Goal: Information Seeking & Learning: Check status

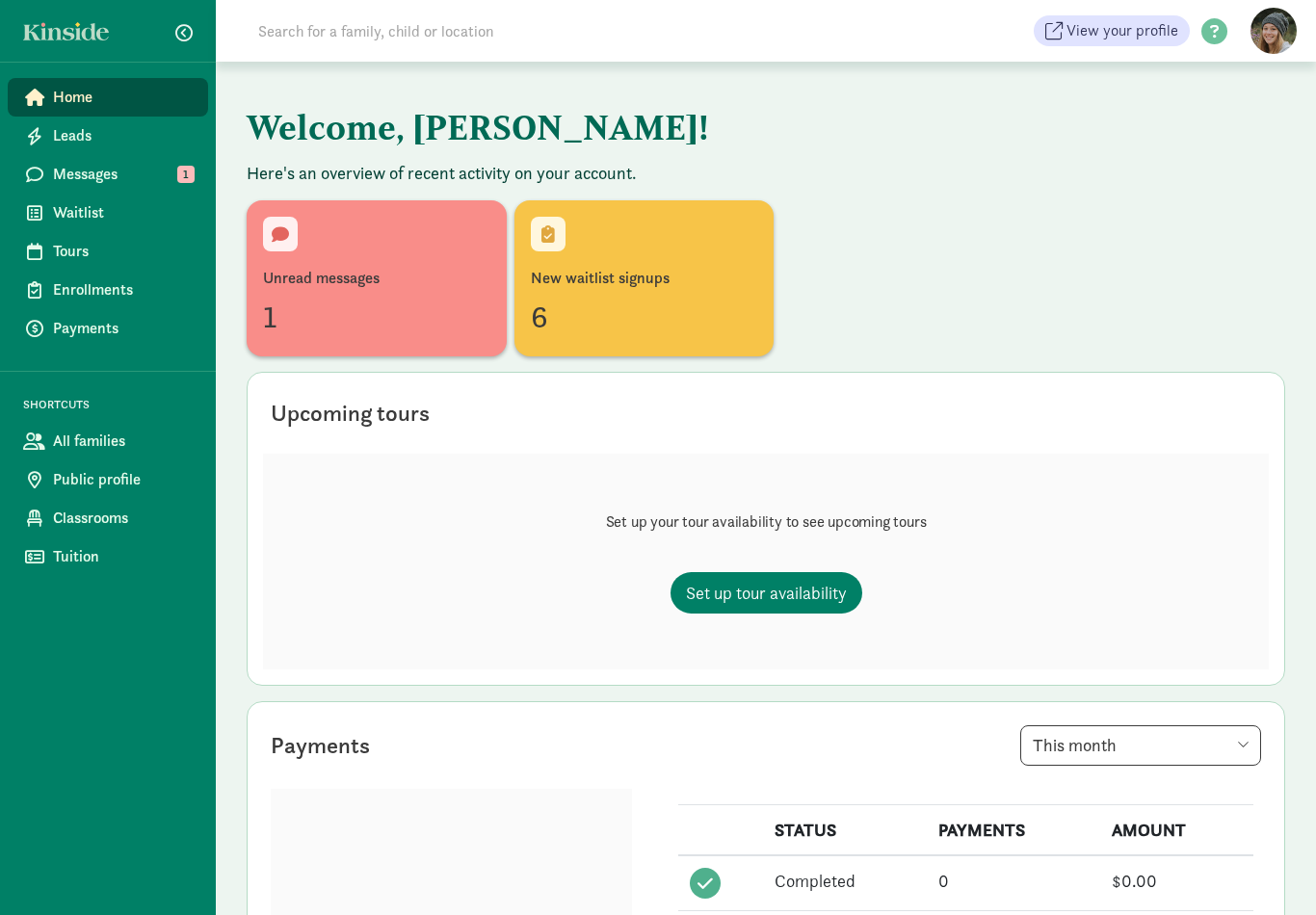
click at [417, 310] on div "1" at bounding box center [377, 317] width 227 height 47
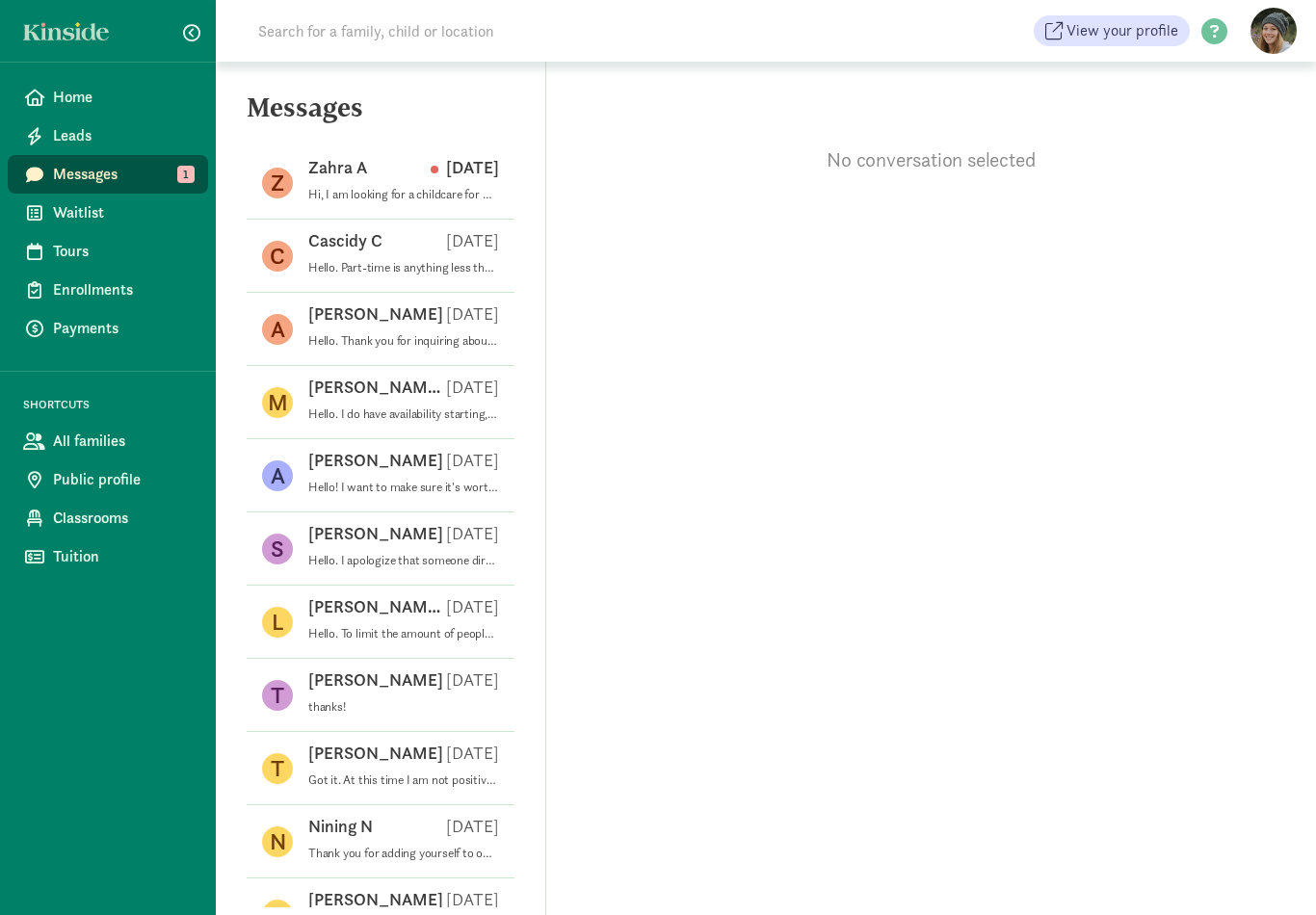
click at [457, 188] on p "Hi, I am looking for a childcare for my baby that will be born on May 2026. Is …" at bounding box center [403, 194] width 190 height 16
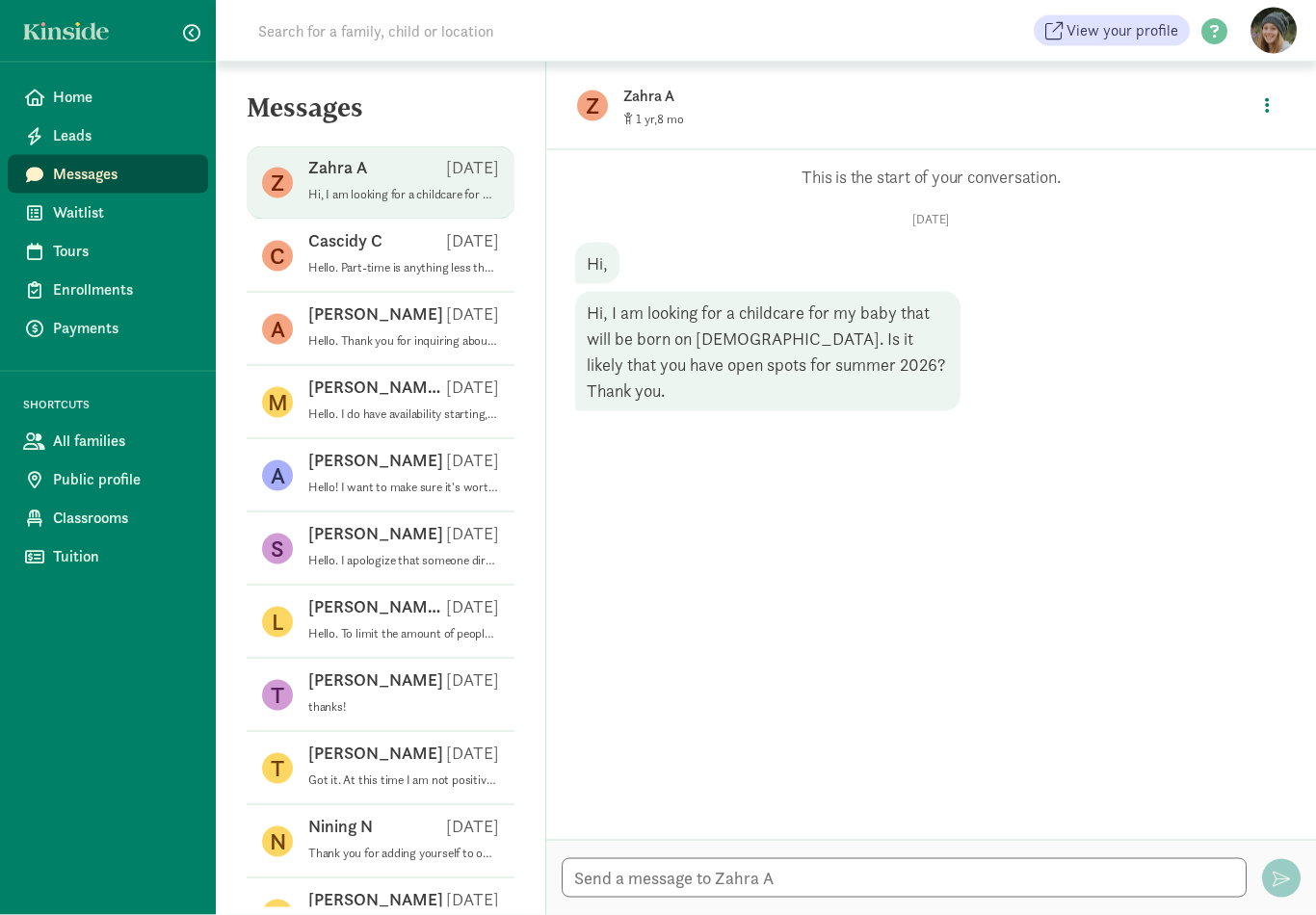
scroll to position [30, 0]
click at [658, 875] on textarea at bounding box center [904, 878] width 685 height 40
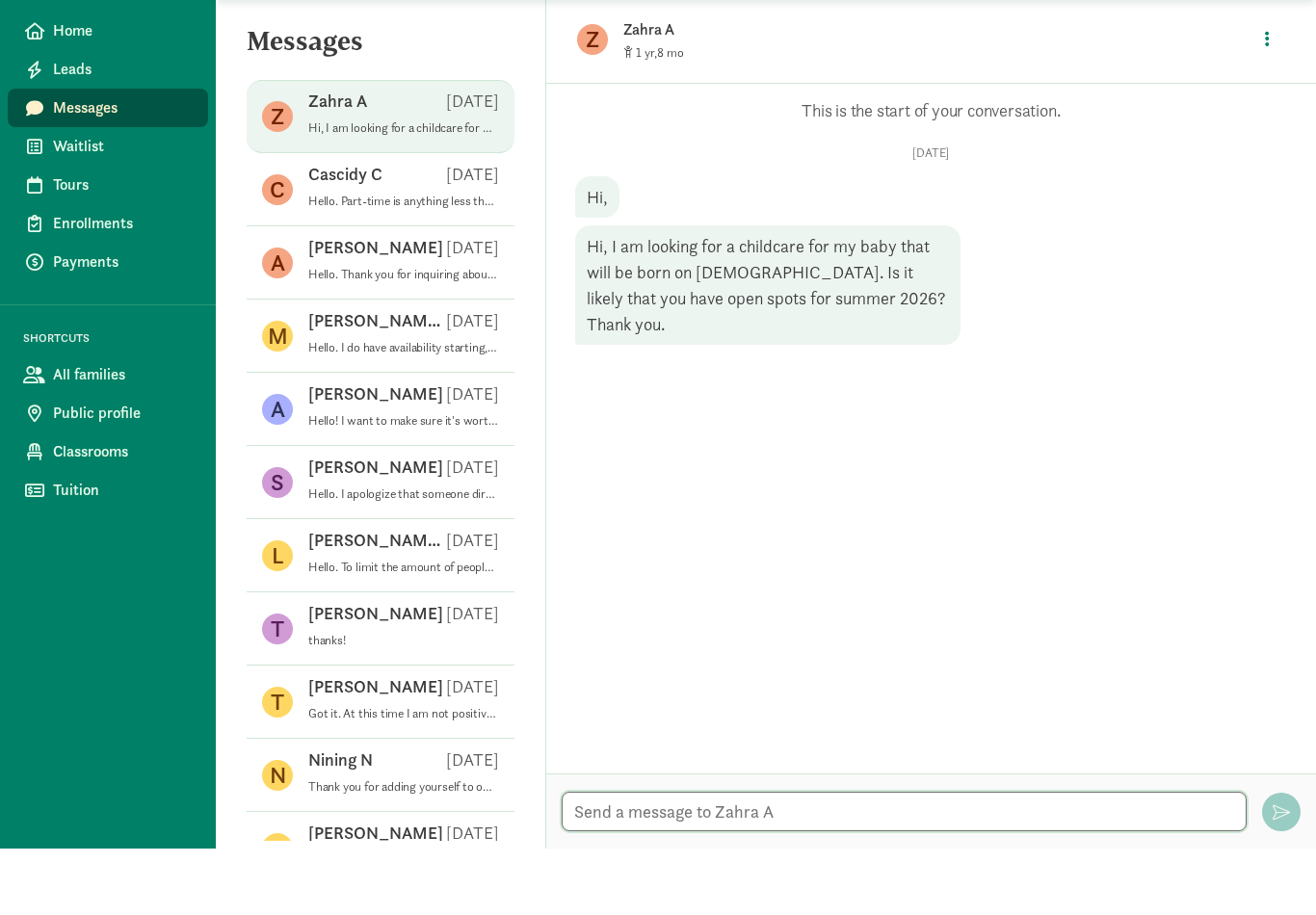
click at [648, 859] on textarea at bounding box center [904, 878] width 685 height 40
paste textarea "The email campus sent out was about Fall 2025 availability. Due to how our cent…"
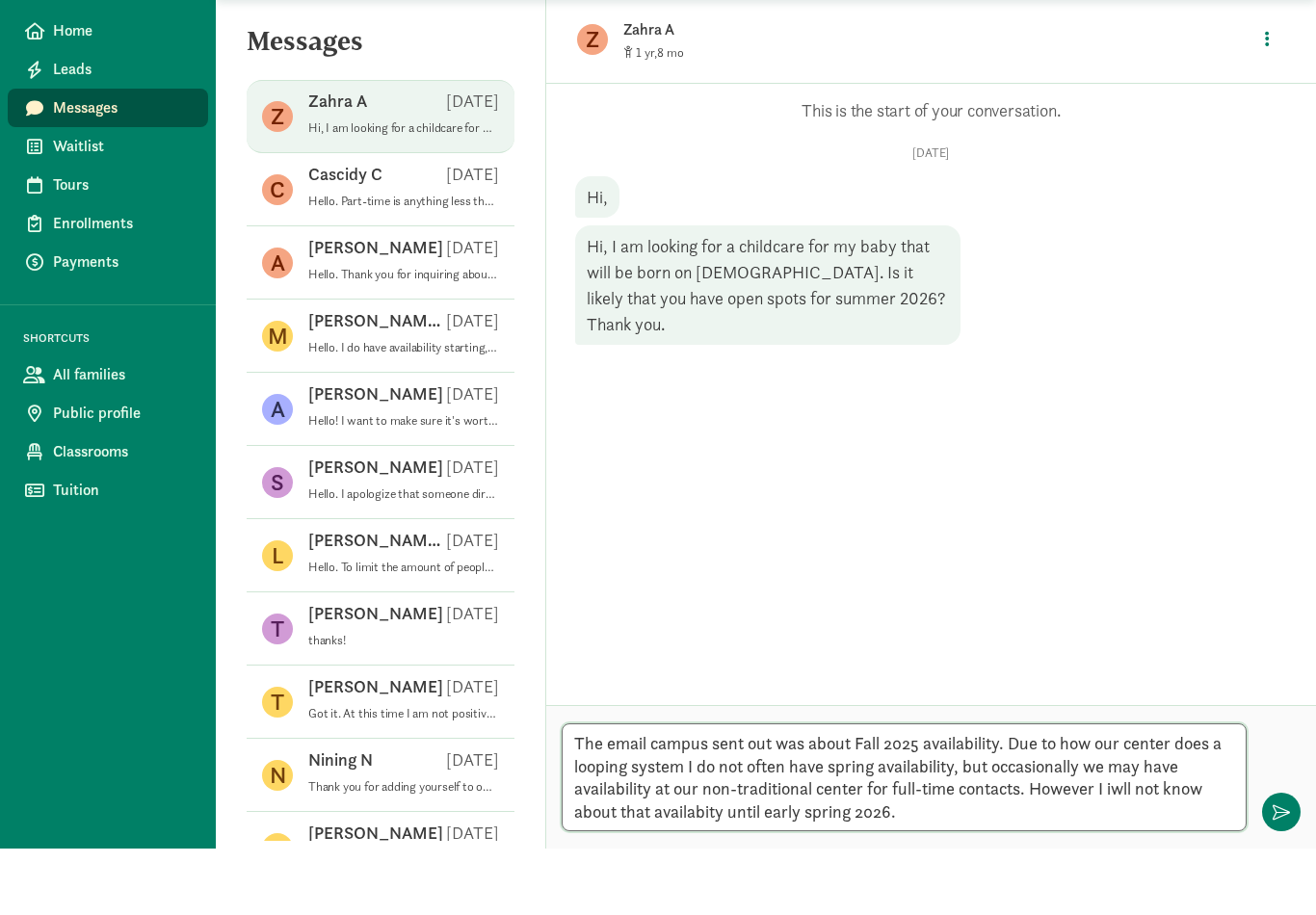
click at [577, 791] on textarea "The email campus sent out was about Fall 2025 availability. Due to how our cent…" at bounding box center [904, 844] width 685 height 108
click at [1209, 791] on textarea "Hello. Thank you for inquiring about Little Chicks Learning Academy. Due to how…" at bounding box center [904, 844] width 685 height 108
click at [1199, 791] on textarea "Hello. Thank you for inquiring about Little Chicks Learning Academy. Due to how…" at bounding box center [904, 844] width 685 height 108
click at [763, 791] on textarea "Hello. Thank you for inquiring about Little Chicks Learning Academy. Due to how…" at bounding box center [904, 844] width 685 height 108
type textarea "Hello. Thank you for inquiring about Little Chicks Learning Academy. Due to how…"
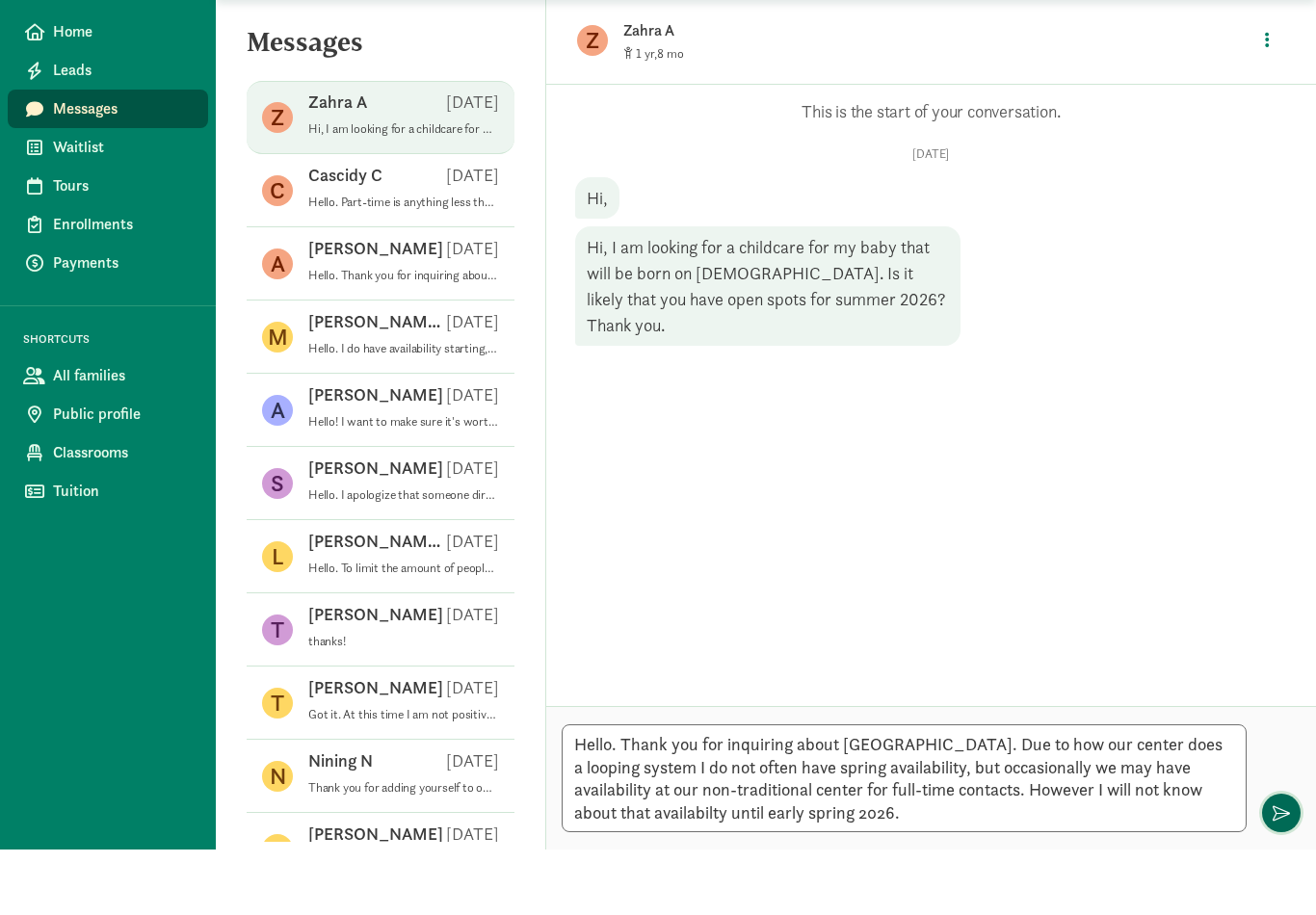
click at [1282, 870] on span "button" at bounding box center [1281, 879] width 17 height 18
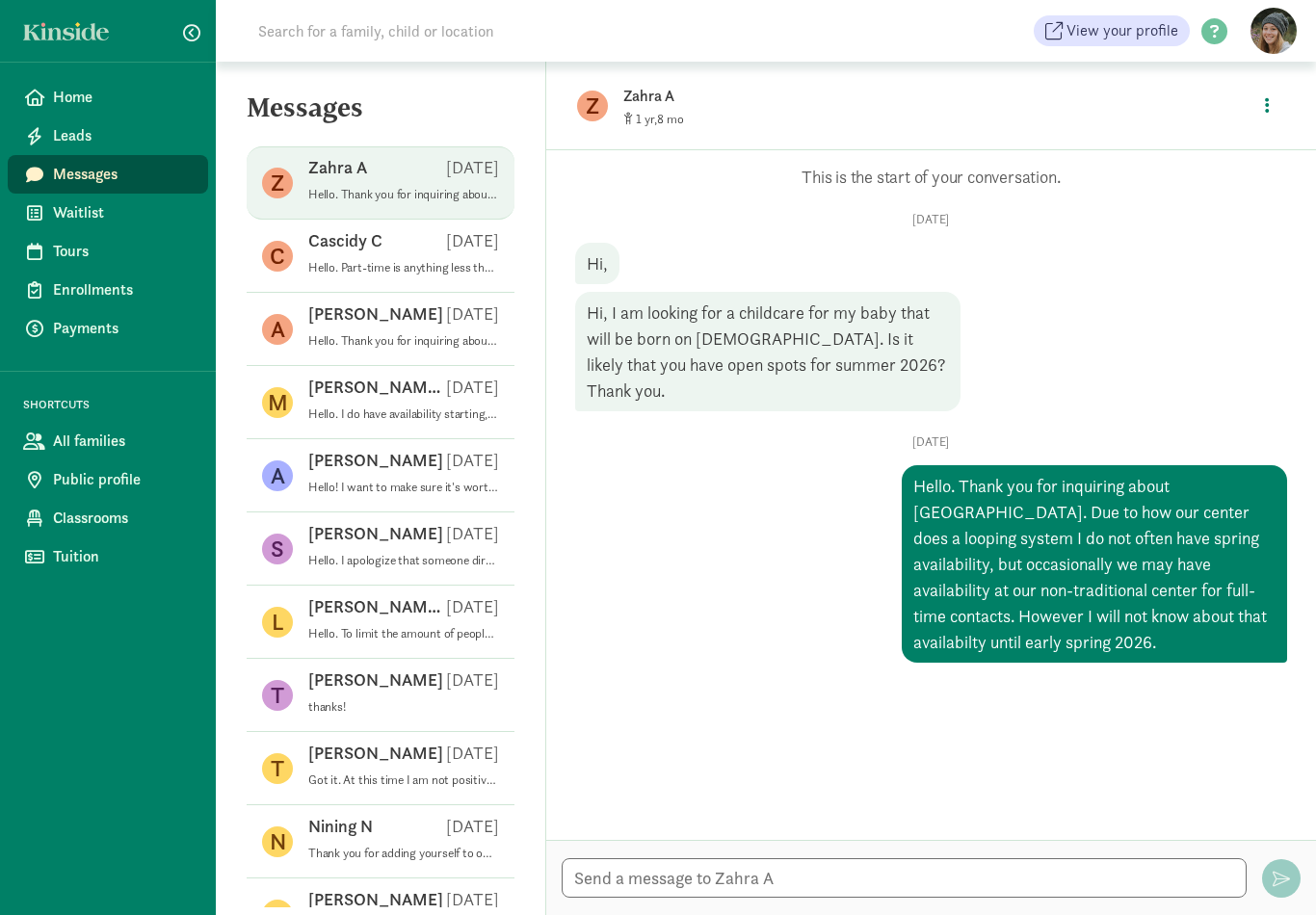
click at [135, 99] on span "Home" at bounding box center [123, 97] width 140 height 23
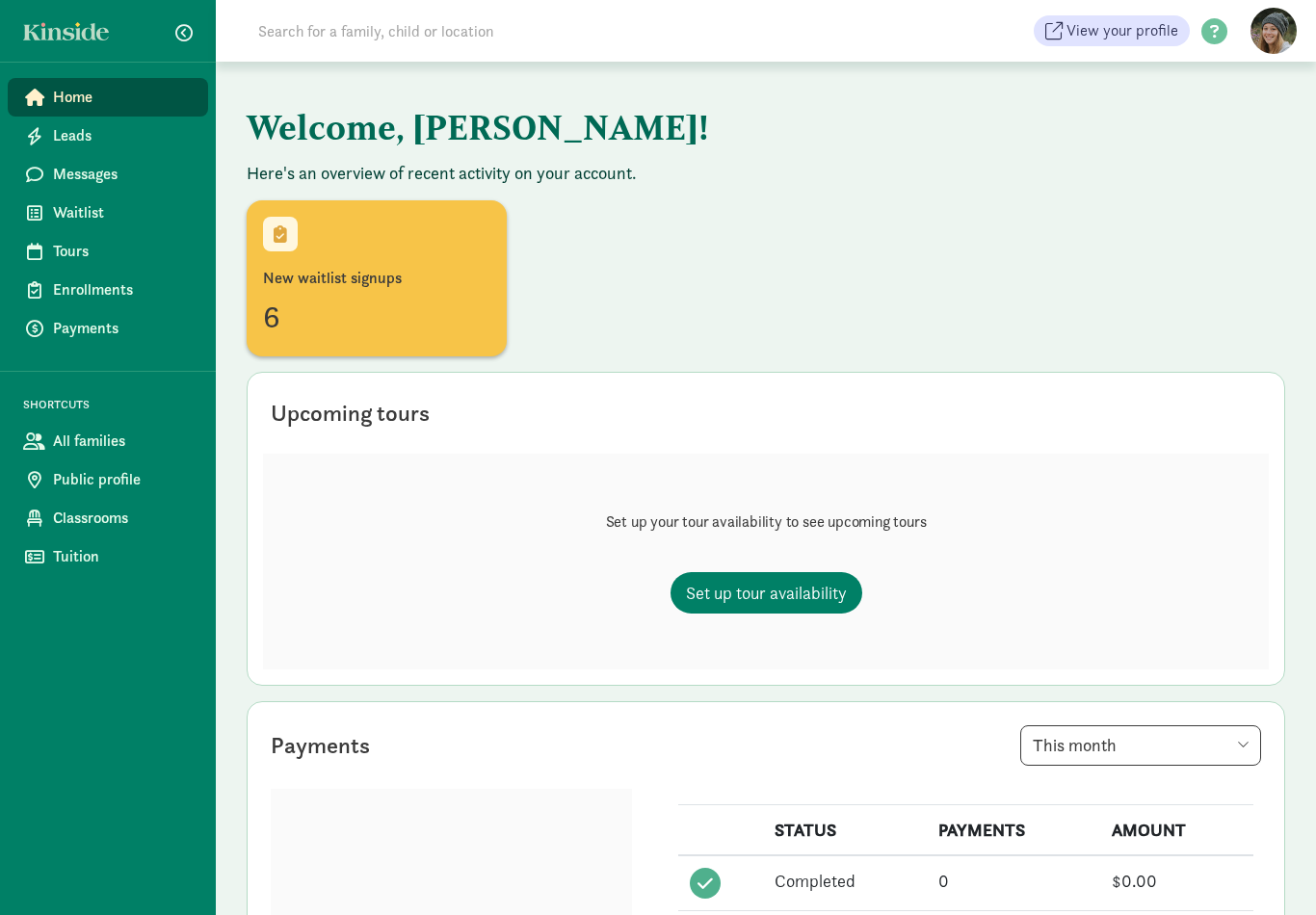
click at [103, 206] on span "Waitlist" at bounding box center [123, 213] width 140 height 23
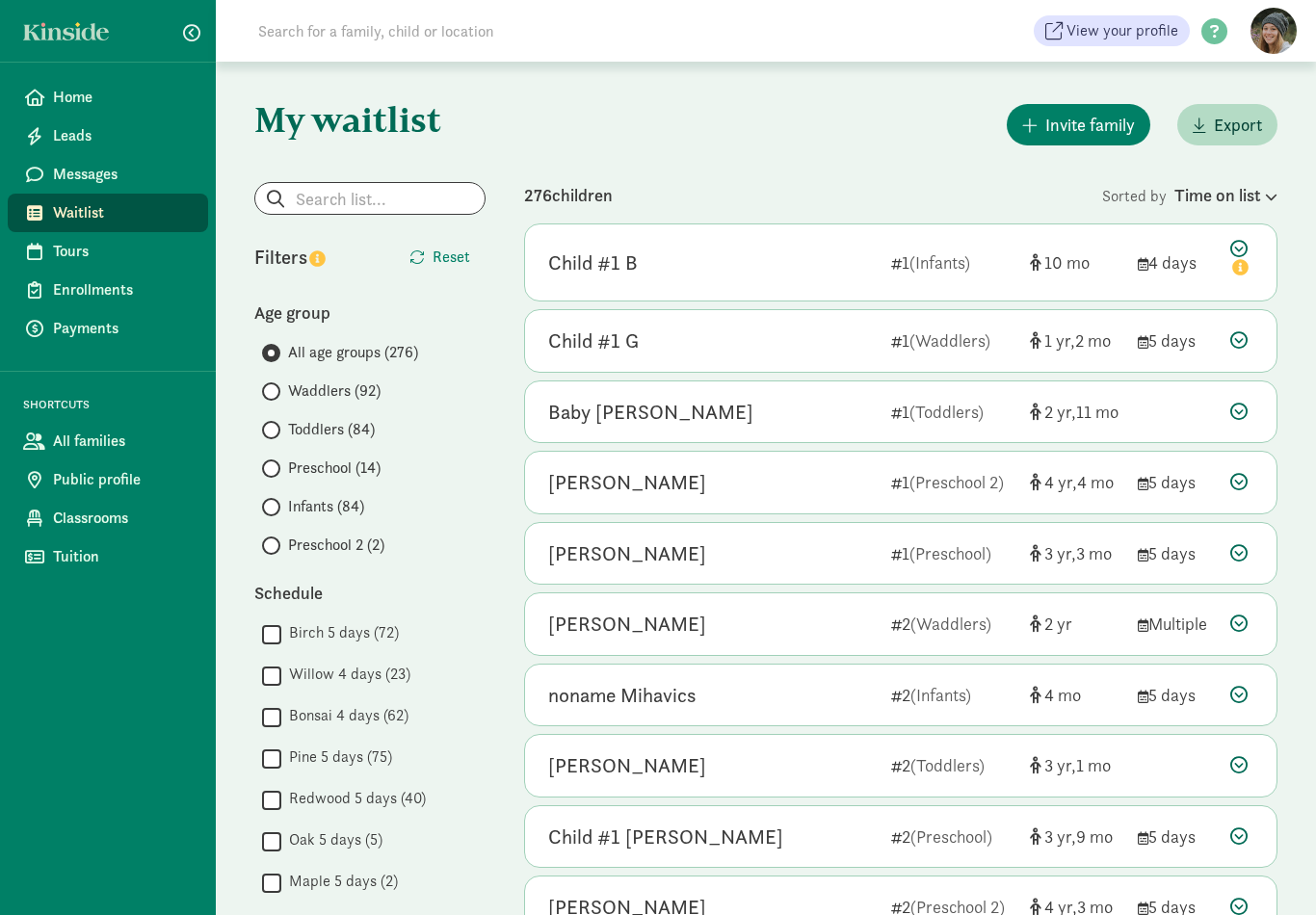
click at [1258, 200] on div "Time on list" at bounding box center [1226, 194] width 103 height 26
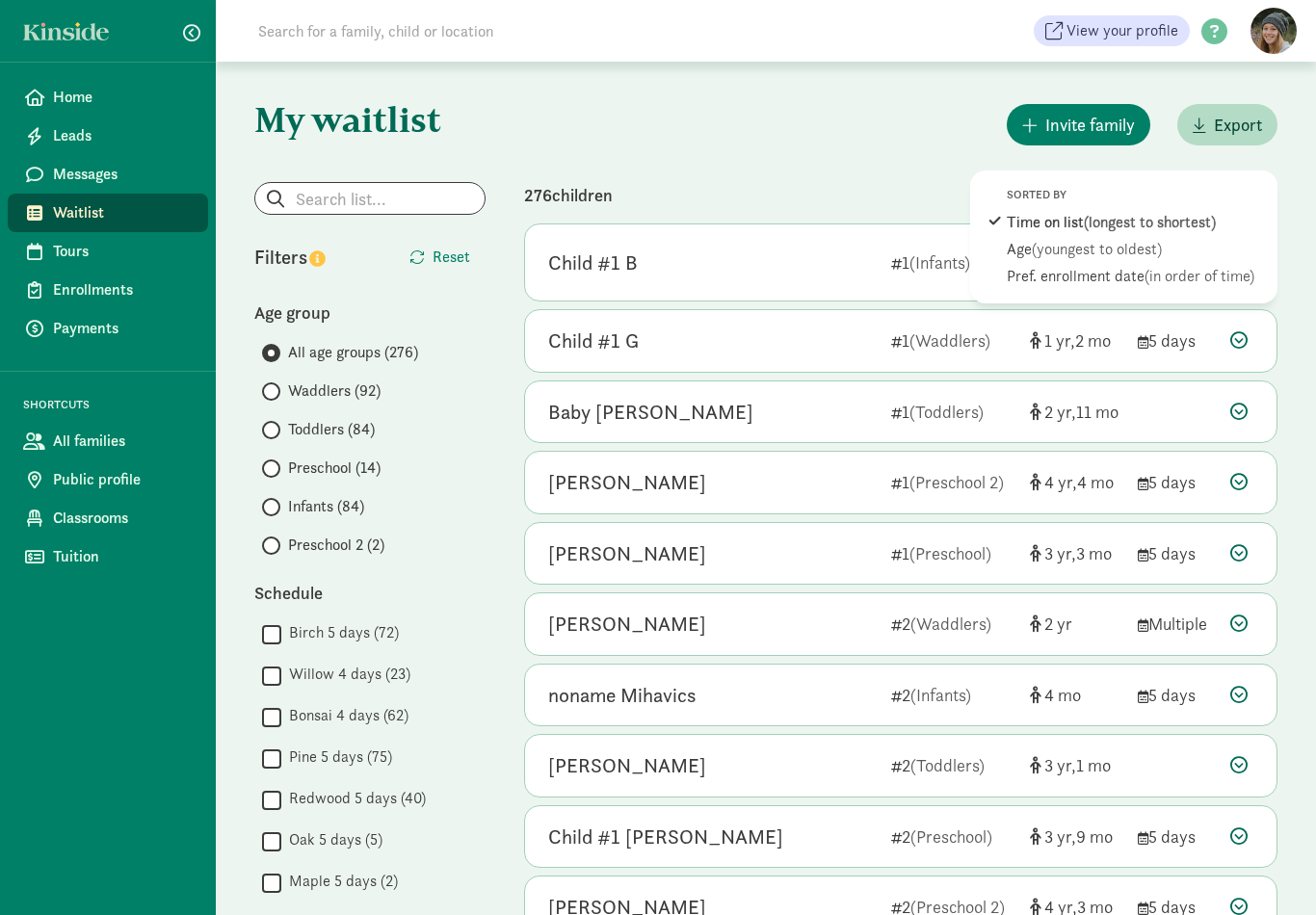
click at [1185, 285] on span "(in order of time)" at bounding box center [1198, 276] width 110 height 20
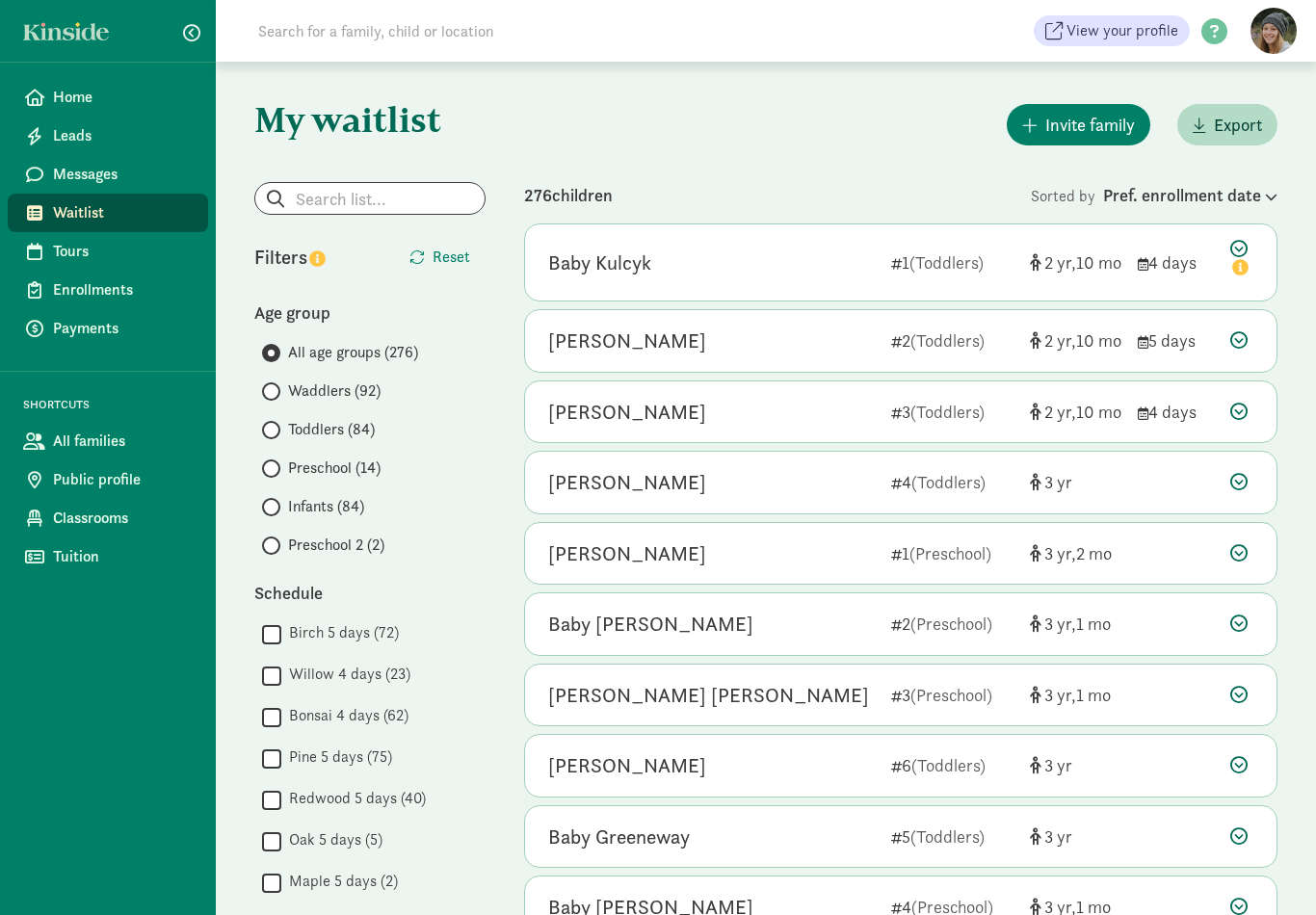
click at [1228, 251] on div "Baby Kulcyk 1 (Toddlers) 2 10 4 days" at bounding box center [900, 263] width 751 height 76
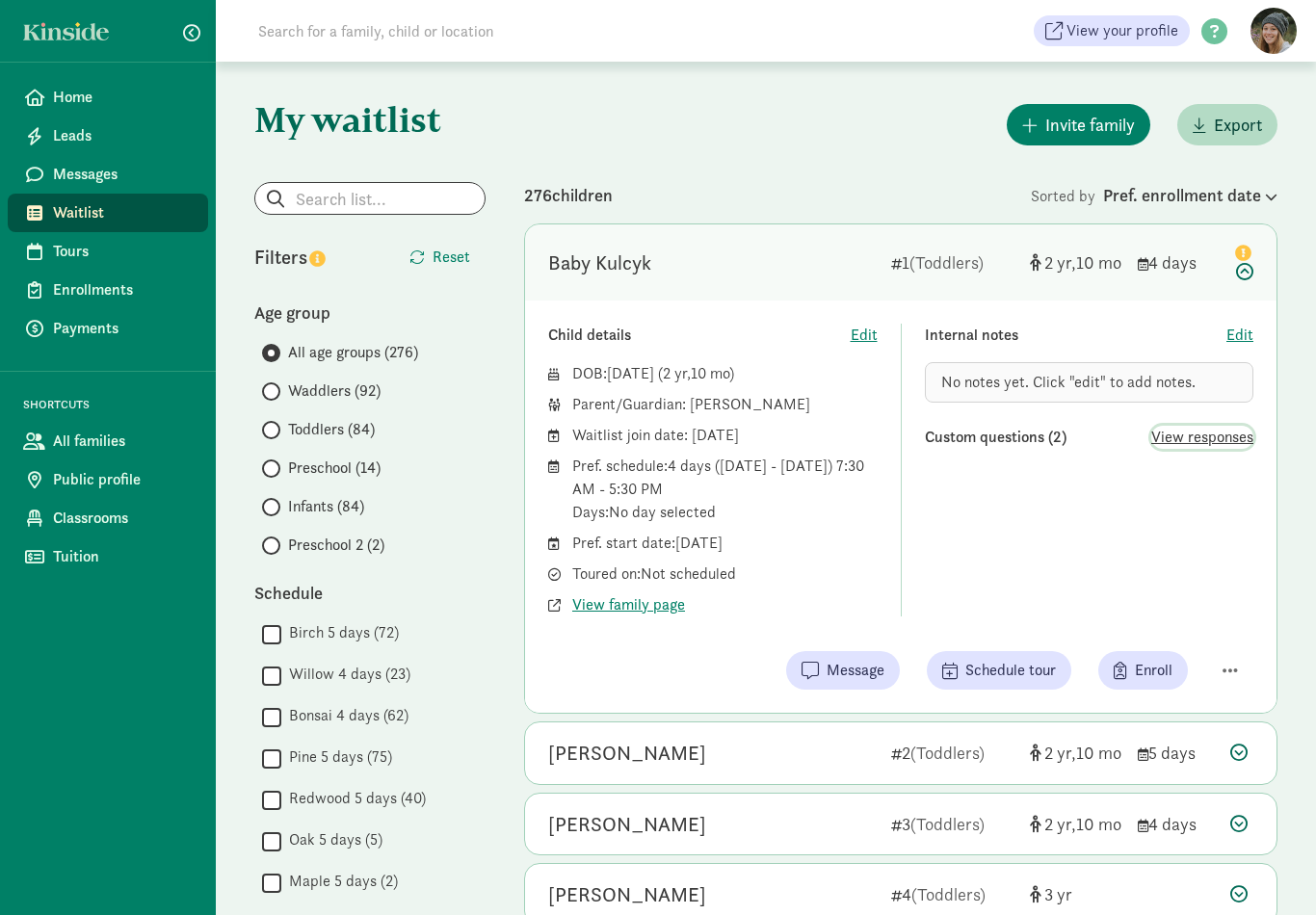
click at [1195, 439] on span "View responses" at bounding box center [1201, 438] width 102 height 23
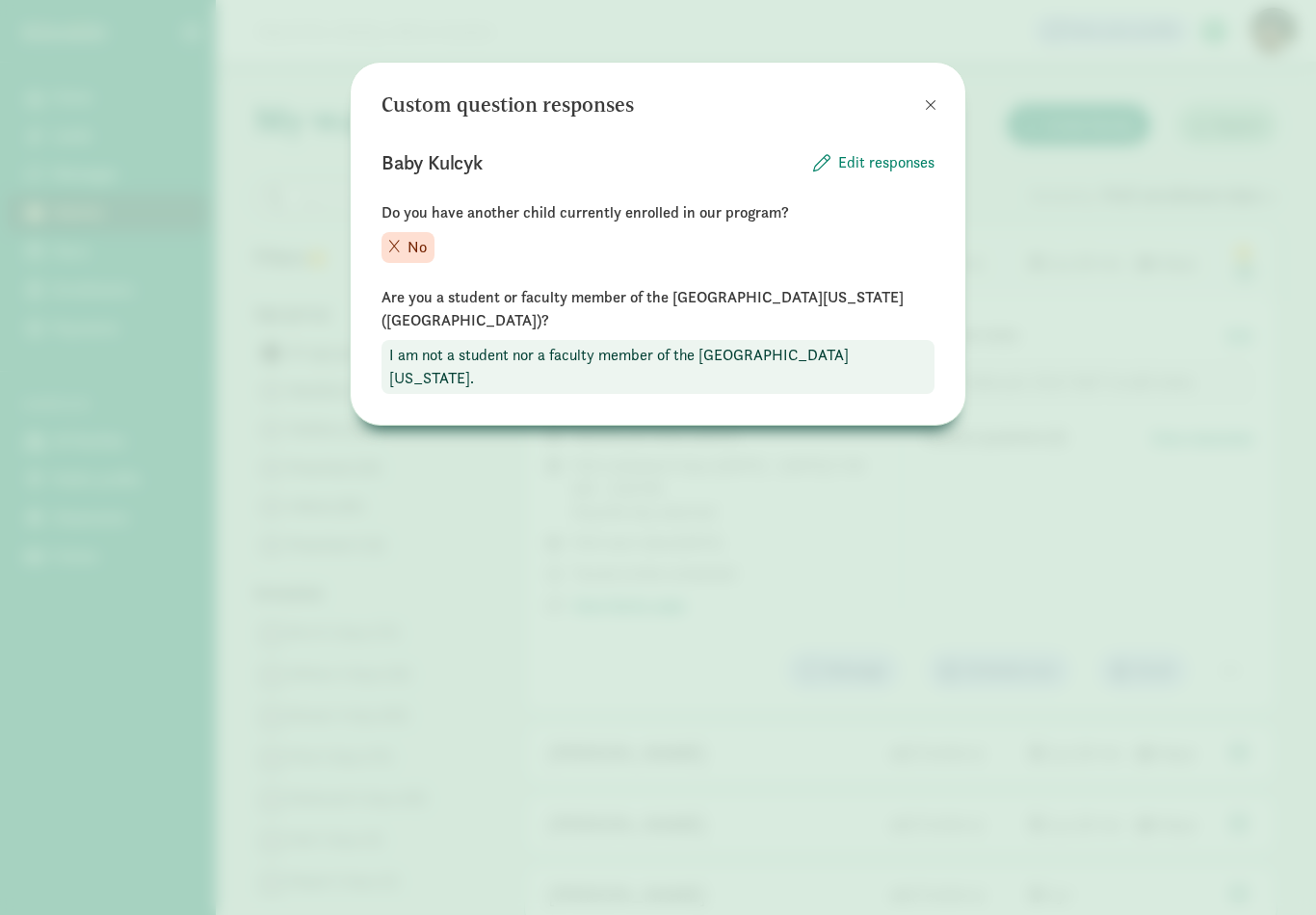
click at [924, 108] on span at bounding box center [930, 105] width 12 height 16
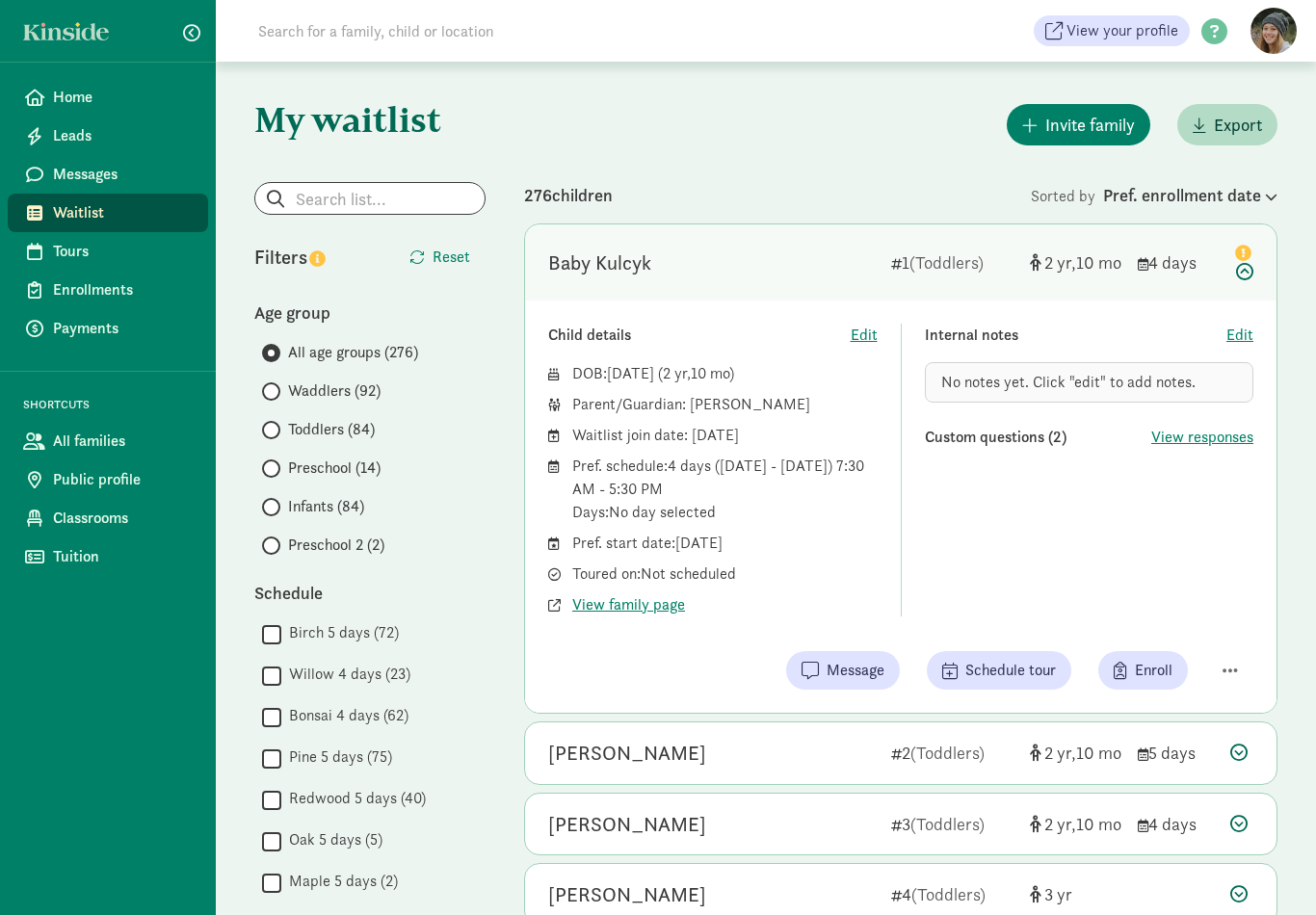
click at [1241, 280] on icon at bounding box center [1242, 261] width 23 height 41
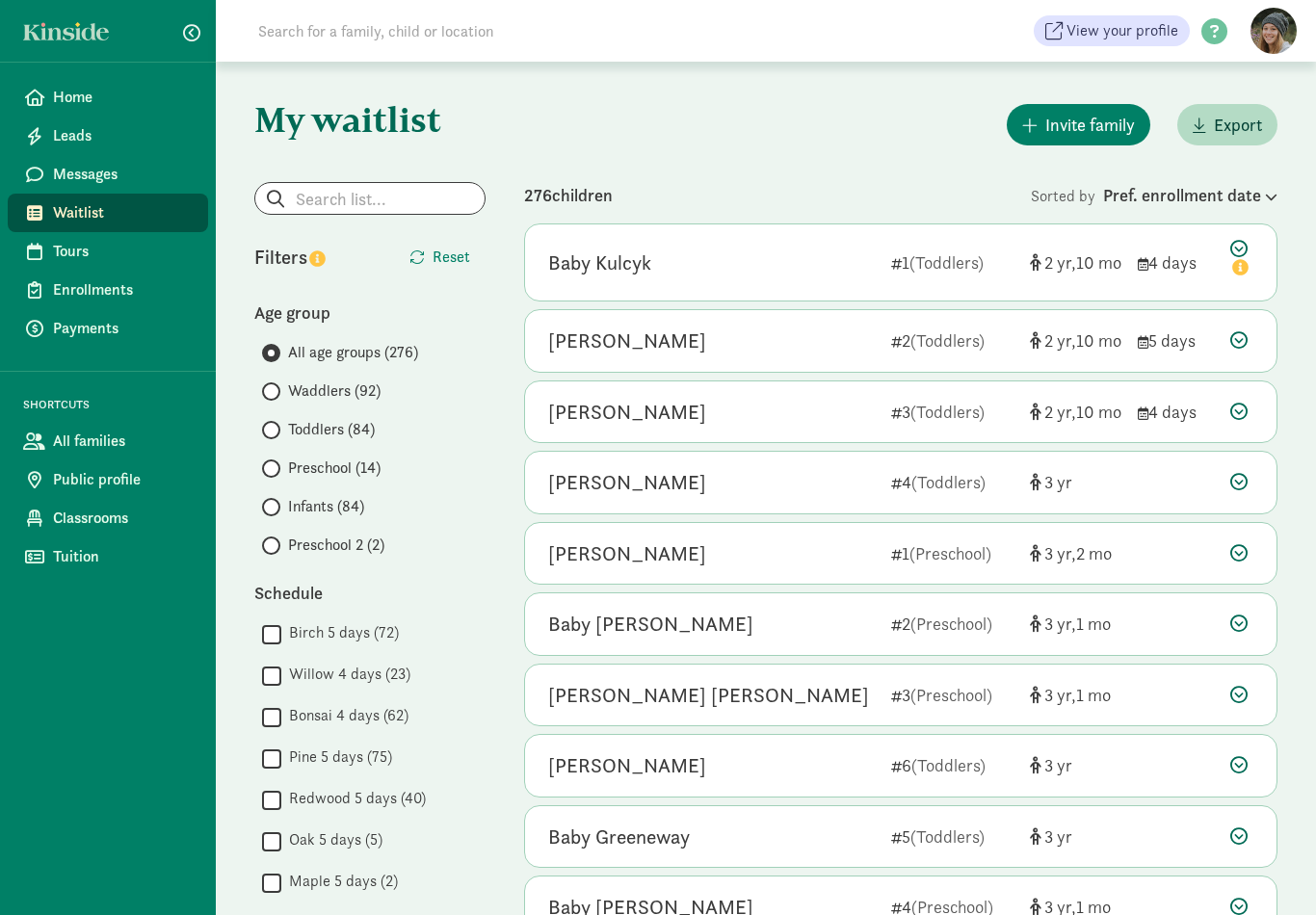
click at [1250, 339] on div at bounding box center [1242, 340] width 23 height 26
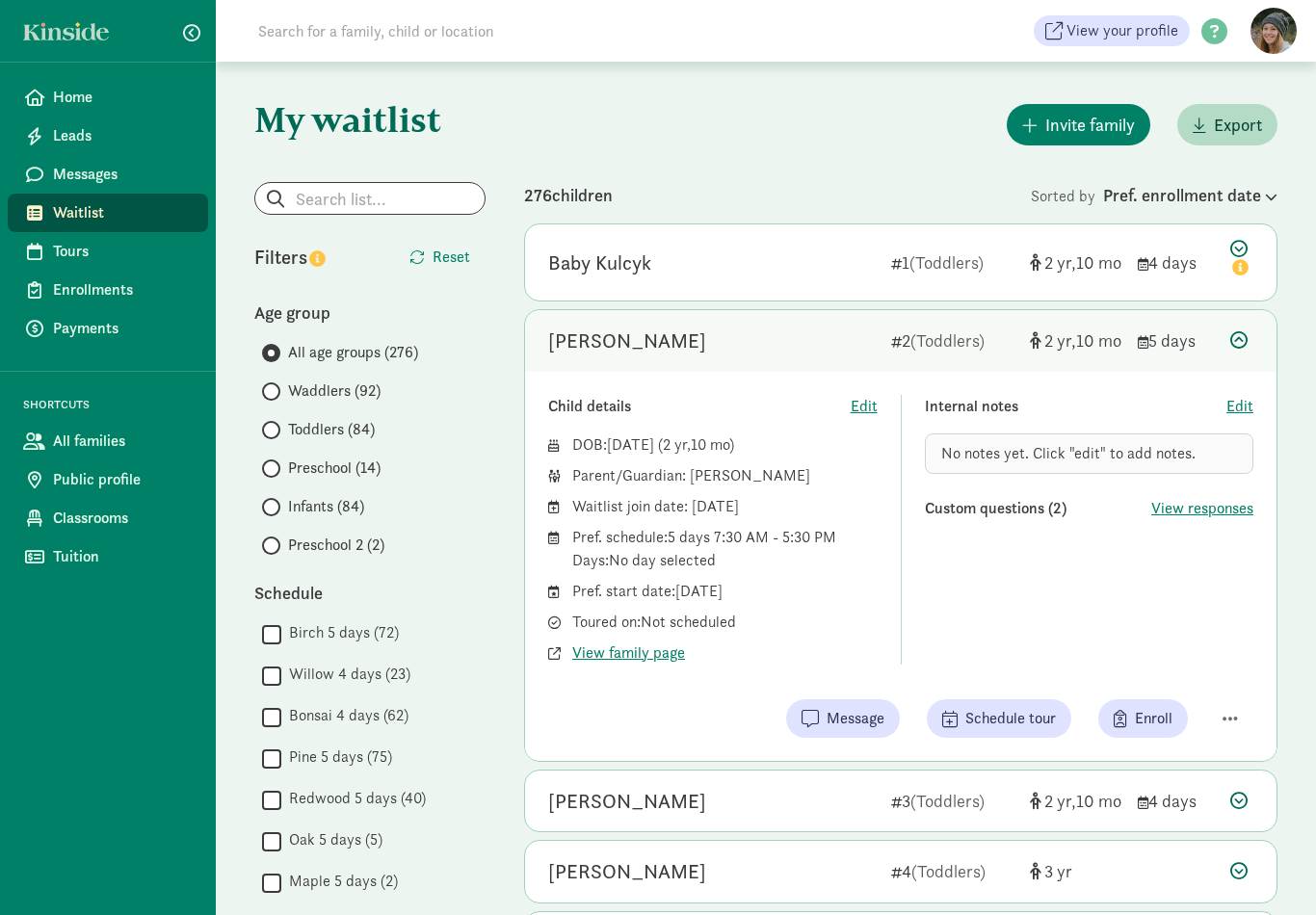
click at [1239, 334] on icon at bounding box center [1239, 340] width 17 height 18
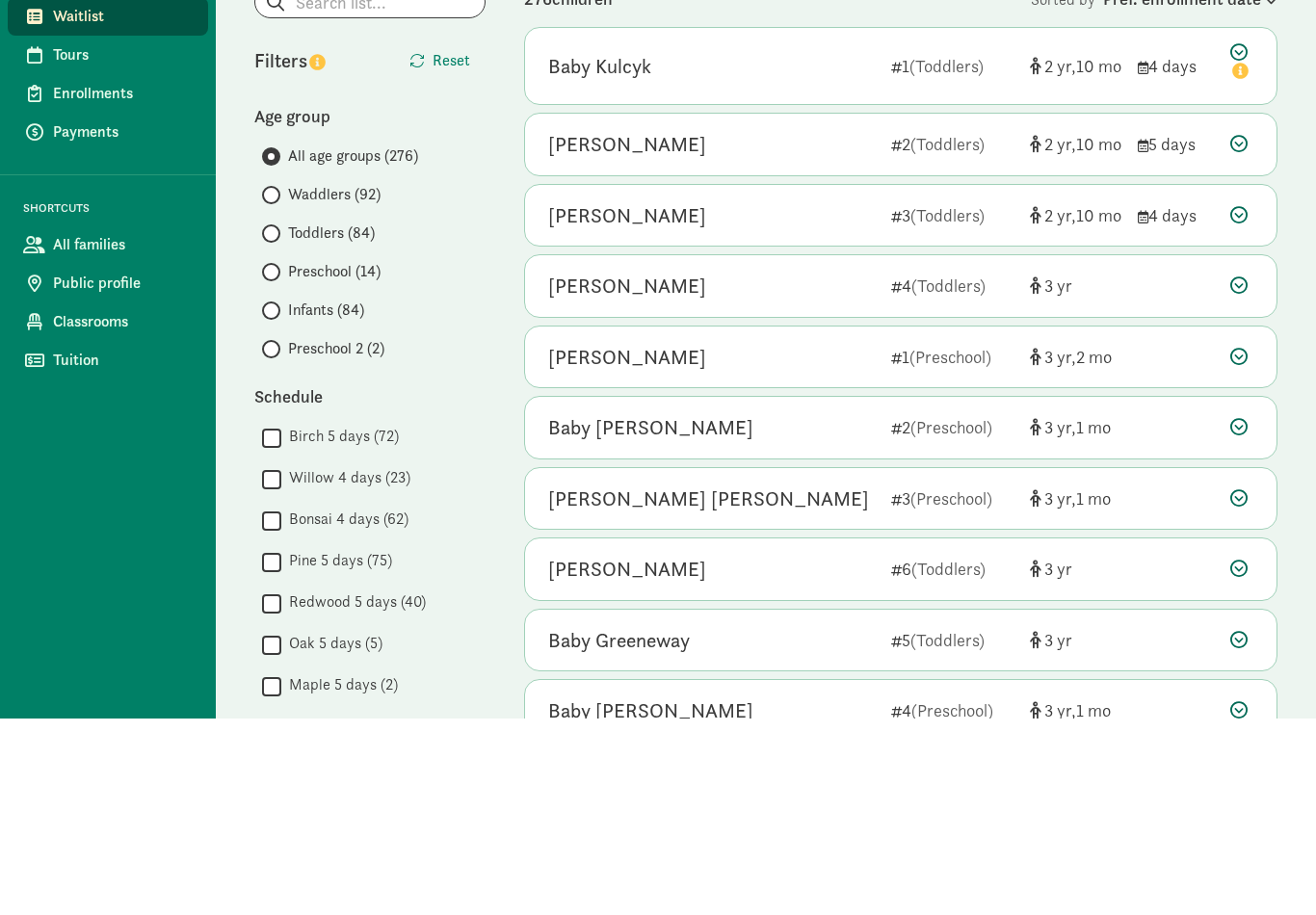
scroll to position [770, 0]
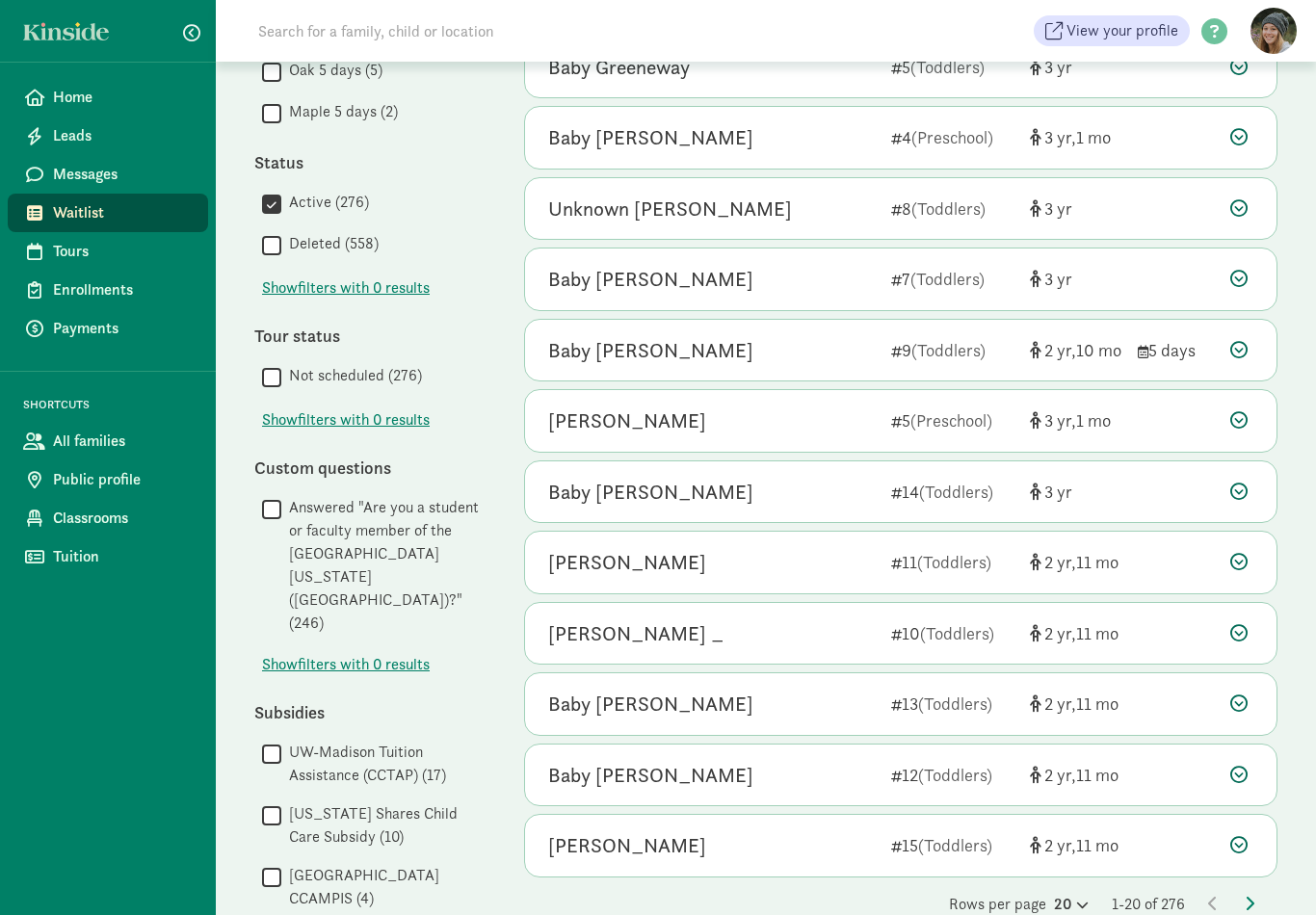
click at [1072, 899] on icon at bounding box center [1080, 905] width 17 height 13
click at [1049, 883] on div "100" at bounding box center [1024, 890] width 91 height 23
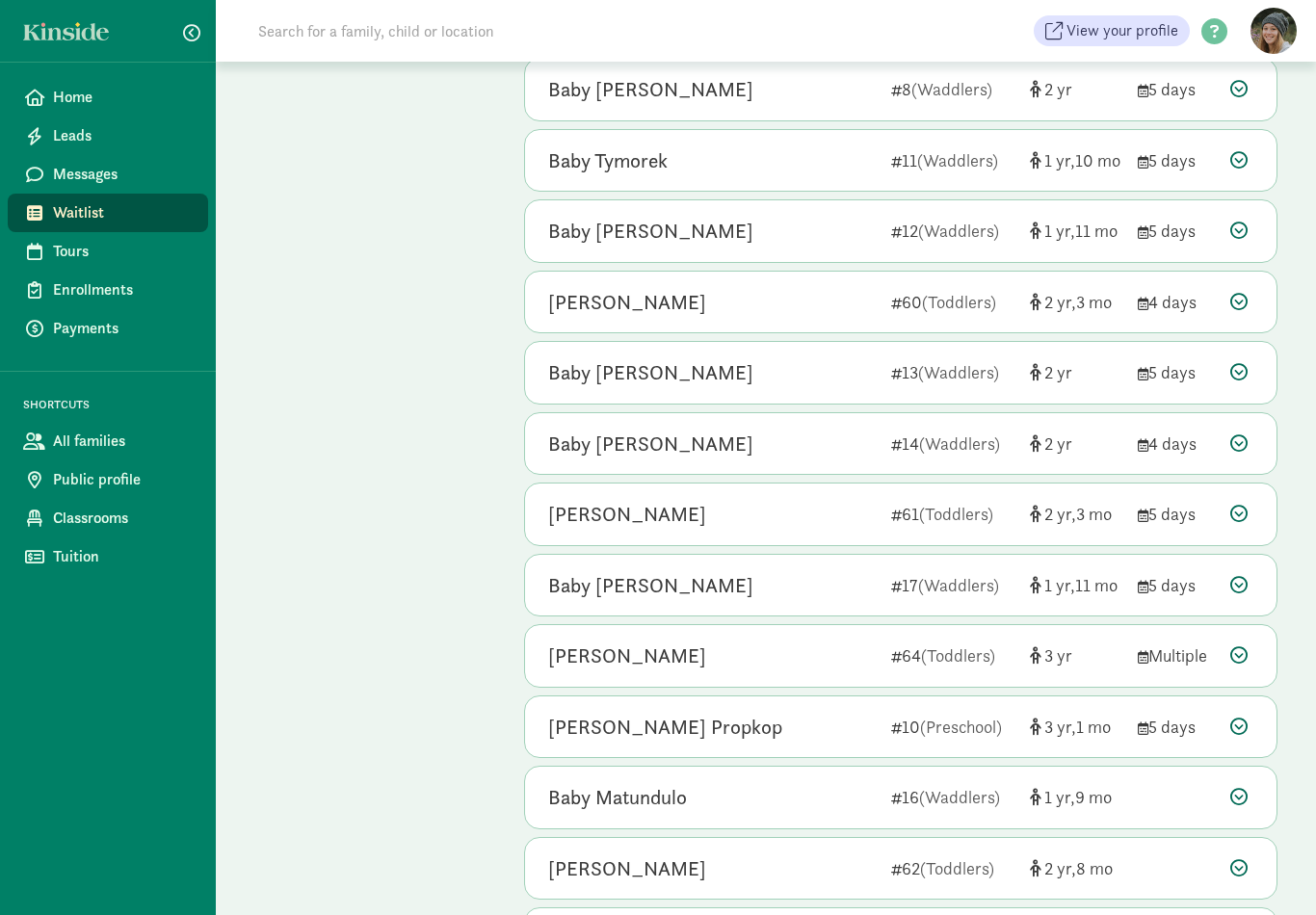
scroll to position [6398, 0]
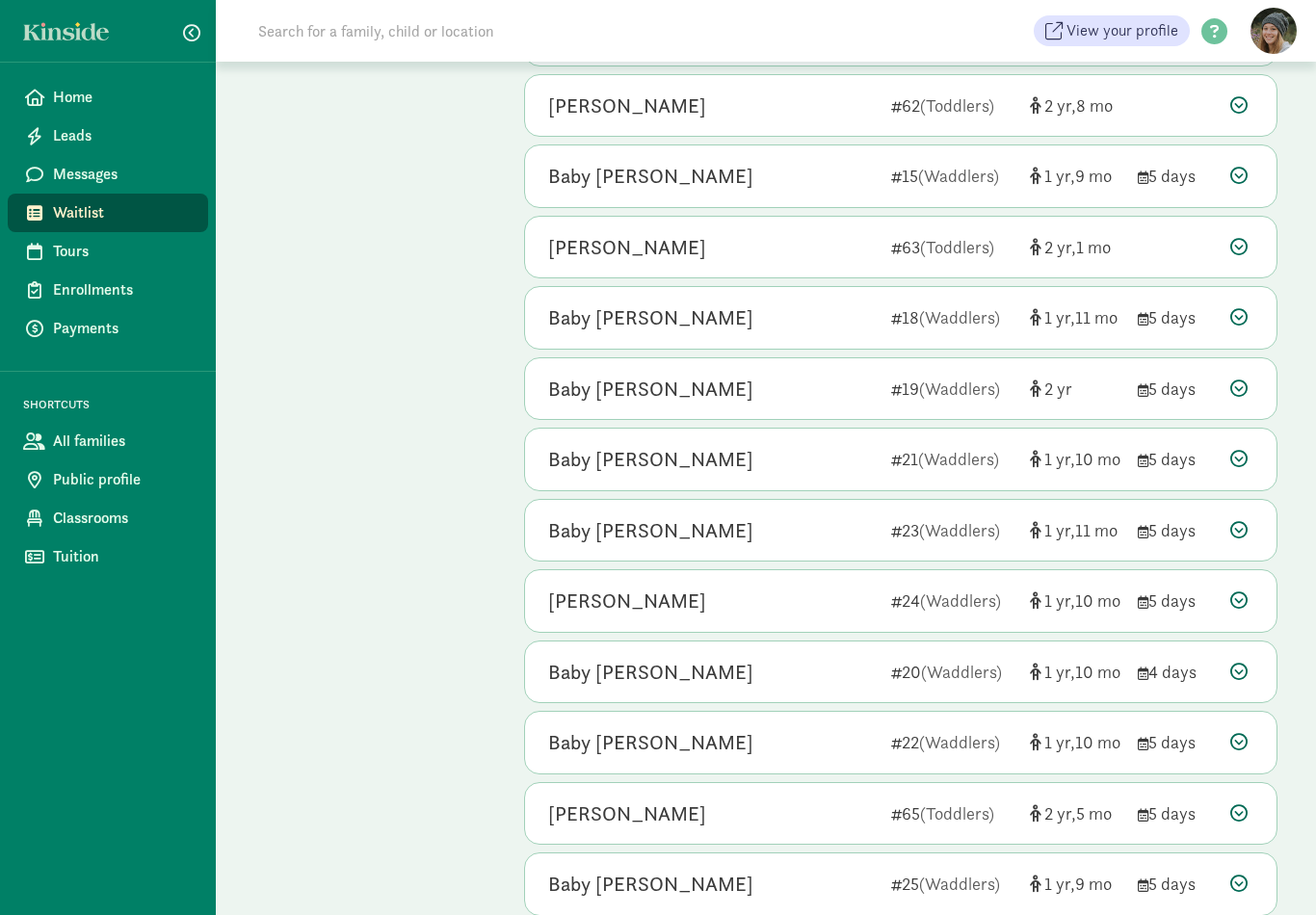
click at [1233, 875] on icon at bounding box center [1239, 884] width 17 height 18
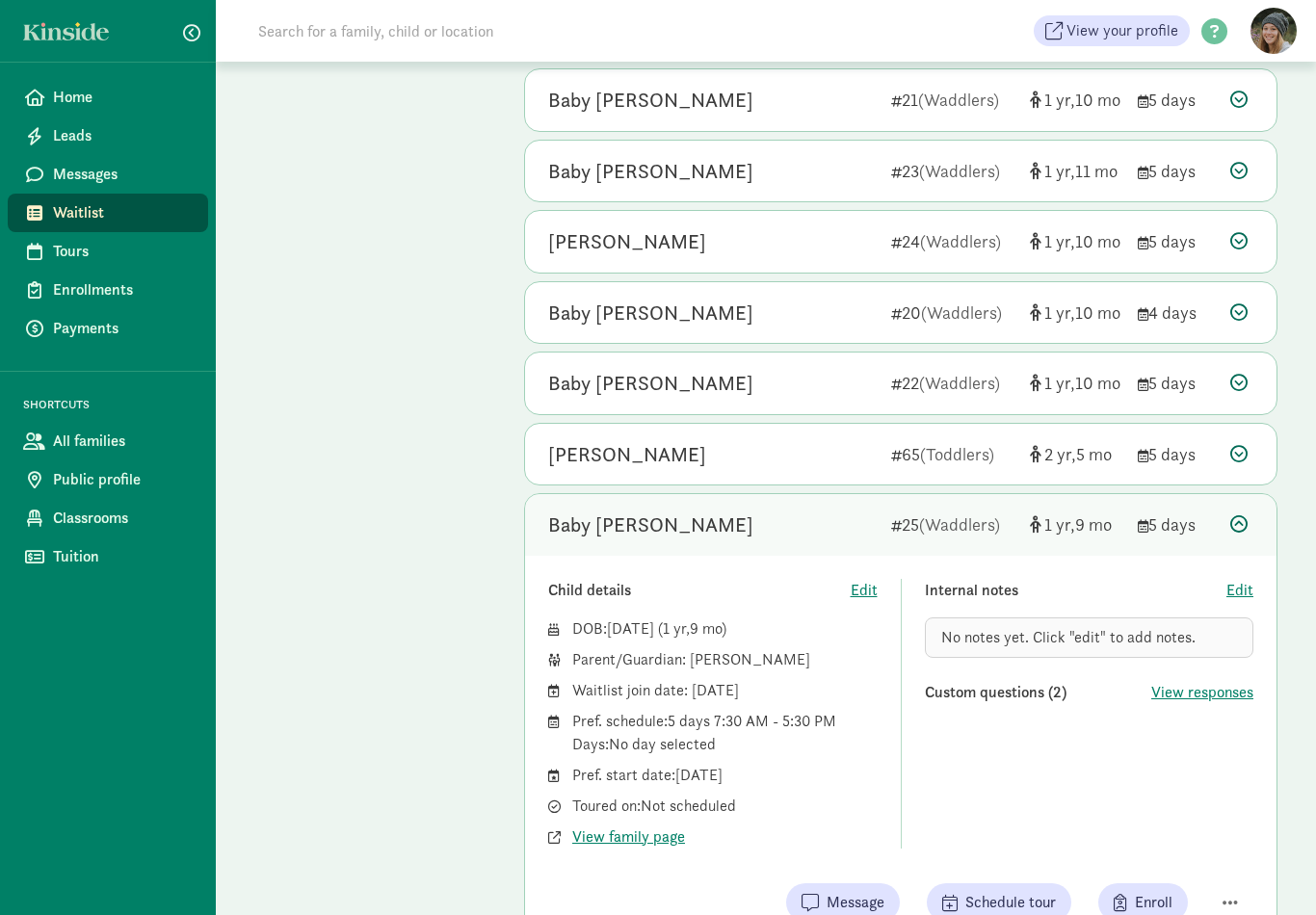
click at [1245, 511] on div at bounding box center [1242, 524] width 23 height 26
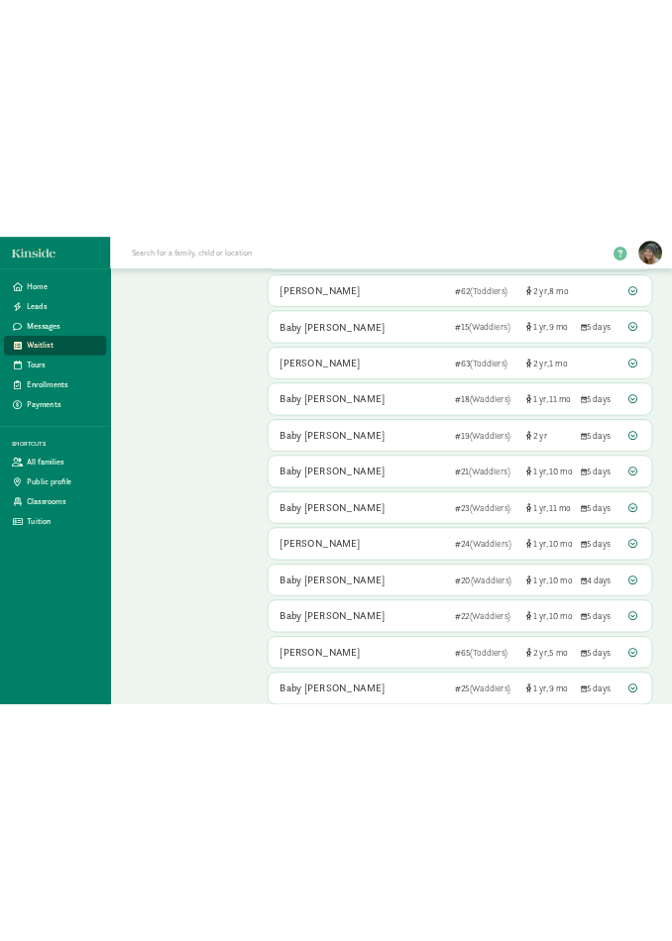
scroll to position [8979, 0]
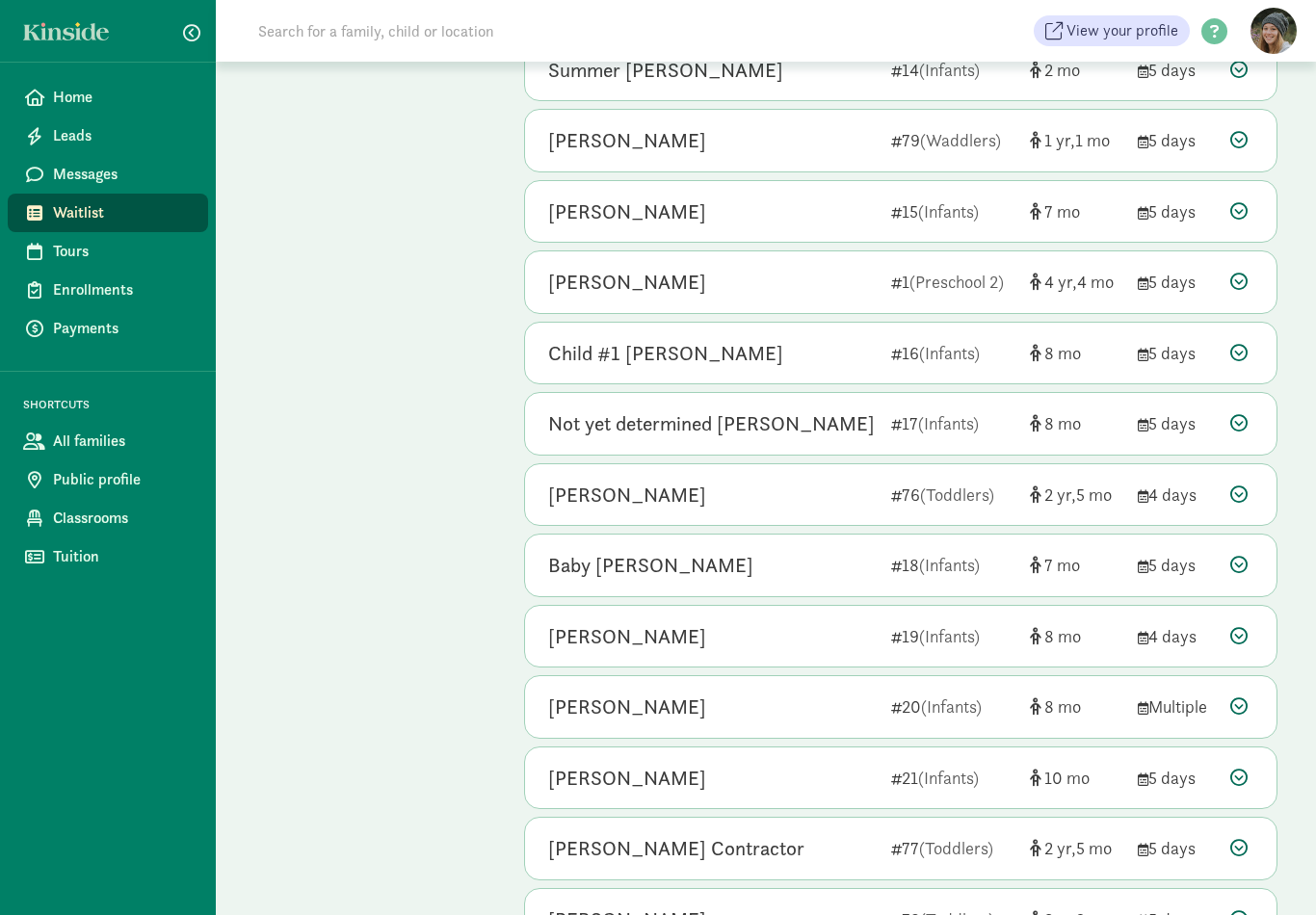
scroll to position [6398, 0]
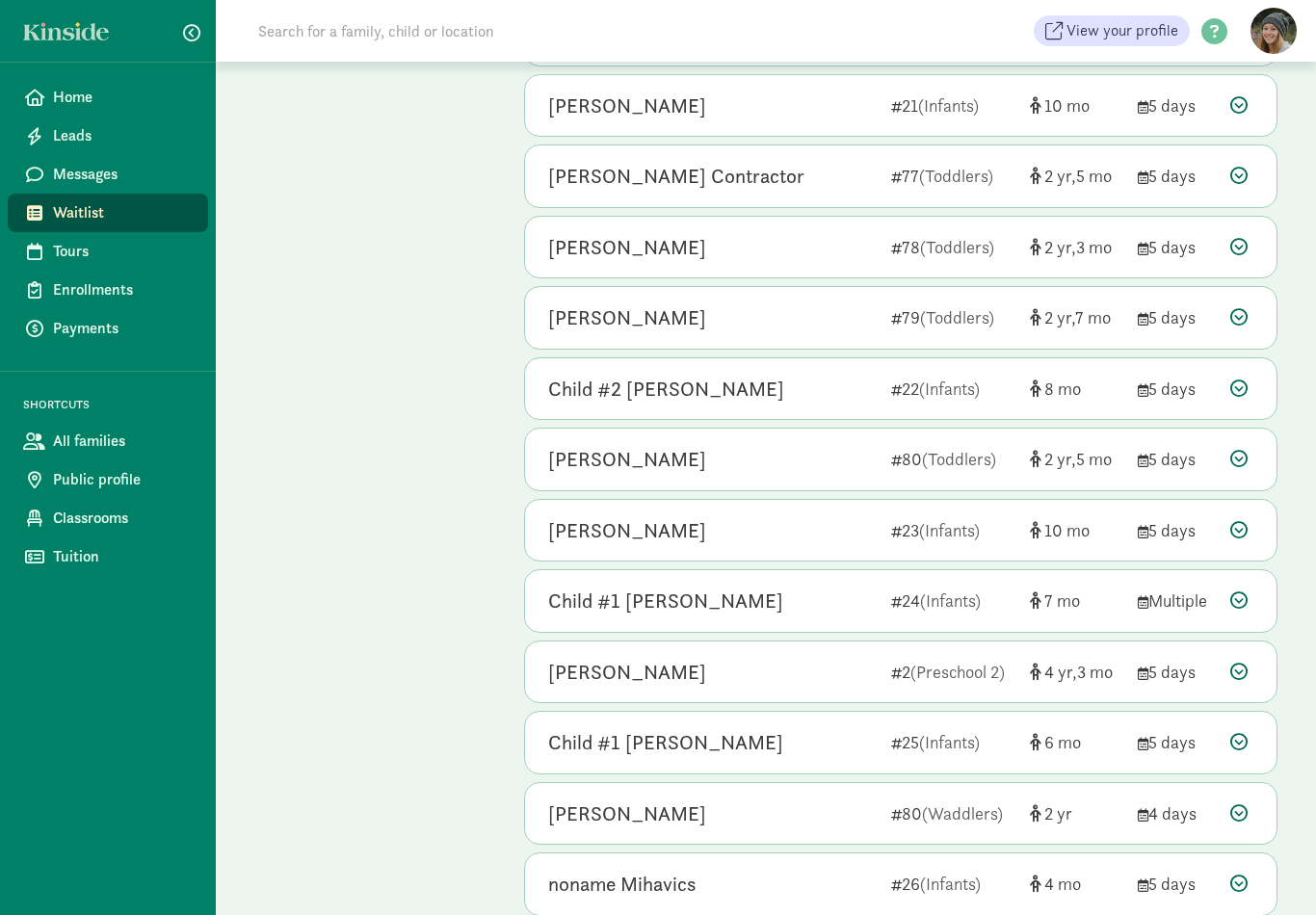
click at [1237, 875] on icon at bounding box center [1239, 884] width 17 height 18
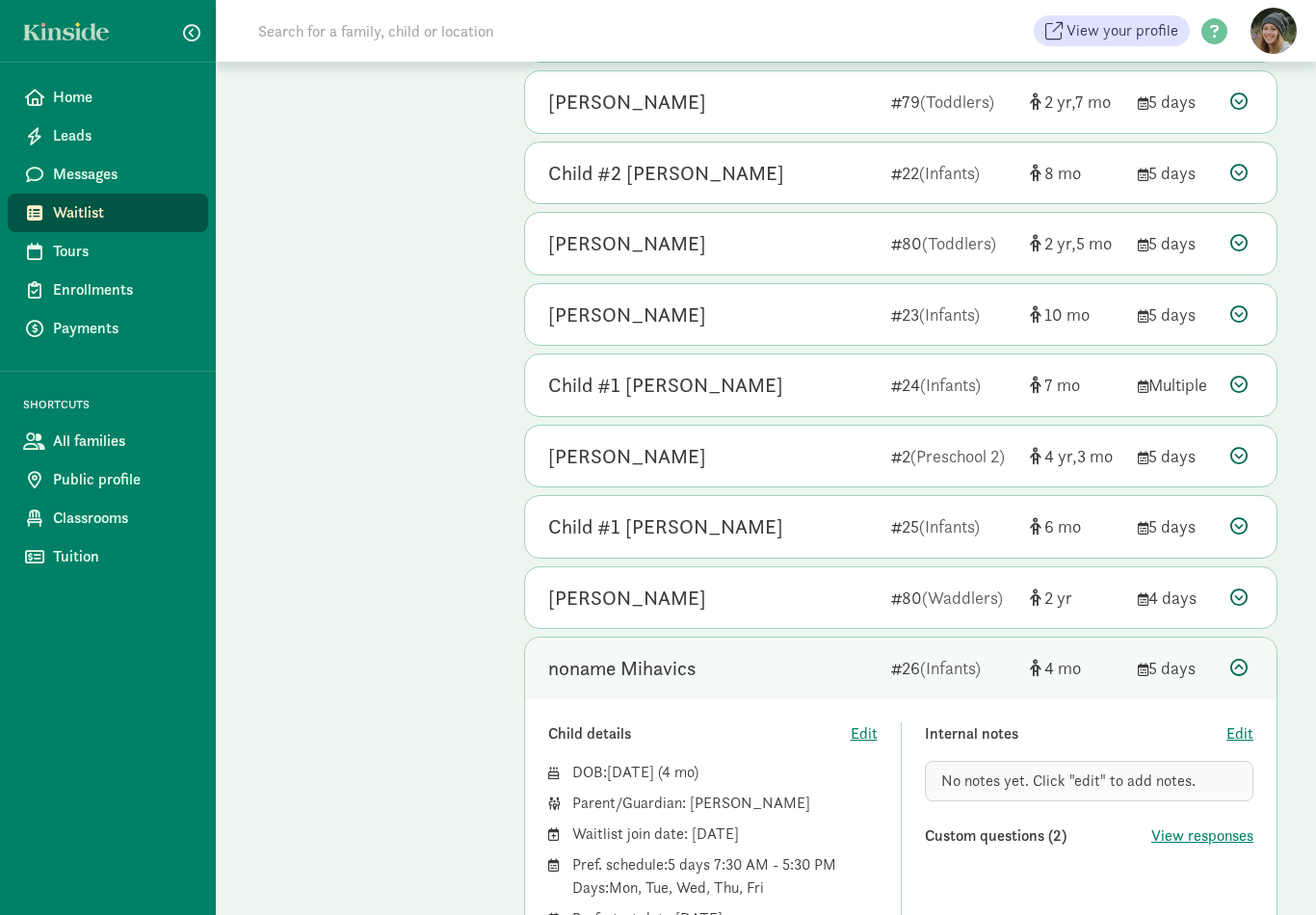
scroll to position [6614, 0]
click at [1237, 658] on icon at bounding box center [1239, 667] width 17 height 18
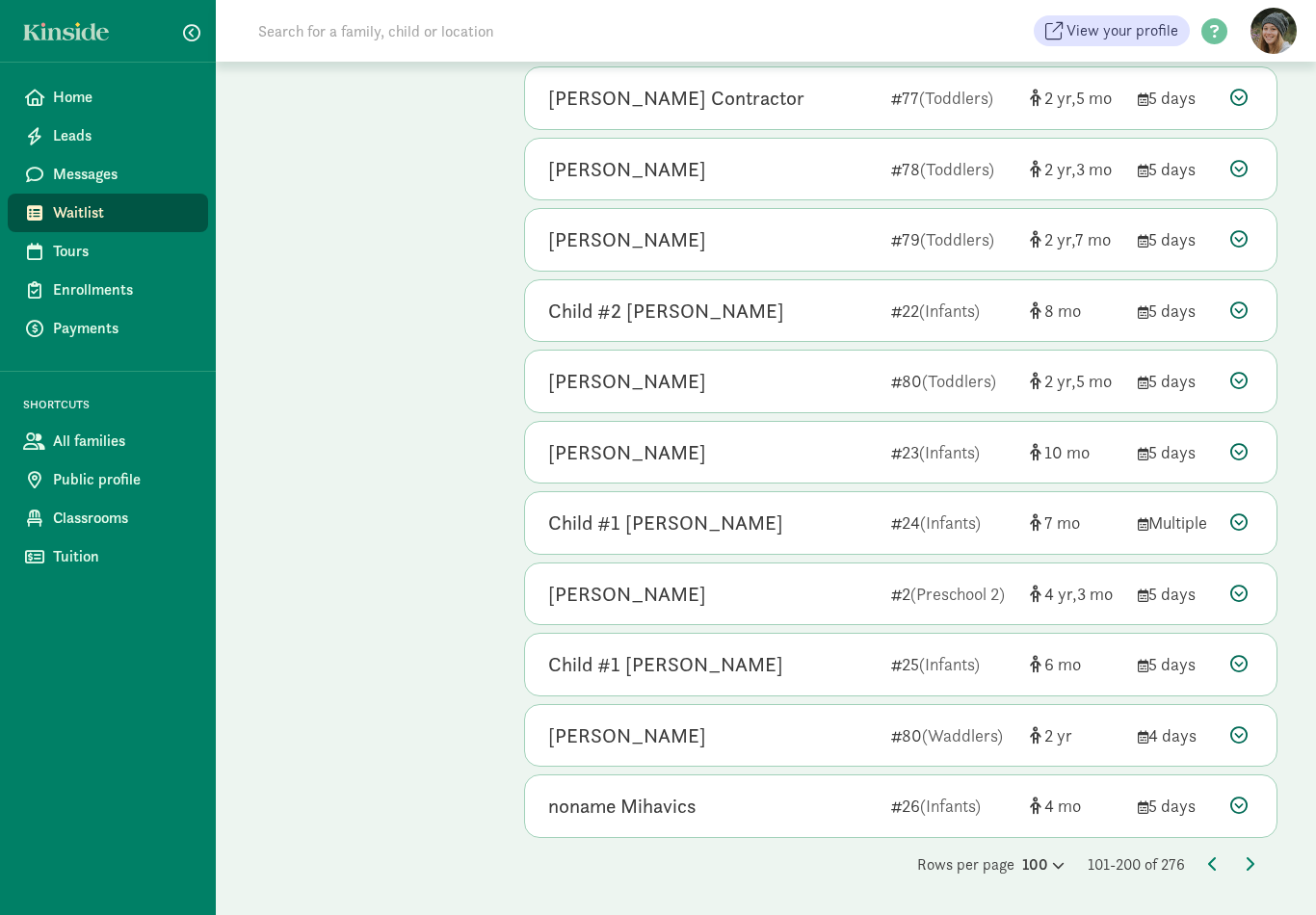
scroll to position [6398, 0]
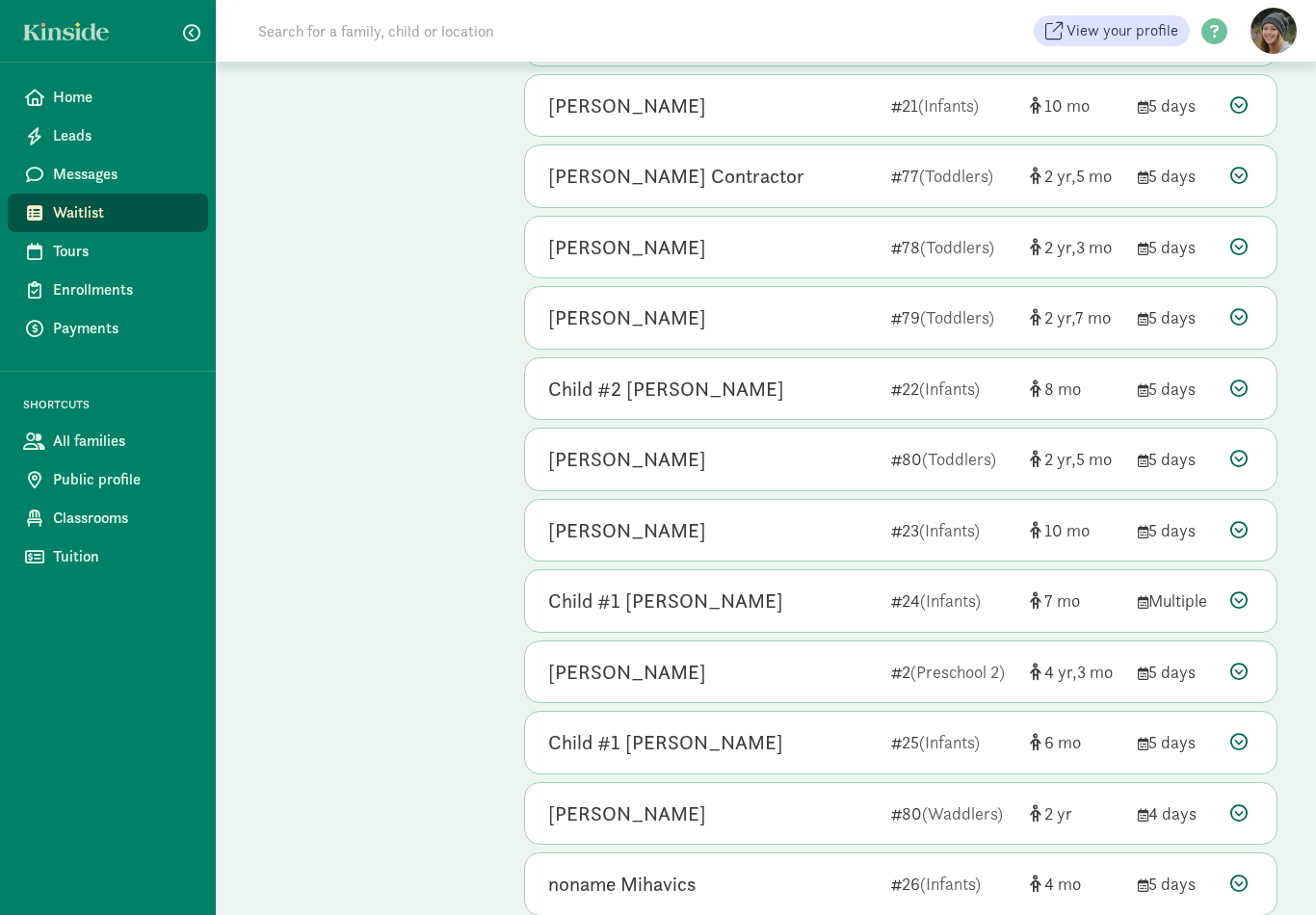
click at [1233, 450] on icon at bounding box center [1239, 459] width 17 height 18
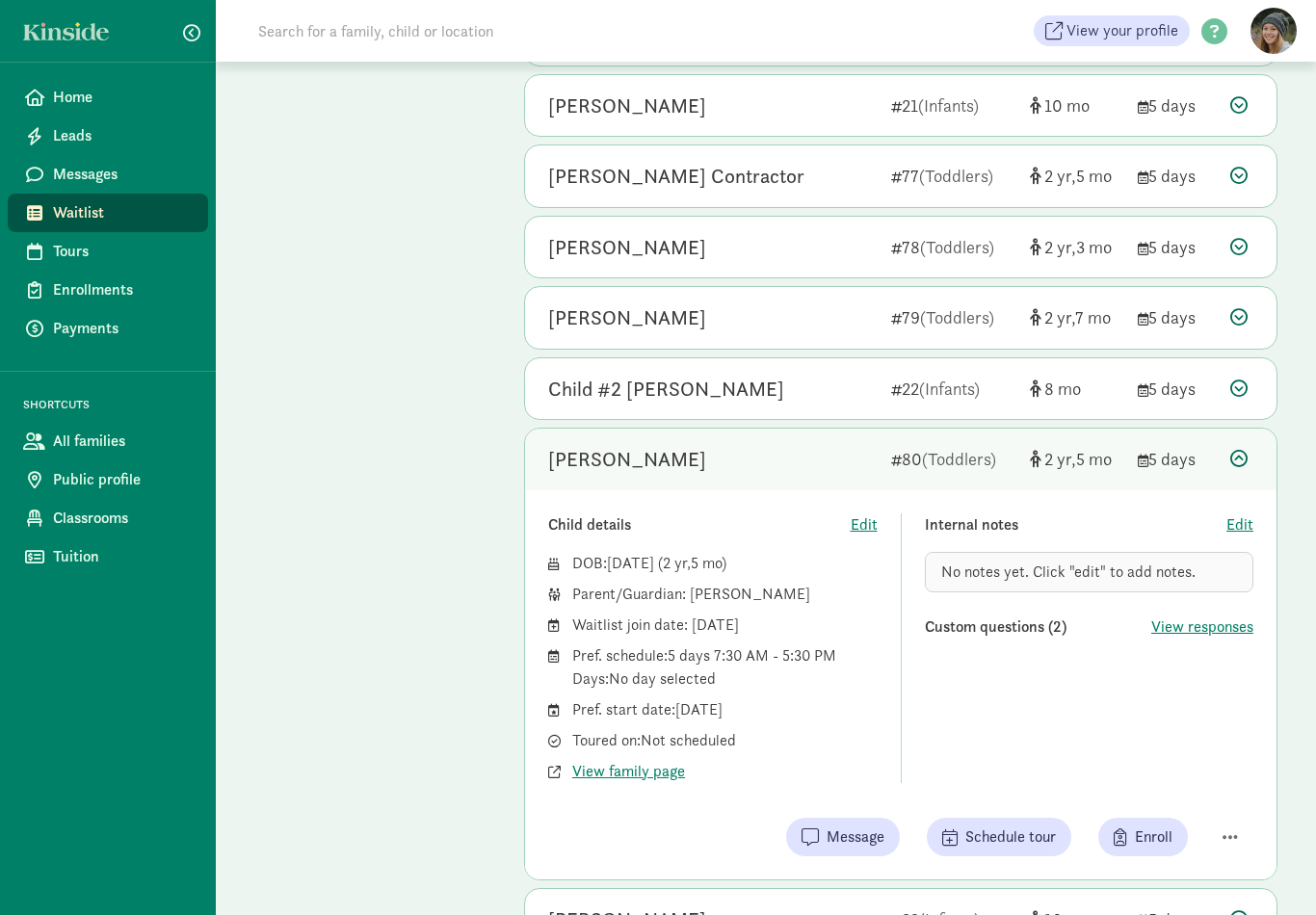
click at [1238, 450] on icon at bounding box center [1239, 459] width 17 height 18
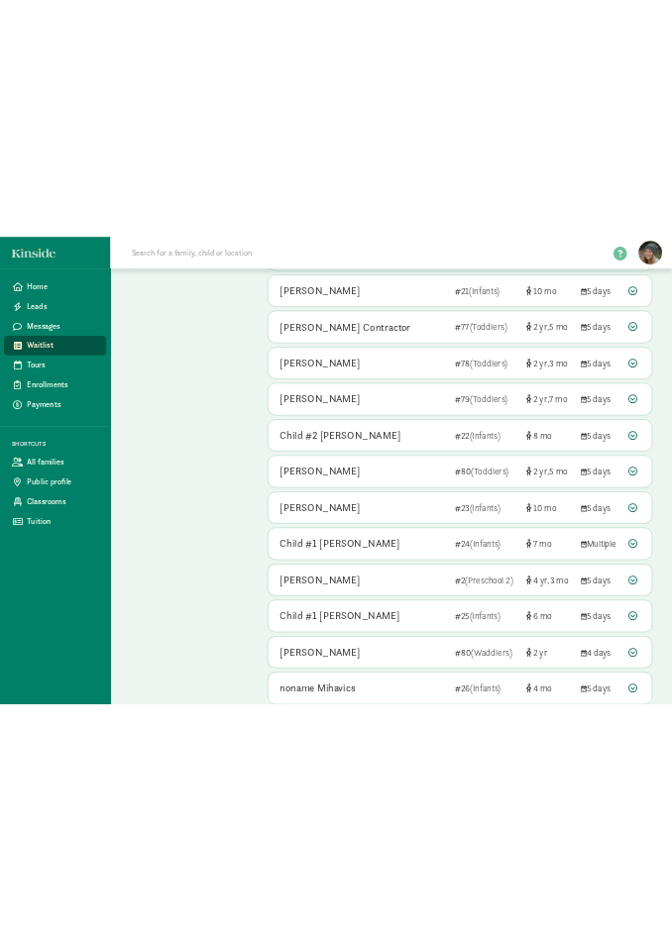
scroll to position [8910, 0]
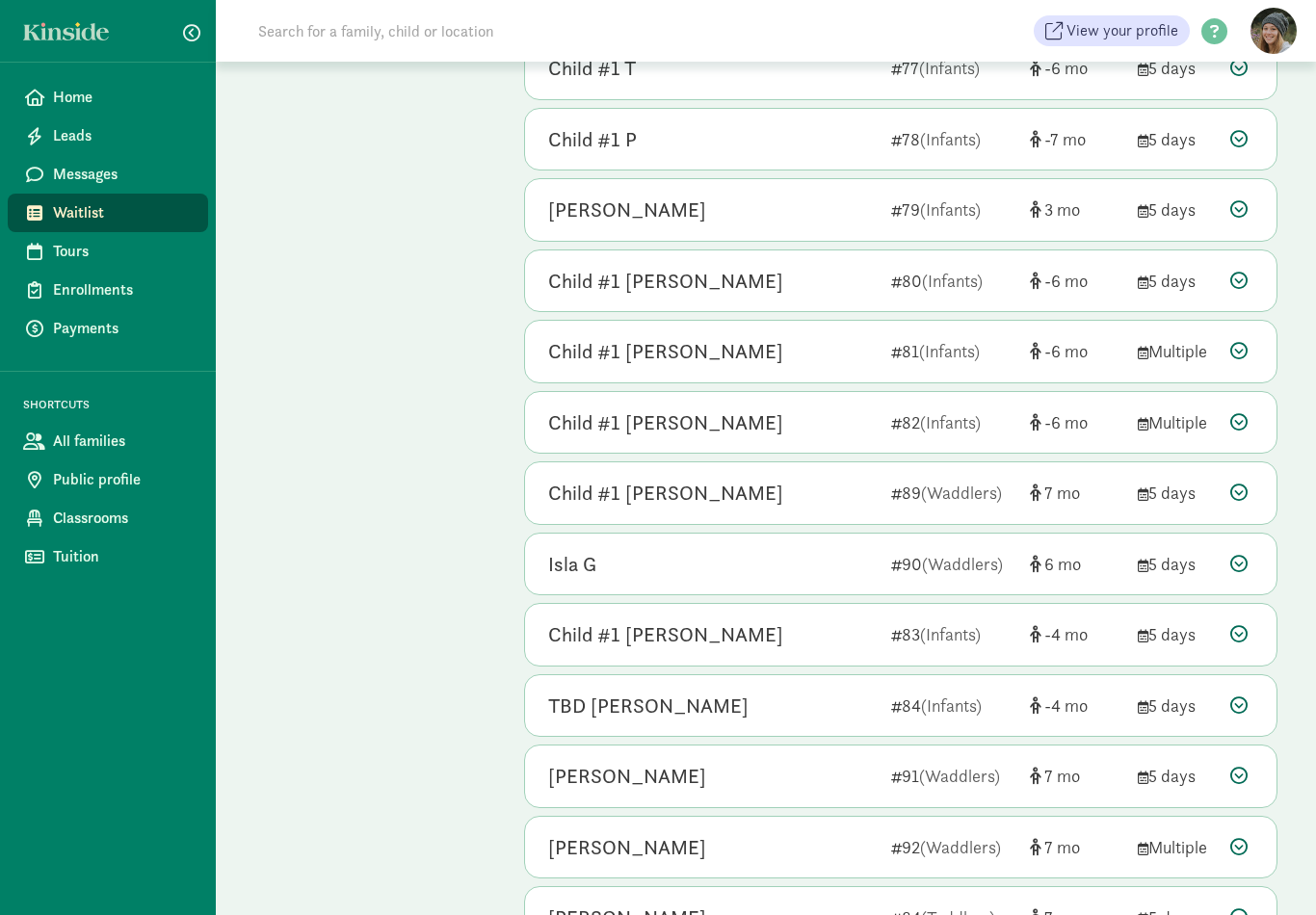
scroll to position [4709, 0]
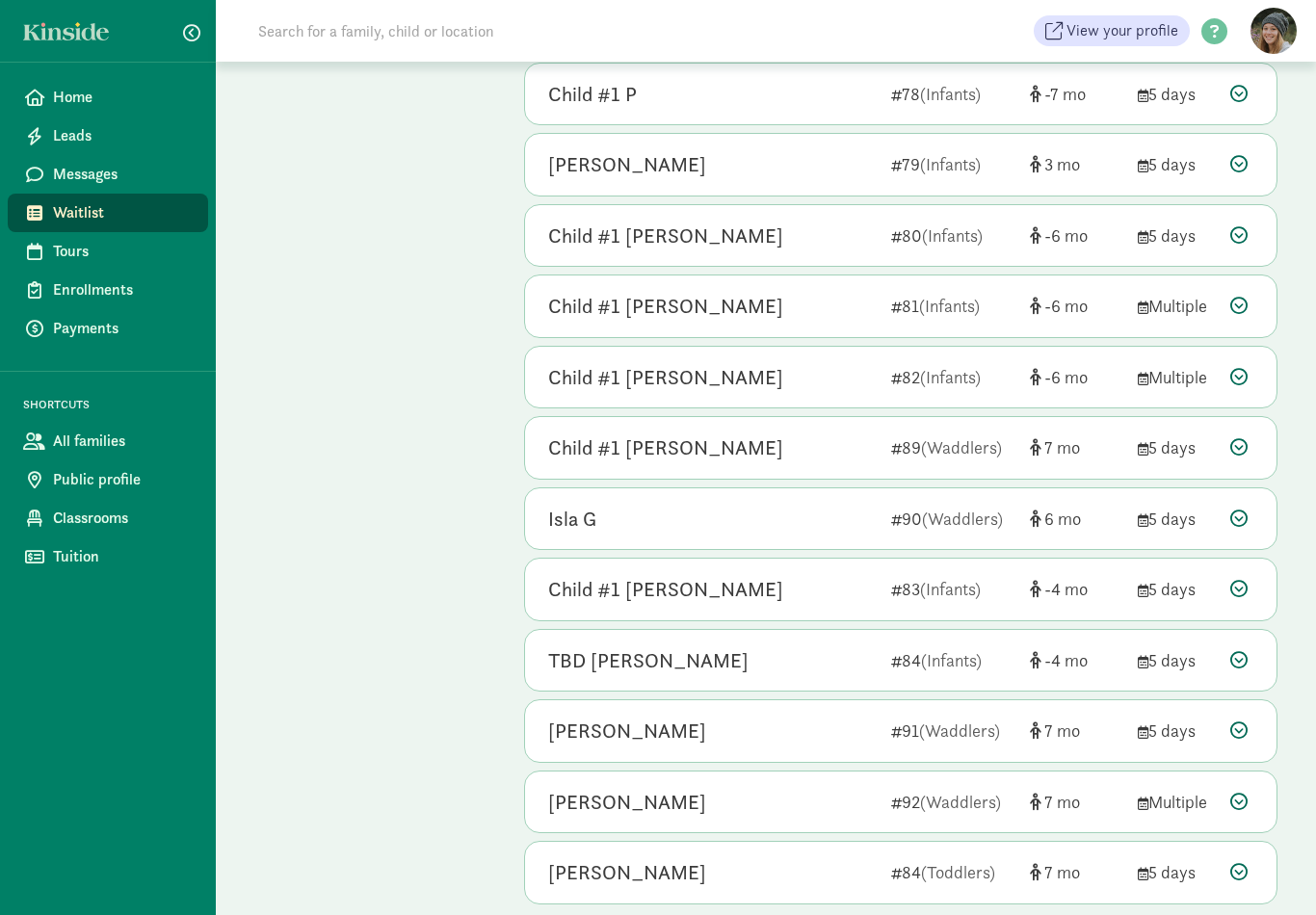
click at [1235, 863] on icon at bounding box center [1239, 872] width 17 height 18
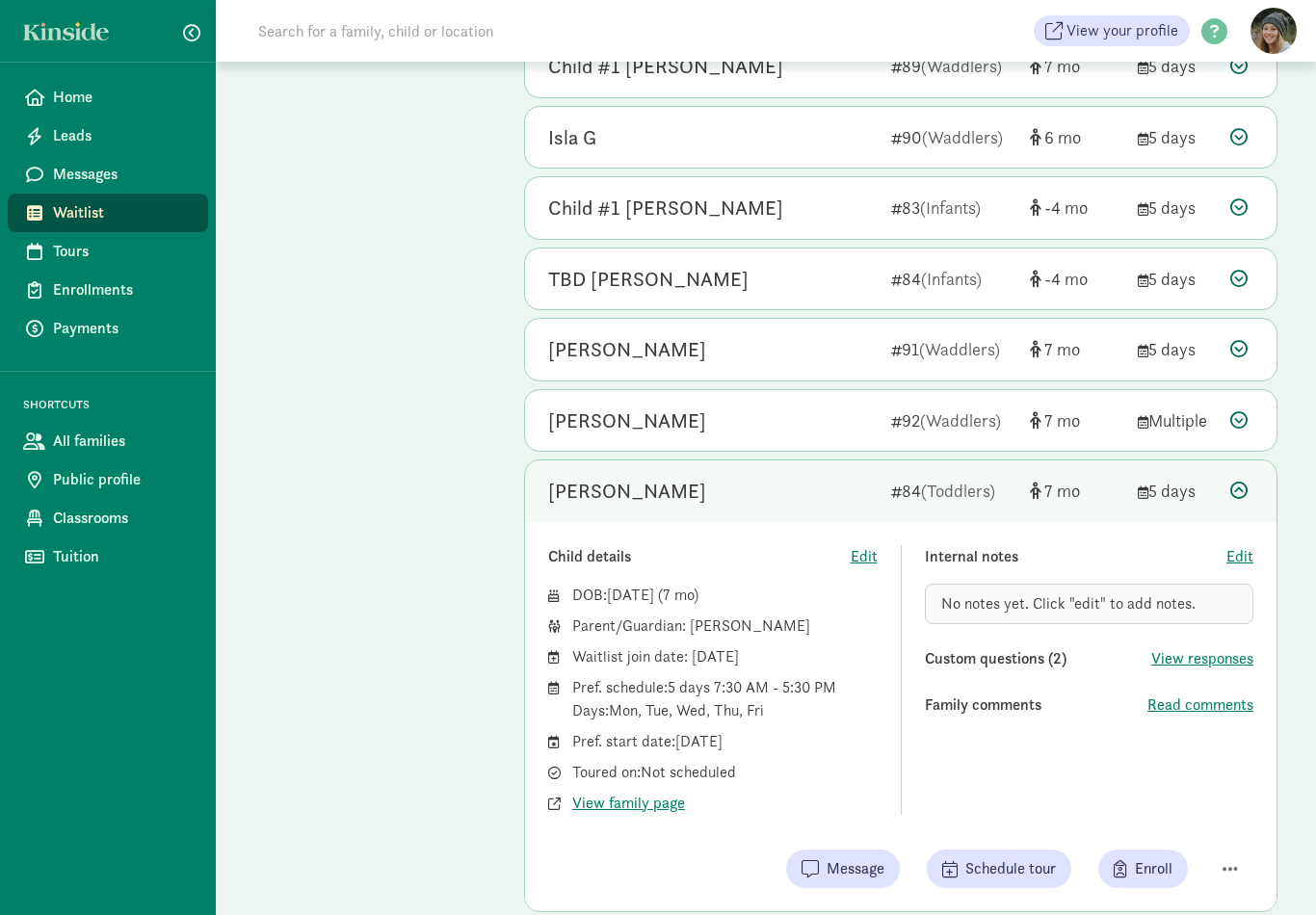
scroll to position [5091, 0]
click at [1231, 694] on span "Read comments" at bounding box center [1199, 706] width 106 height 23
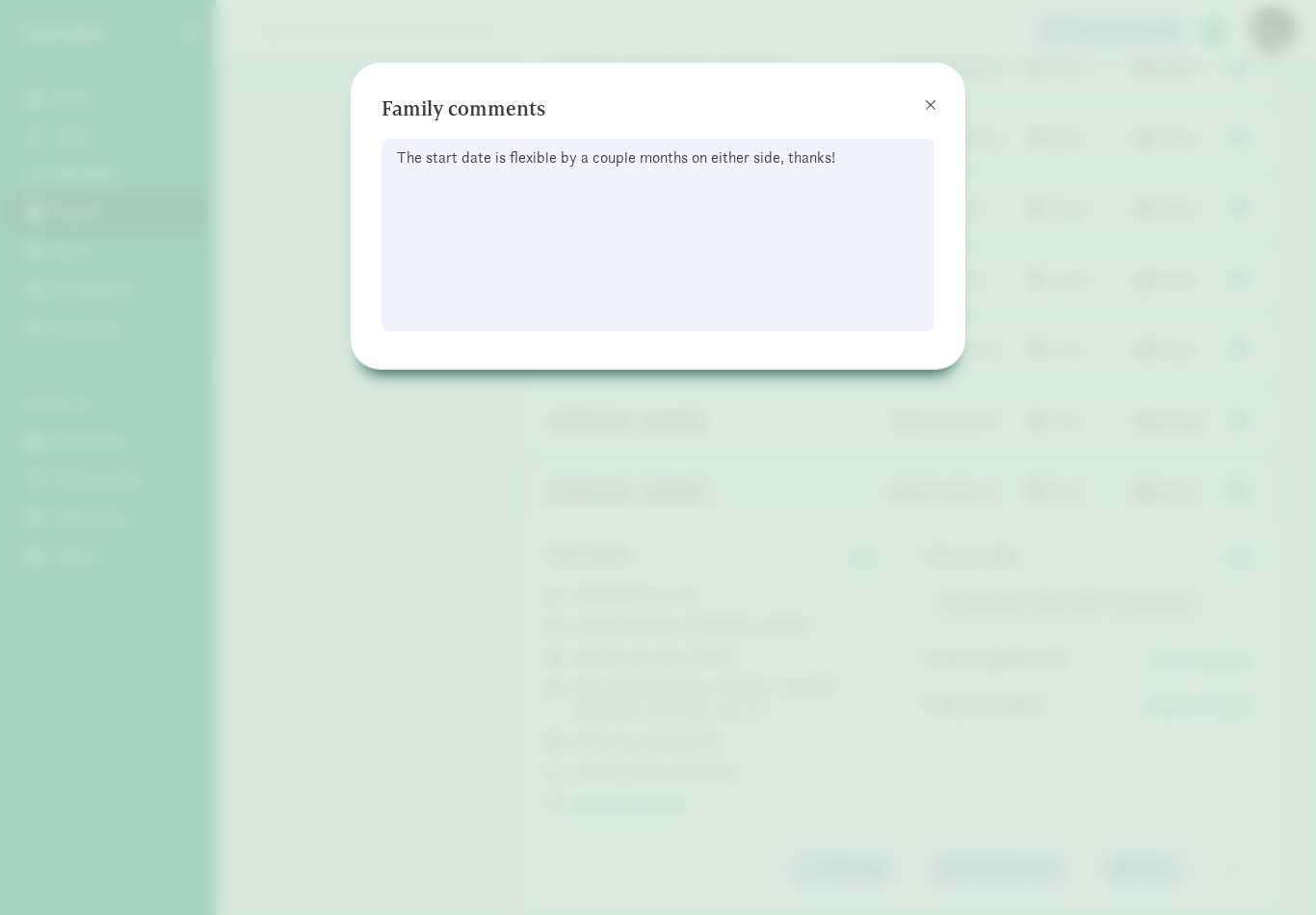
click at [924, 100] on span at bounding box center [930, 105] width 12 height 16
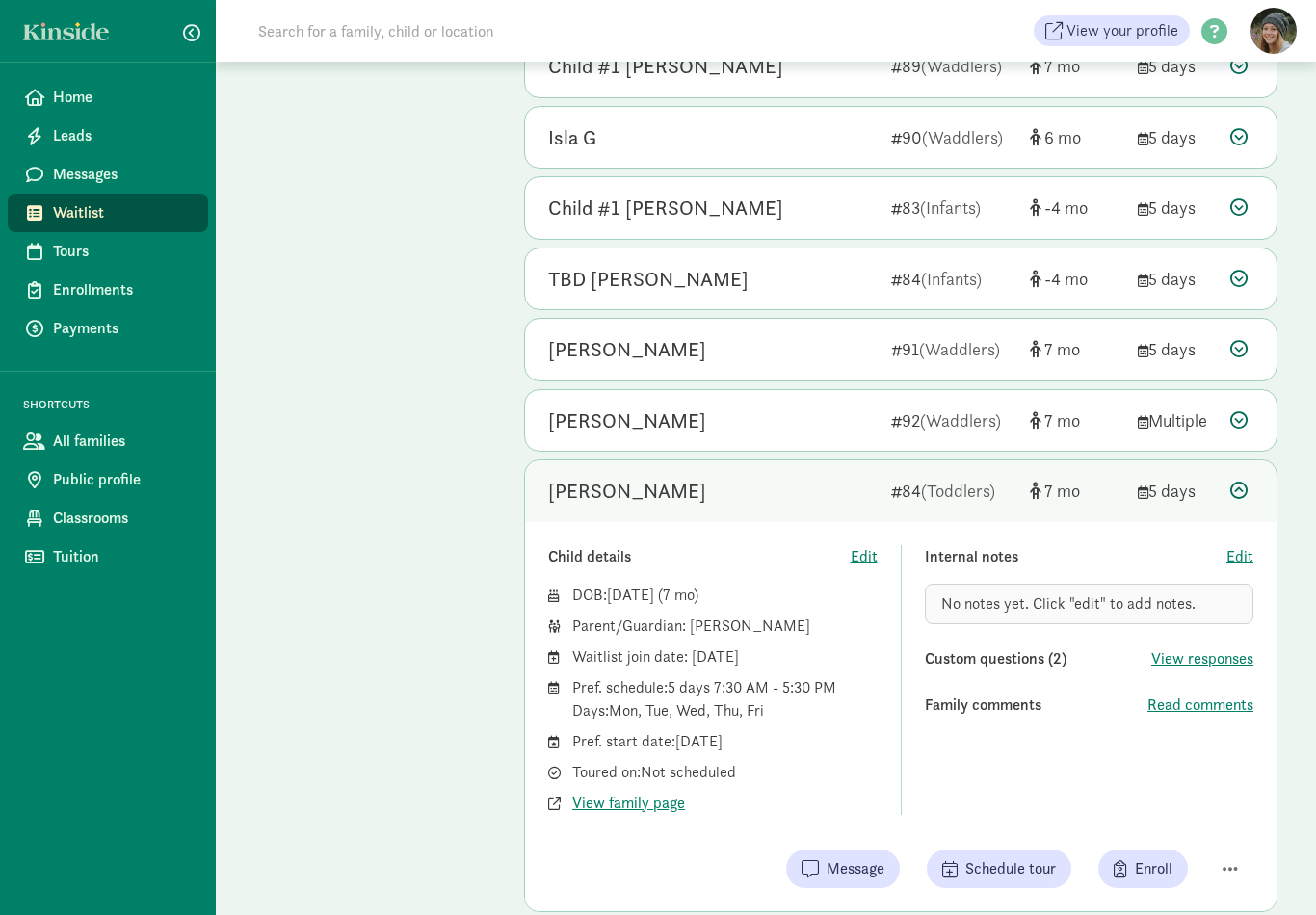
click at [1242, 482] on icon at bounding box center [1239, 491] width 17 height 18
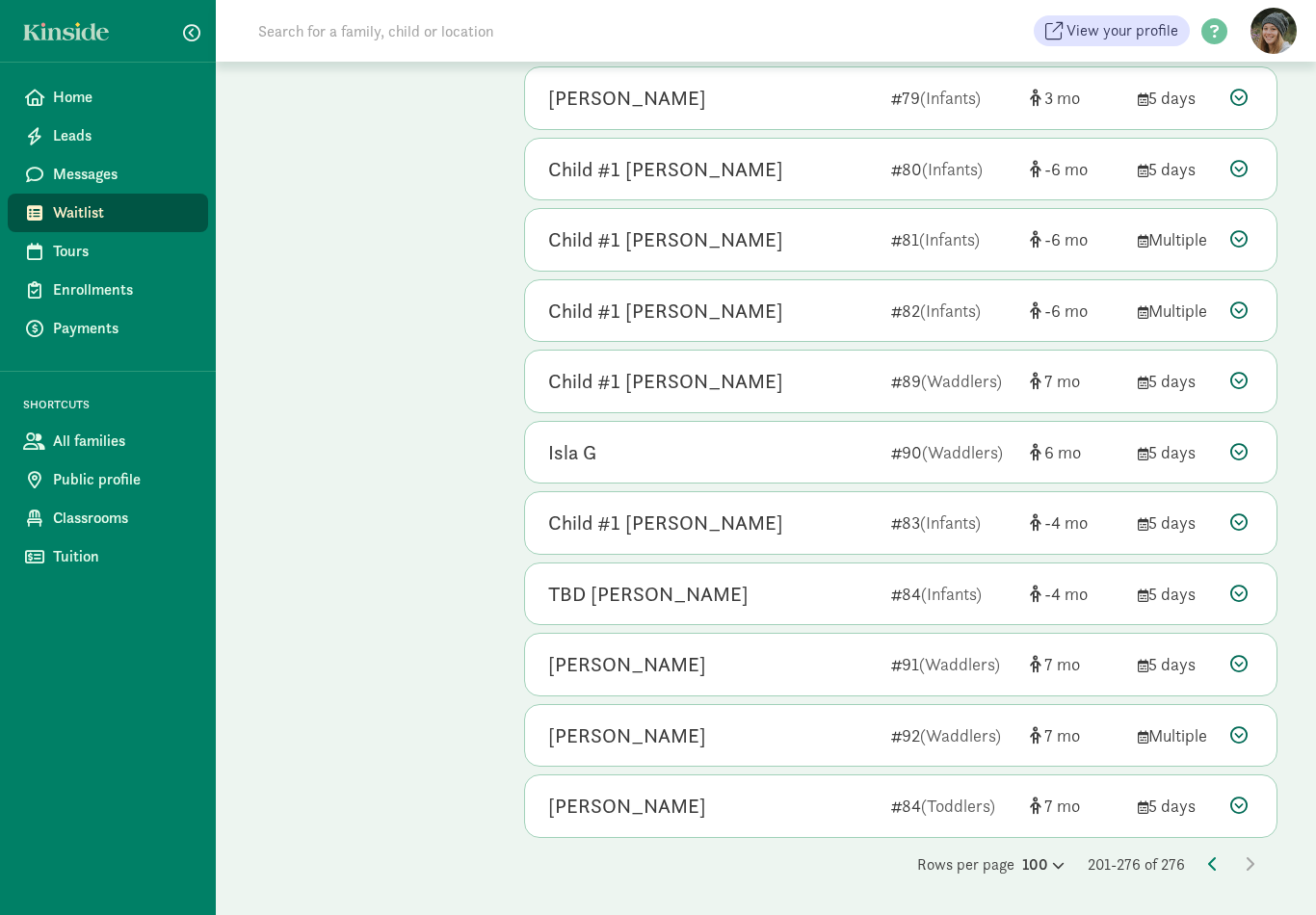
scroll to position [4709, 0]
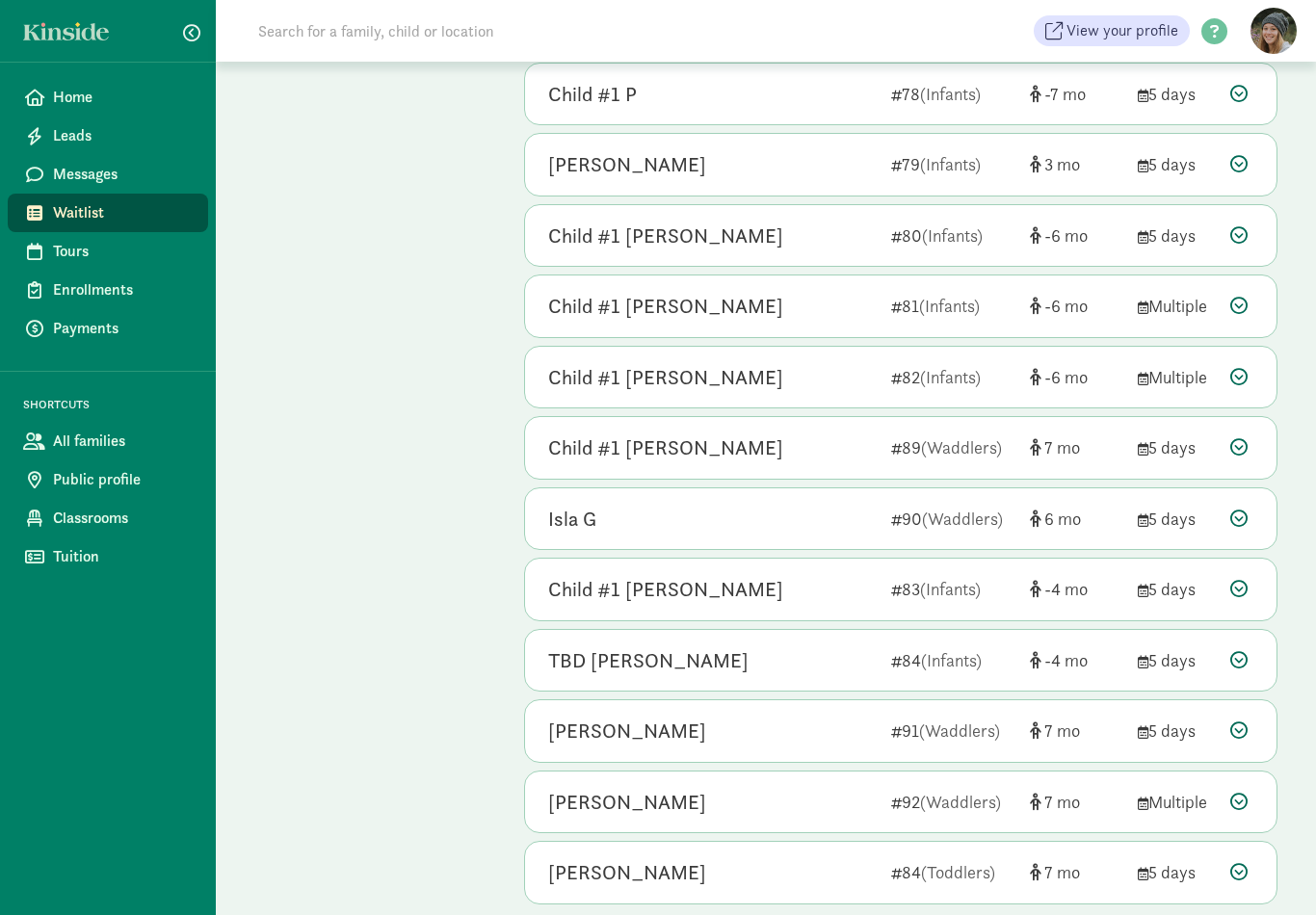
click at [1230, 793] on icon at bounding box center [1239, 802] width 17 height 18
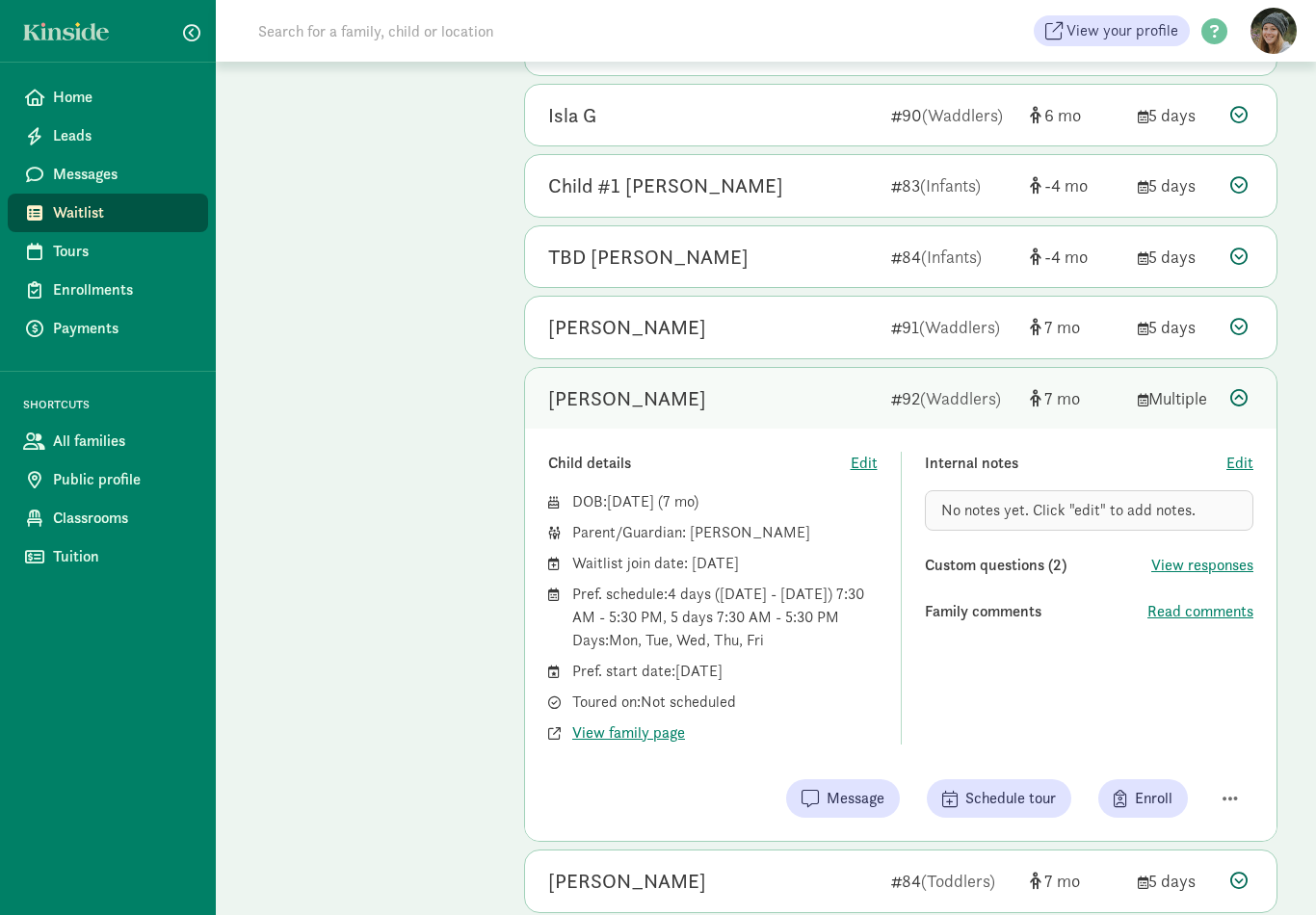
scroll to position [5121, 0]
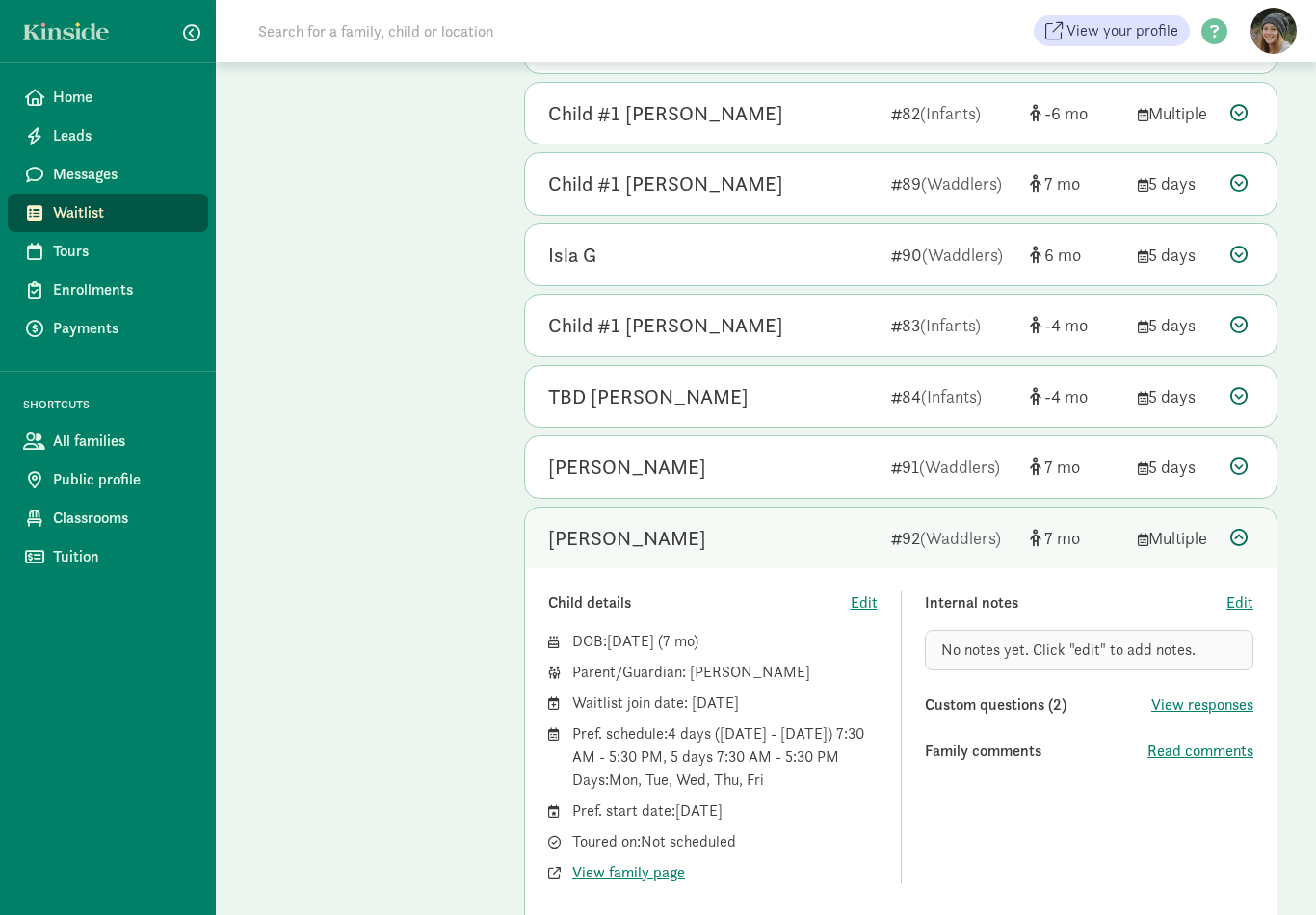
click at [1240, 529] on icon at bounding box center [1239, 538] width 17 height 18
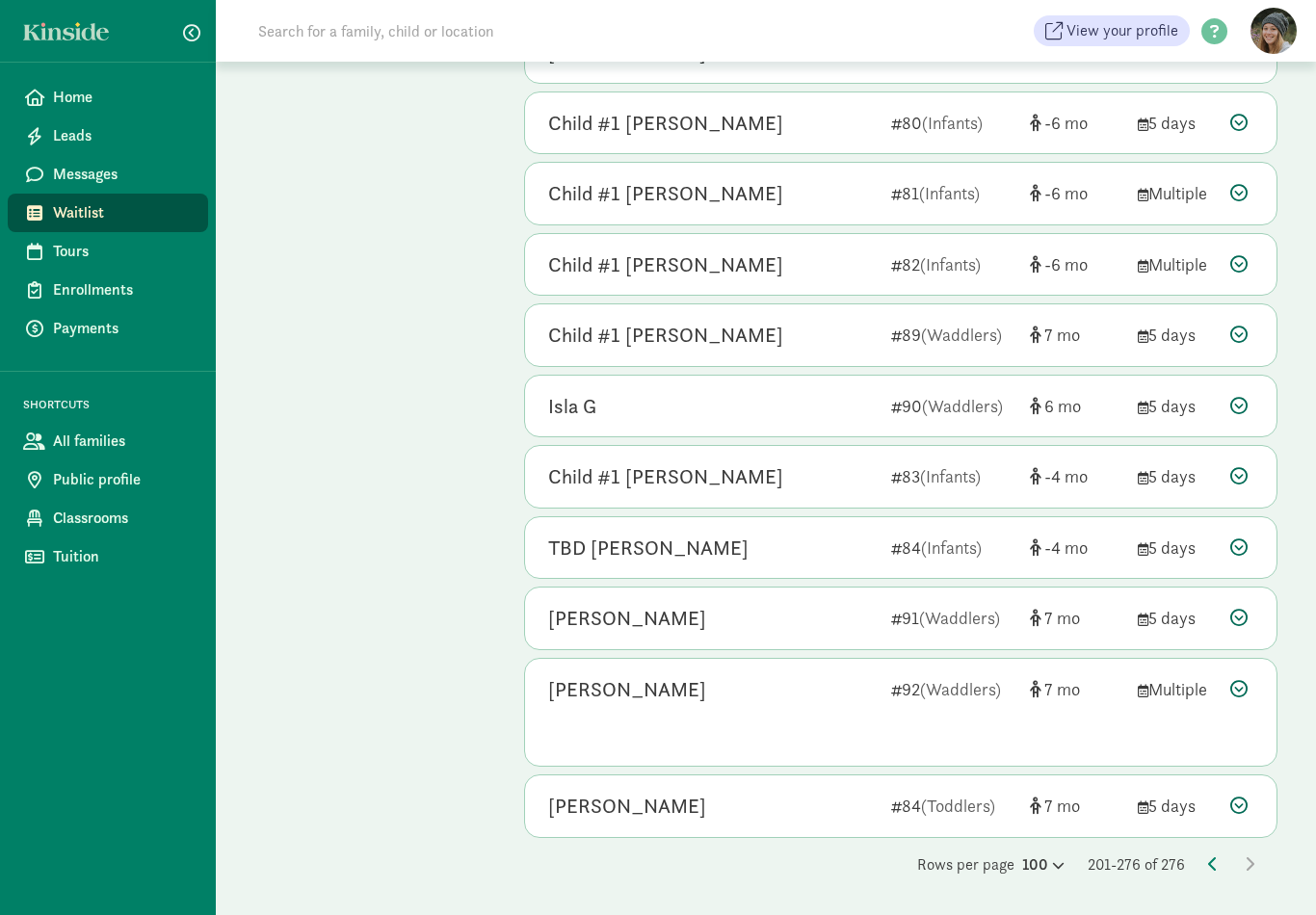
scroll to position [4709, 0]
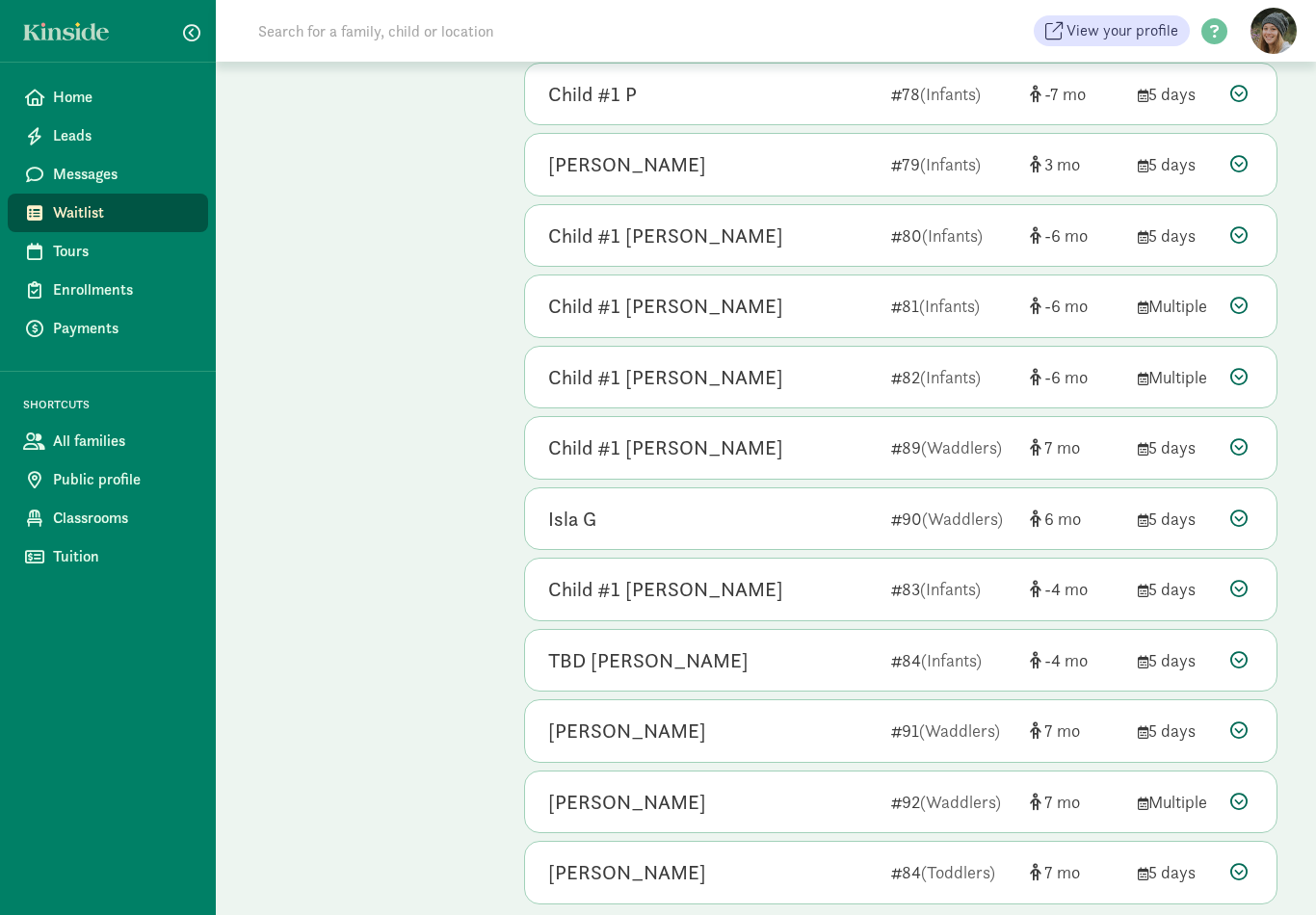
click at [1235, 721] on icon at bounding box center [1239, 730] width 17 height 18
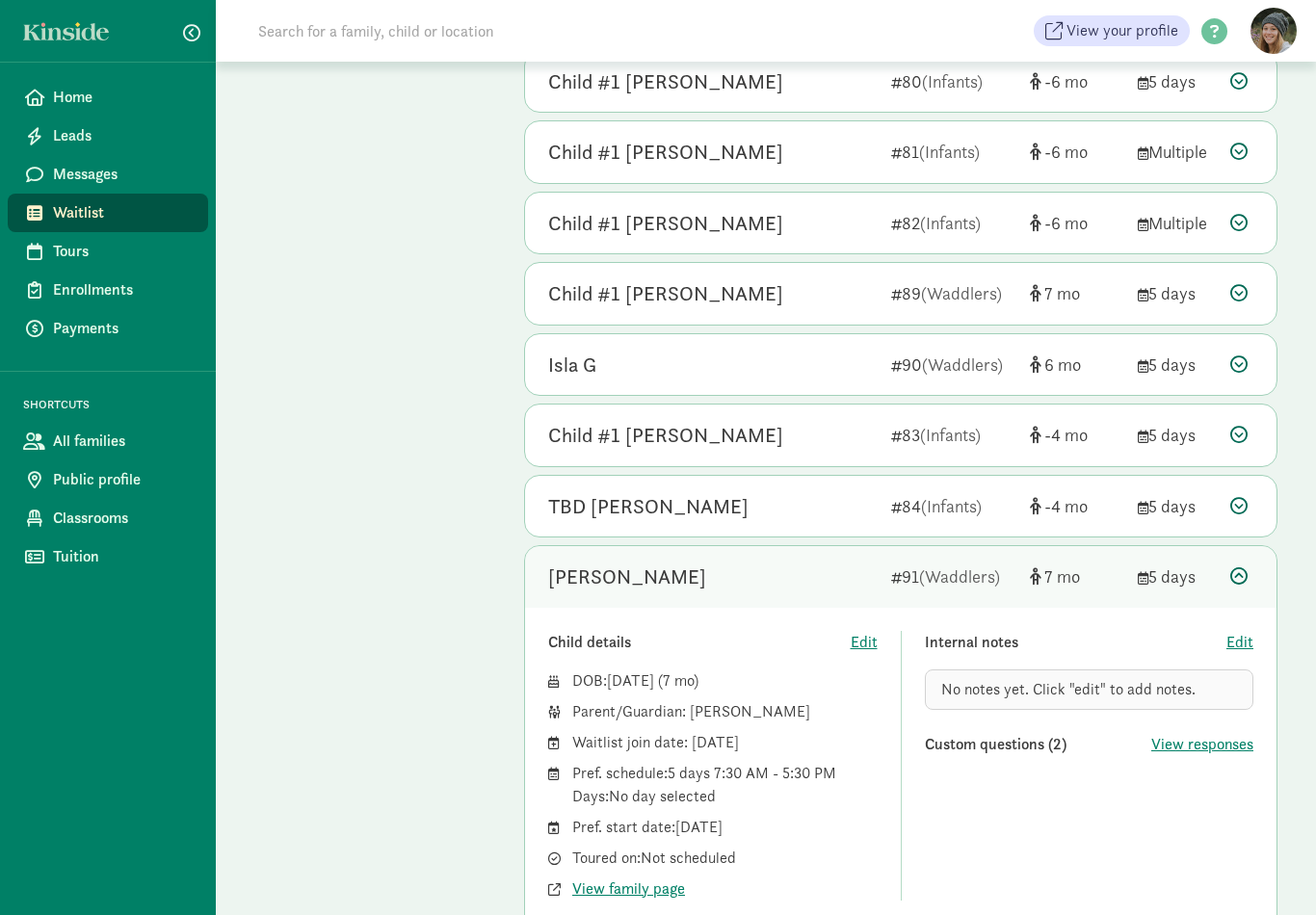
scroll to position [4841, 0]
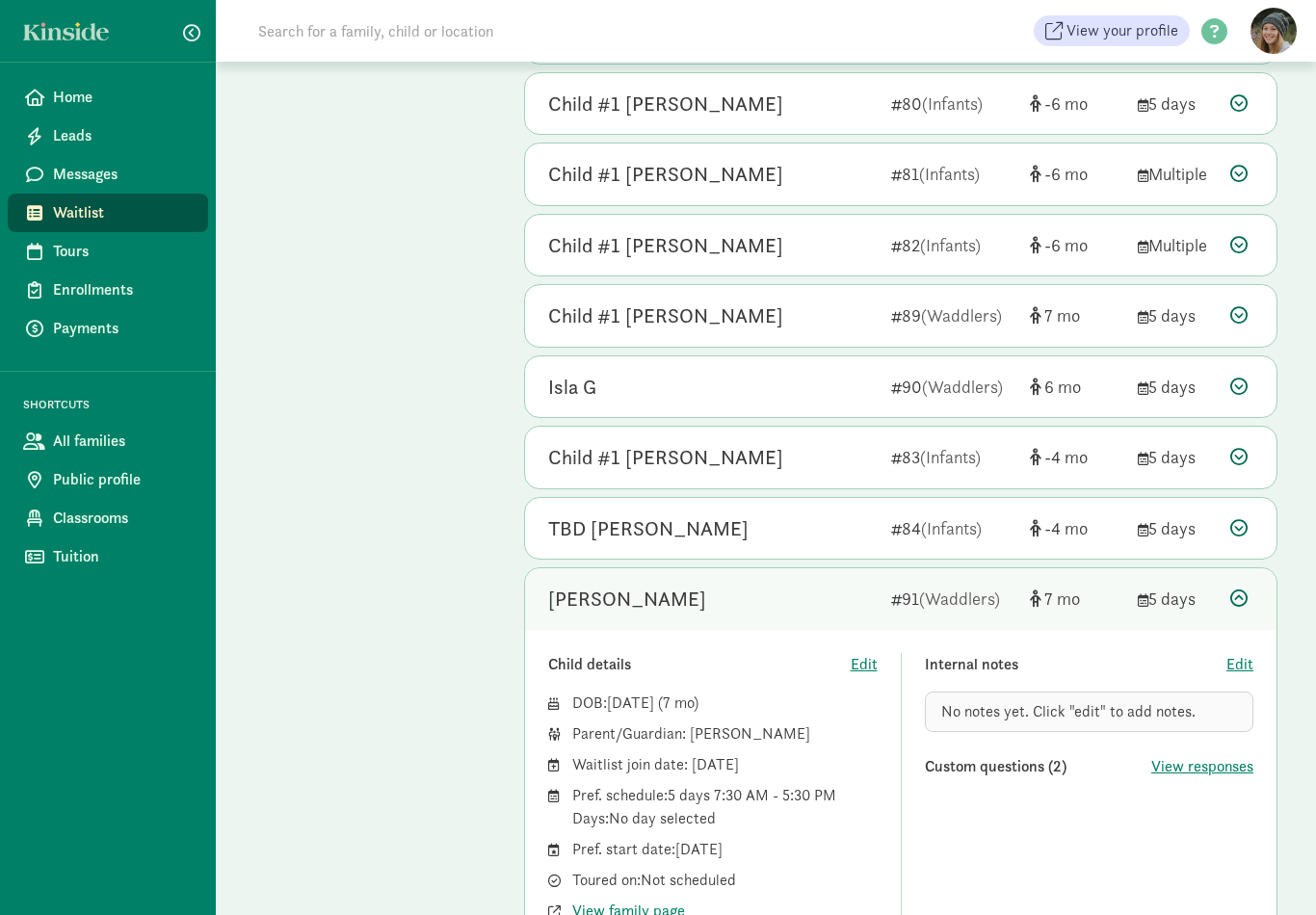
click at [1245, 590] on icon at bounding box center [1239, 599] width 17 height 18
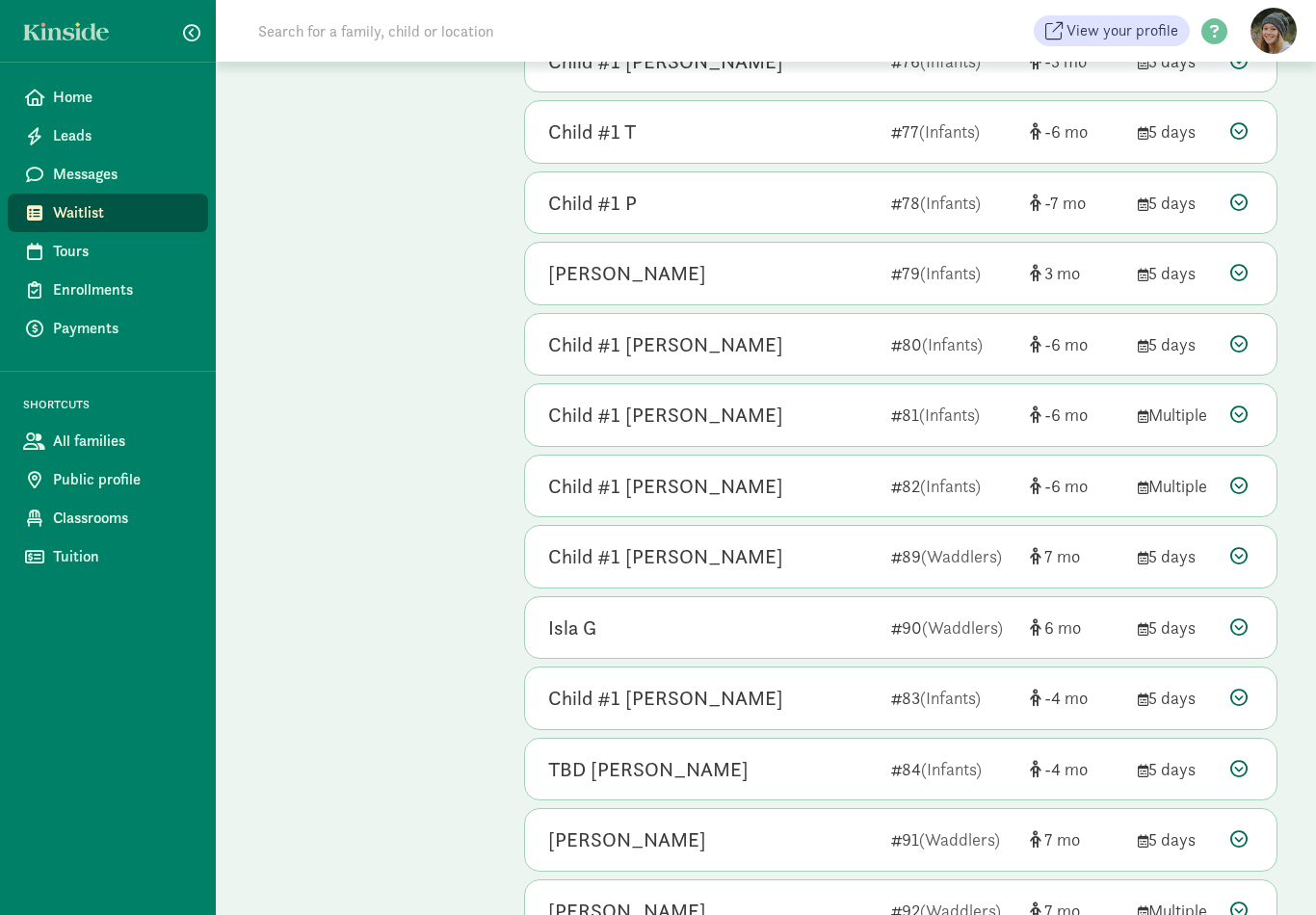
scroll to position [4600, 0]
click at [1245, 618] on icon at bounding box center [1239, 627] width 17 height 18
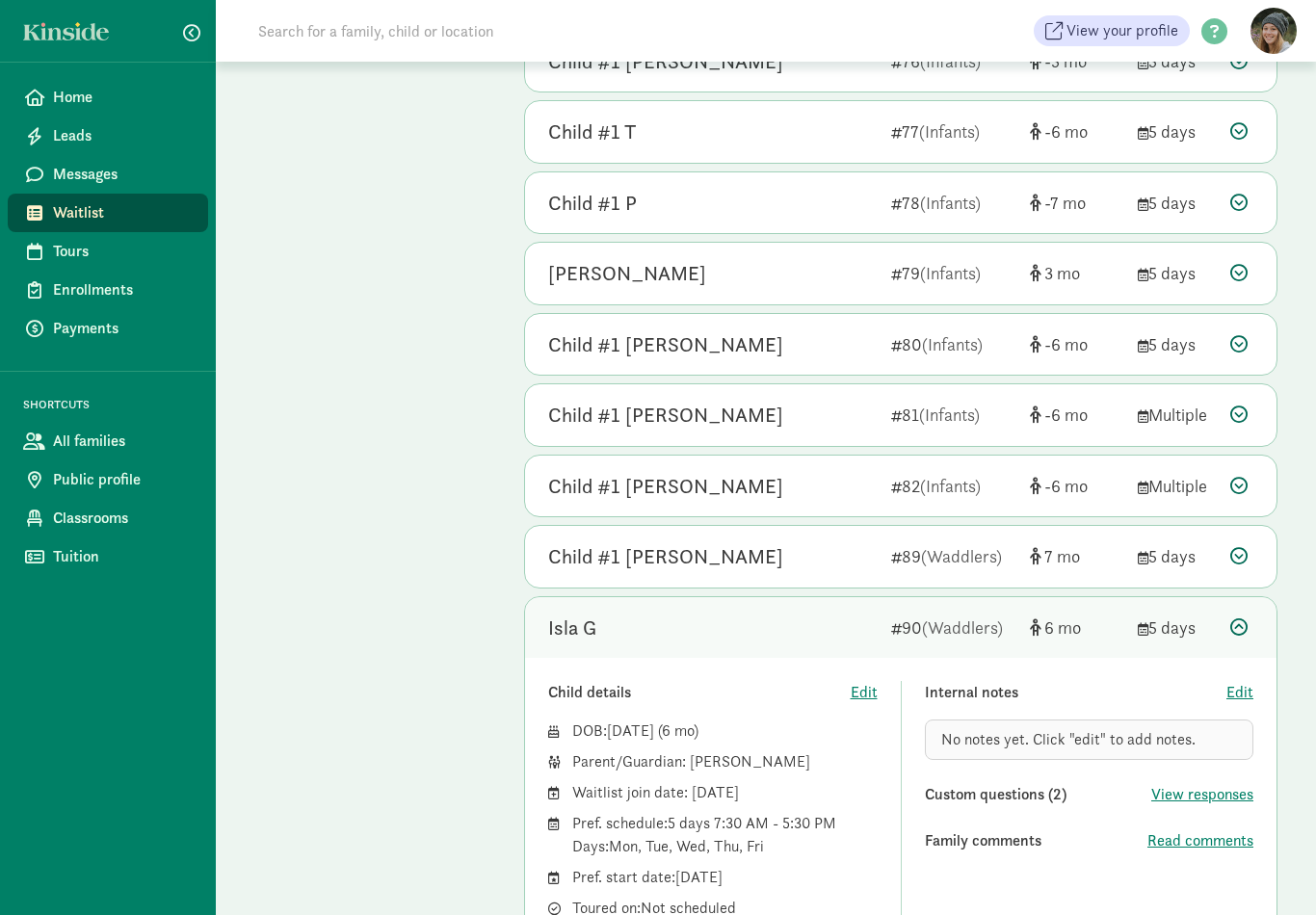
click at [1246, 618] on icon at bounding box center [1239, 627] width 17 height 18
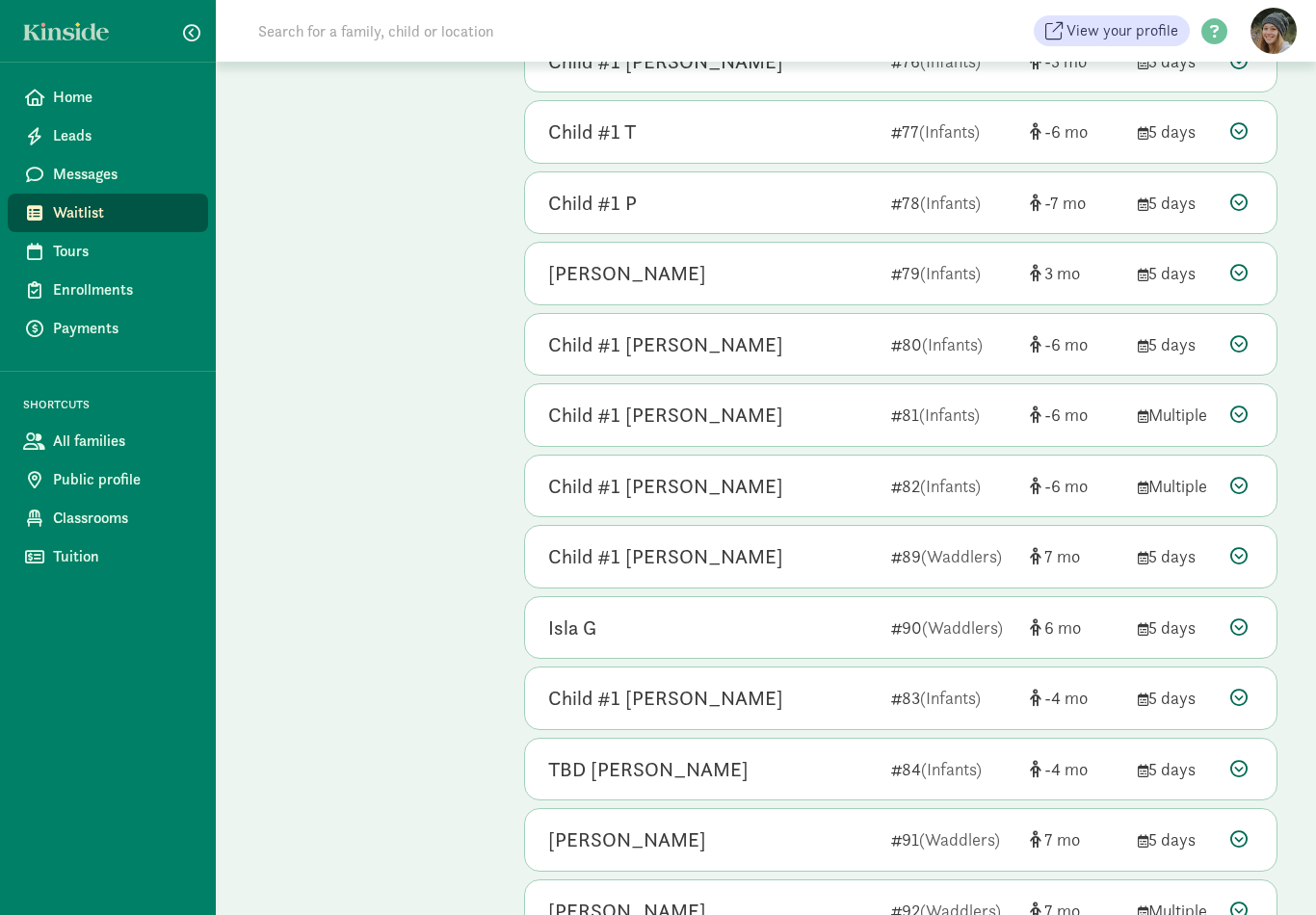
click at [1238, 547] on icon at bounding box center [1239, 556] width 17 height 18
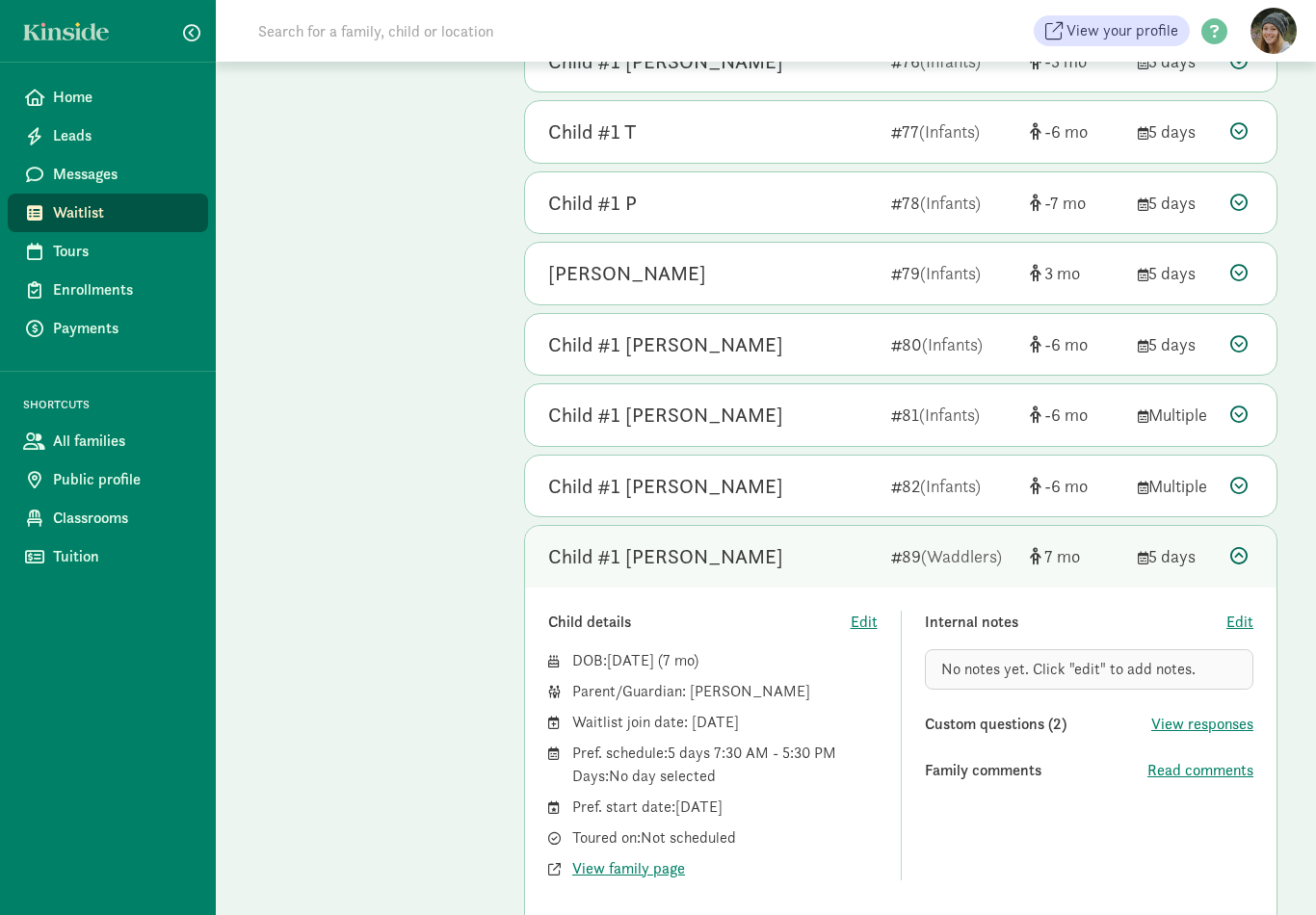
click at [1241, 544] on div at bounding box center [1242, 556] width 23 height 26
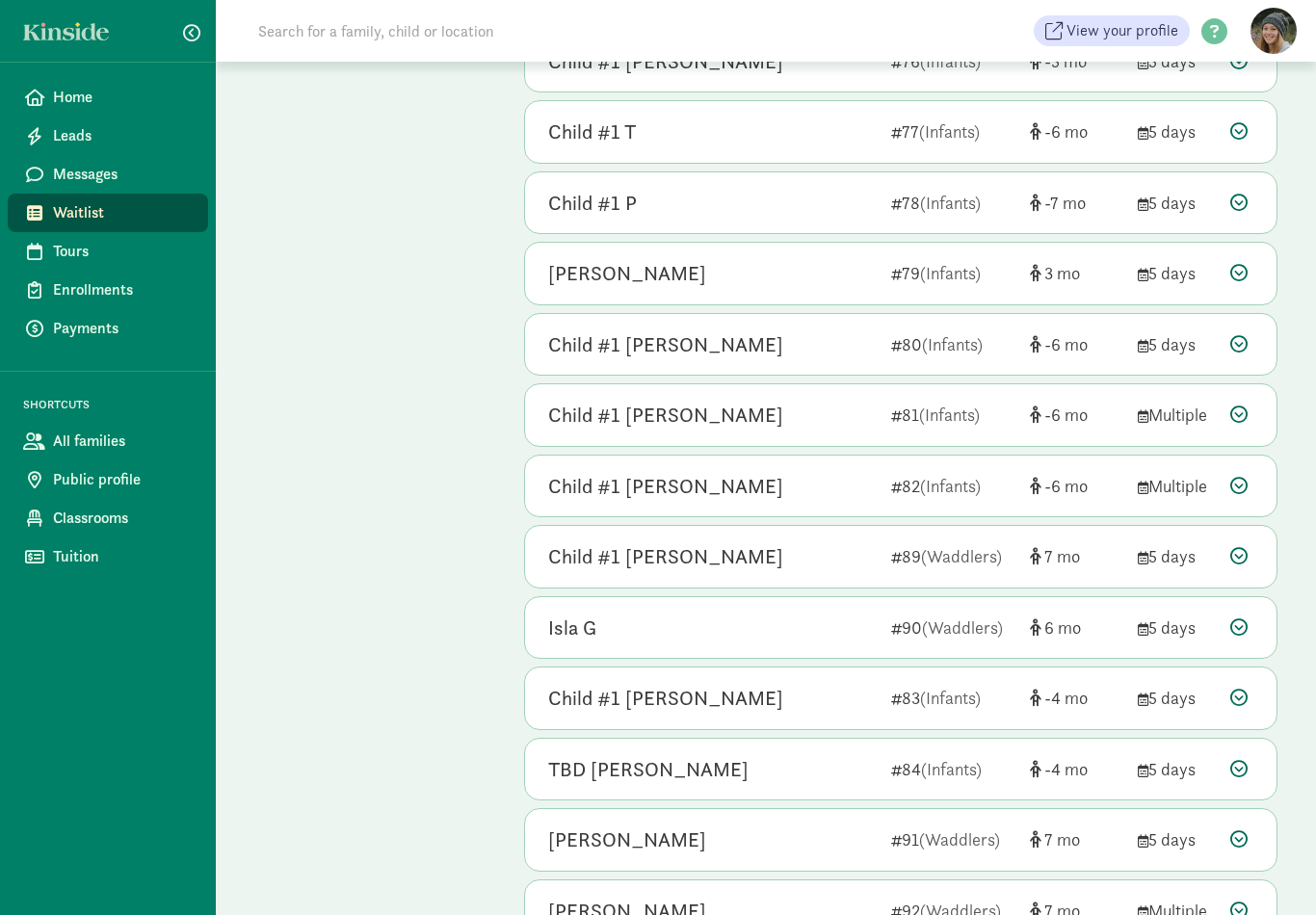
click at [1238, 477] on icon at bounding box center [1239, 486] width 17 height 18
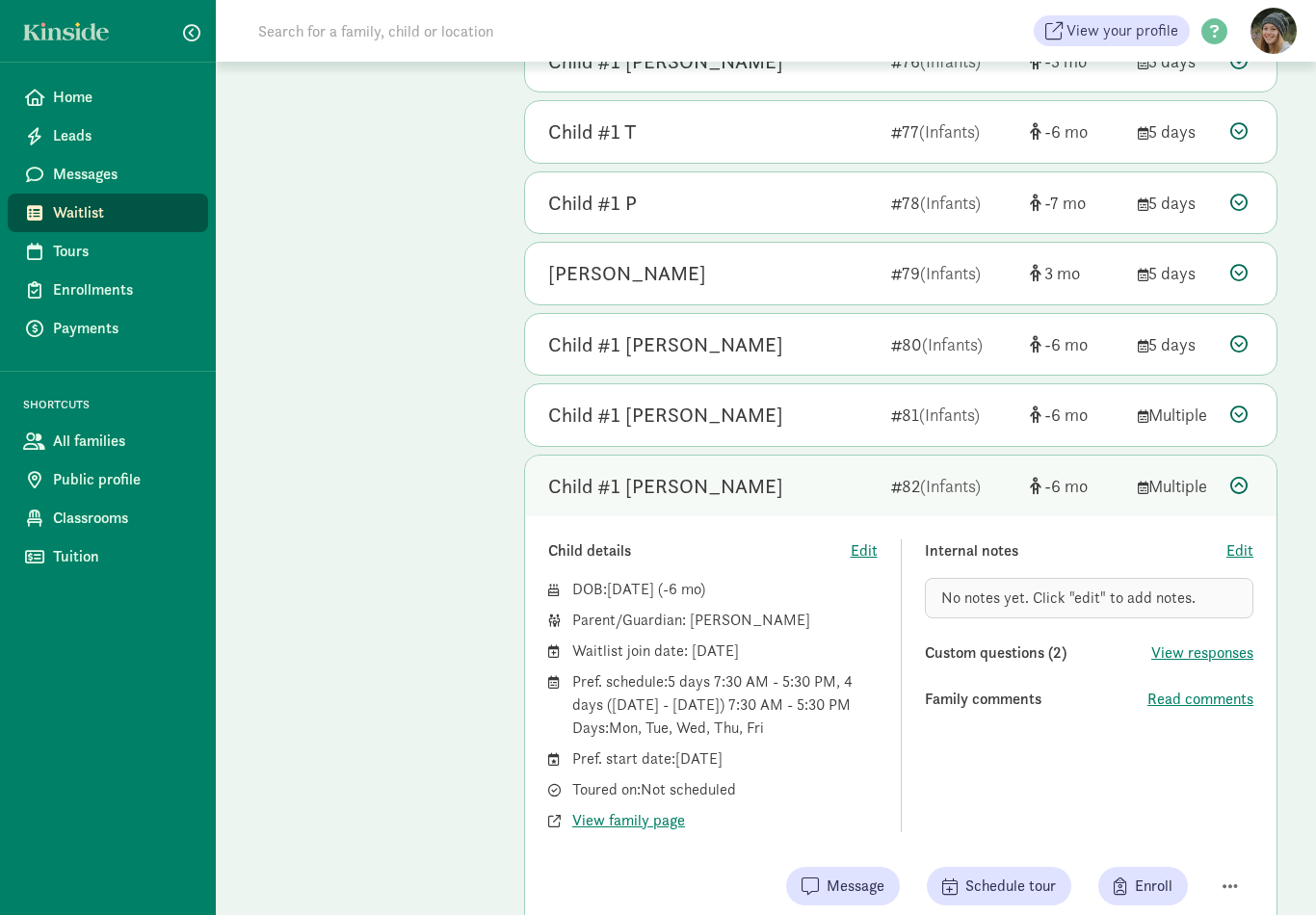
click at [1235, 474] on div at bounding box center [1242, 486] width 23 height 26
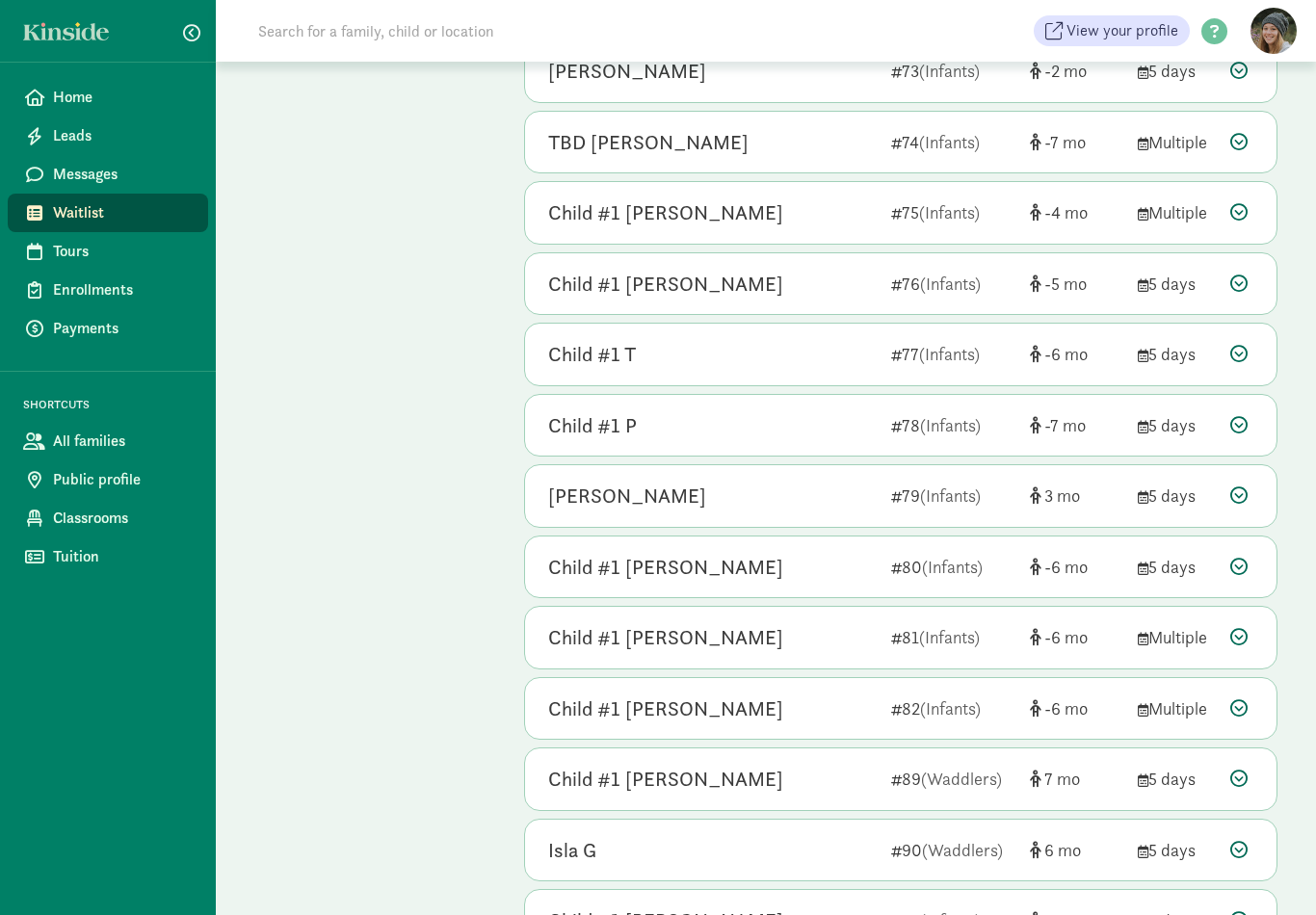
scroll to position [4374, 0]
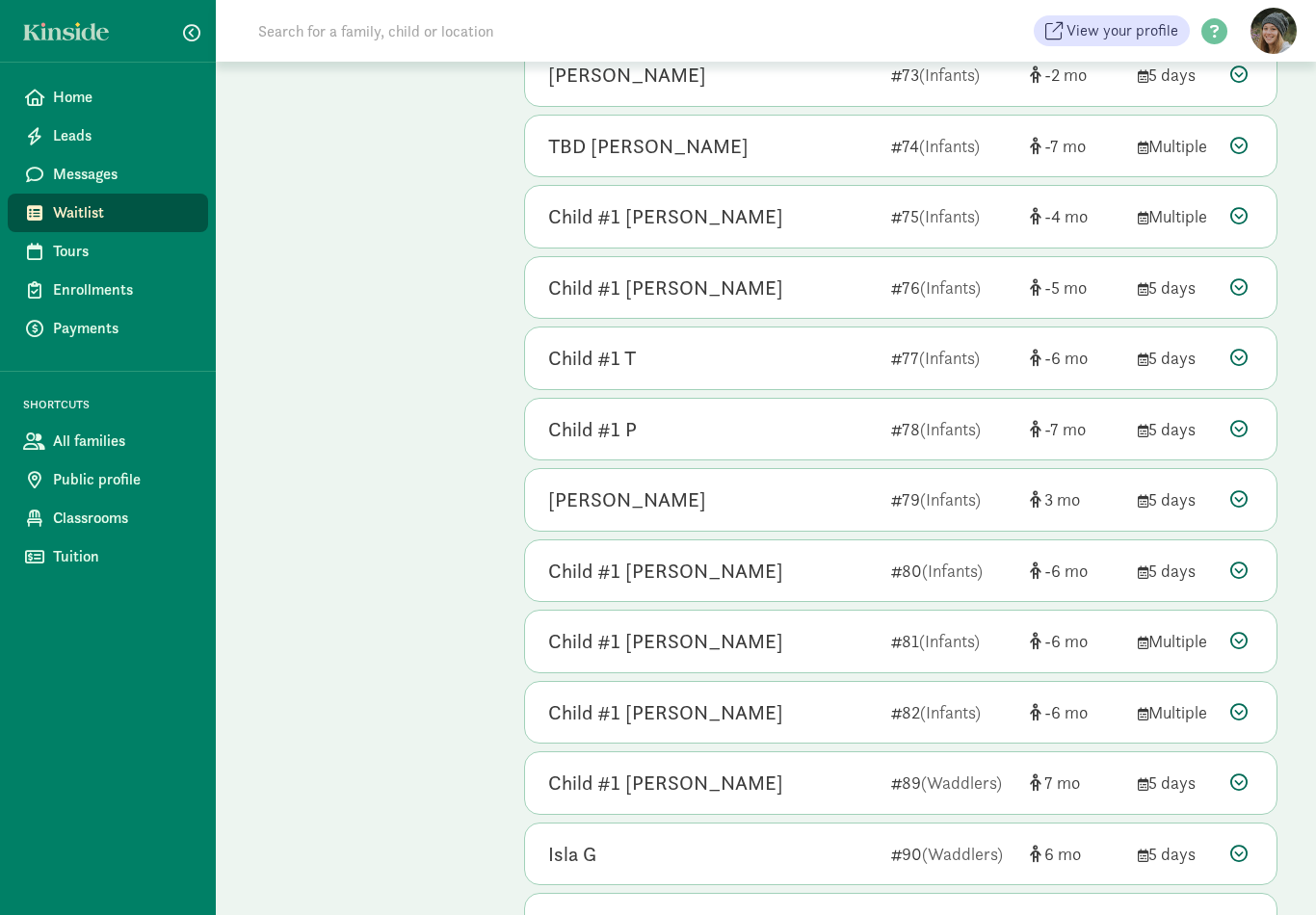
click at [1244, 490] on icon at bounding box center [1239, 499] width 17 height 18
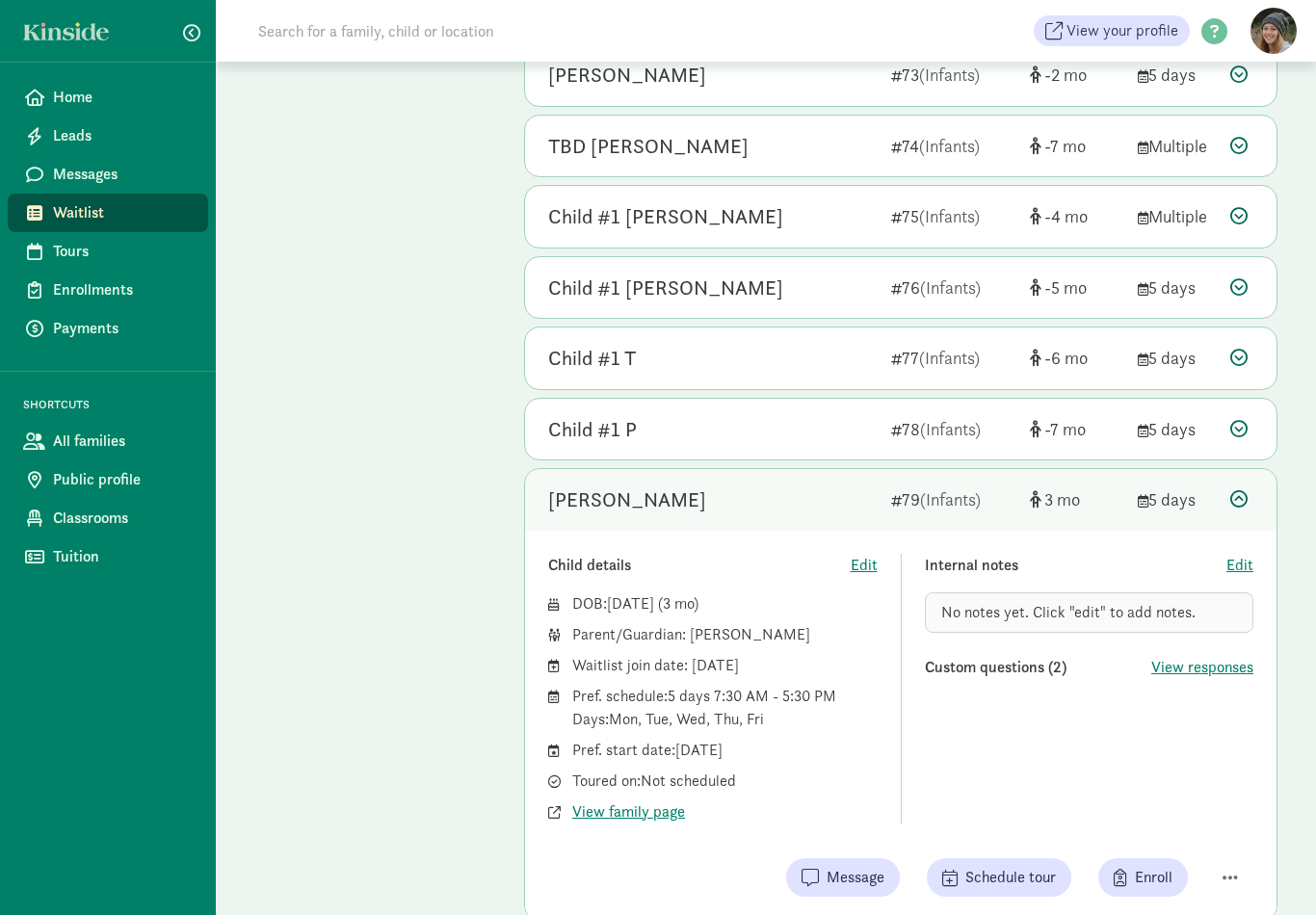
click at [1242, 486] on div at bounding box center [1242, 499] width 23 height 26
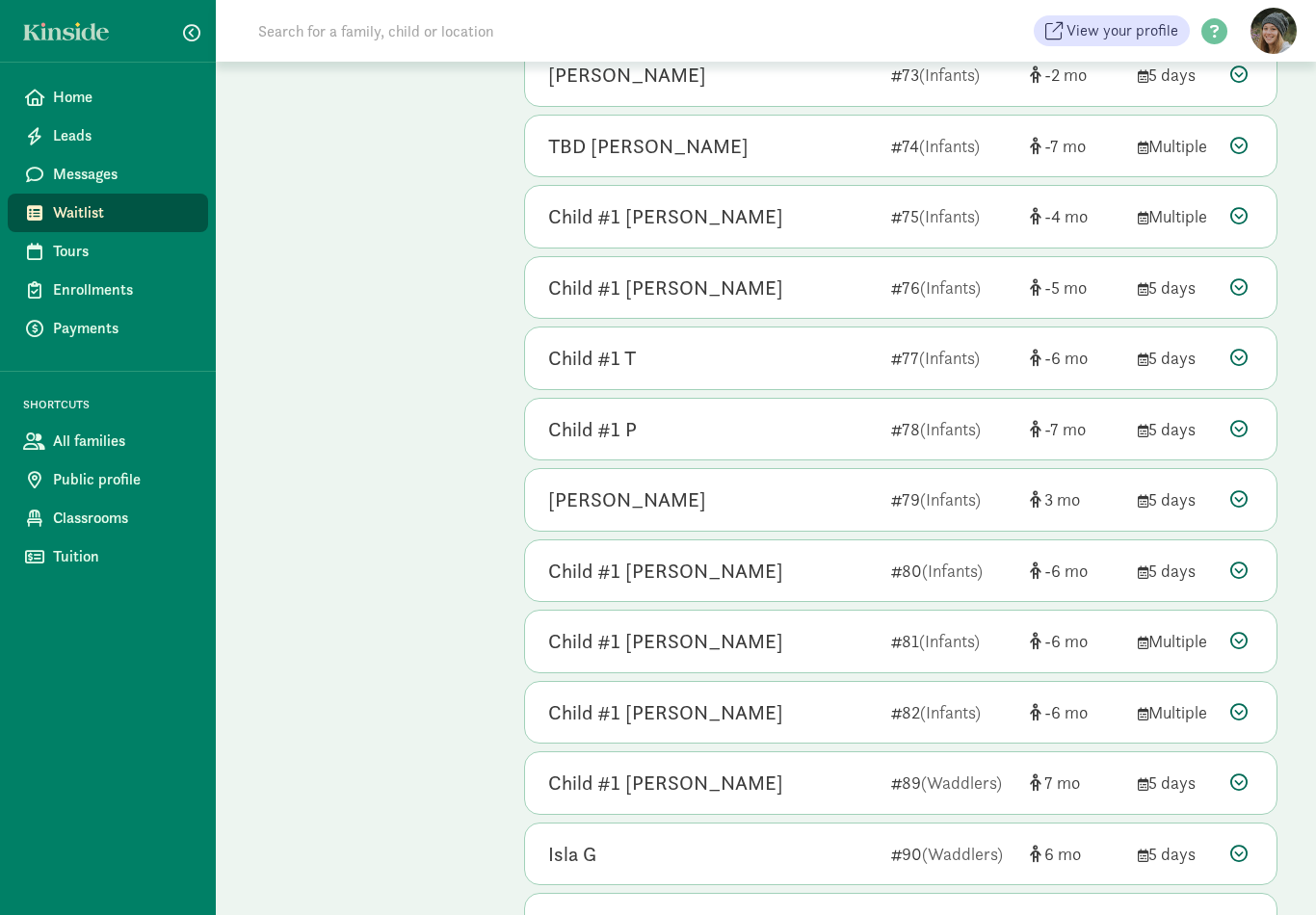
click at [1248, 416] on div at bounding box center [1242, 429] width 23 height 26
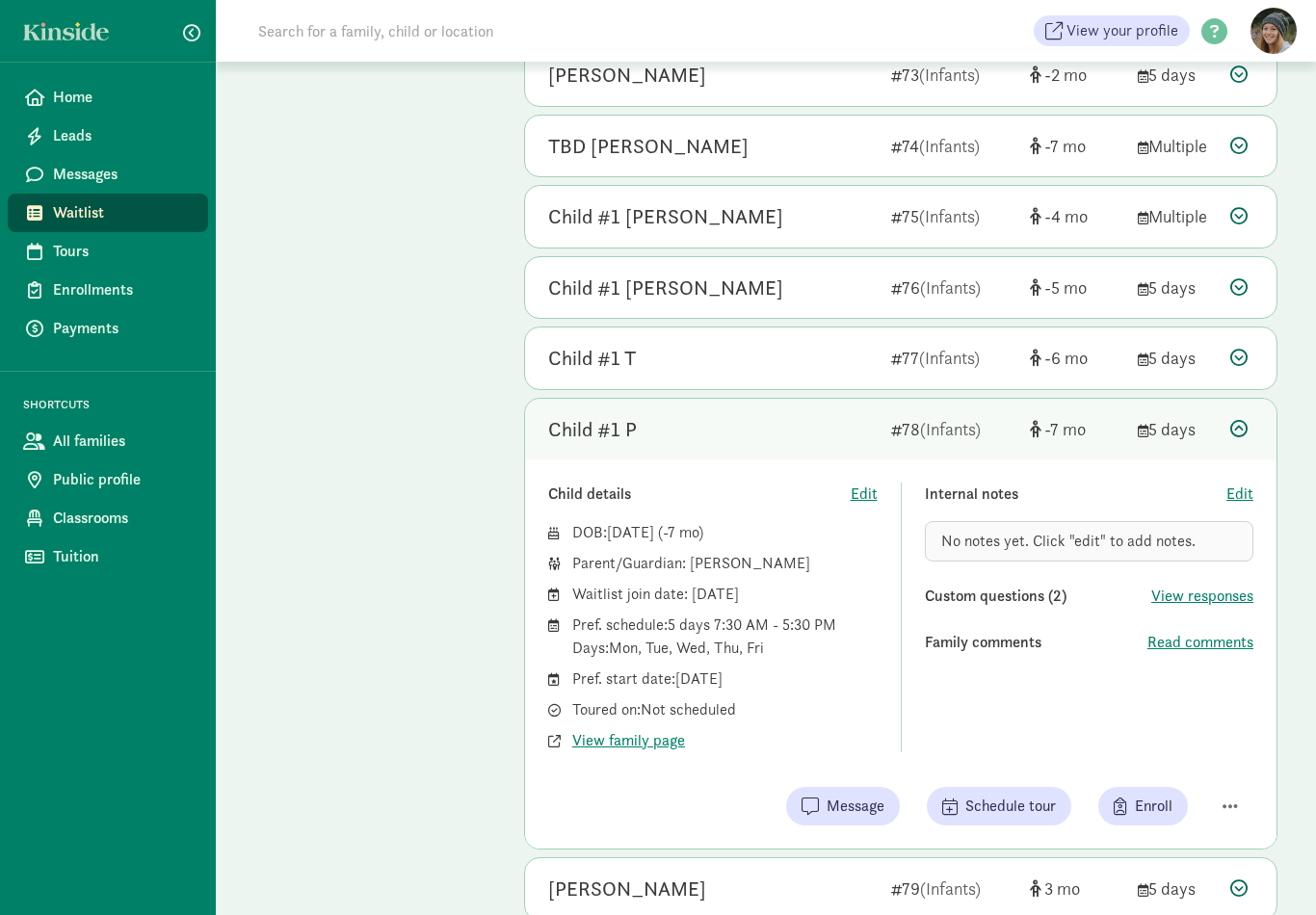
click at [1238, 420] on icon at bounding box center [1239, 429] width 17 height 18
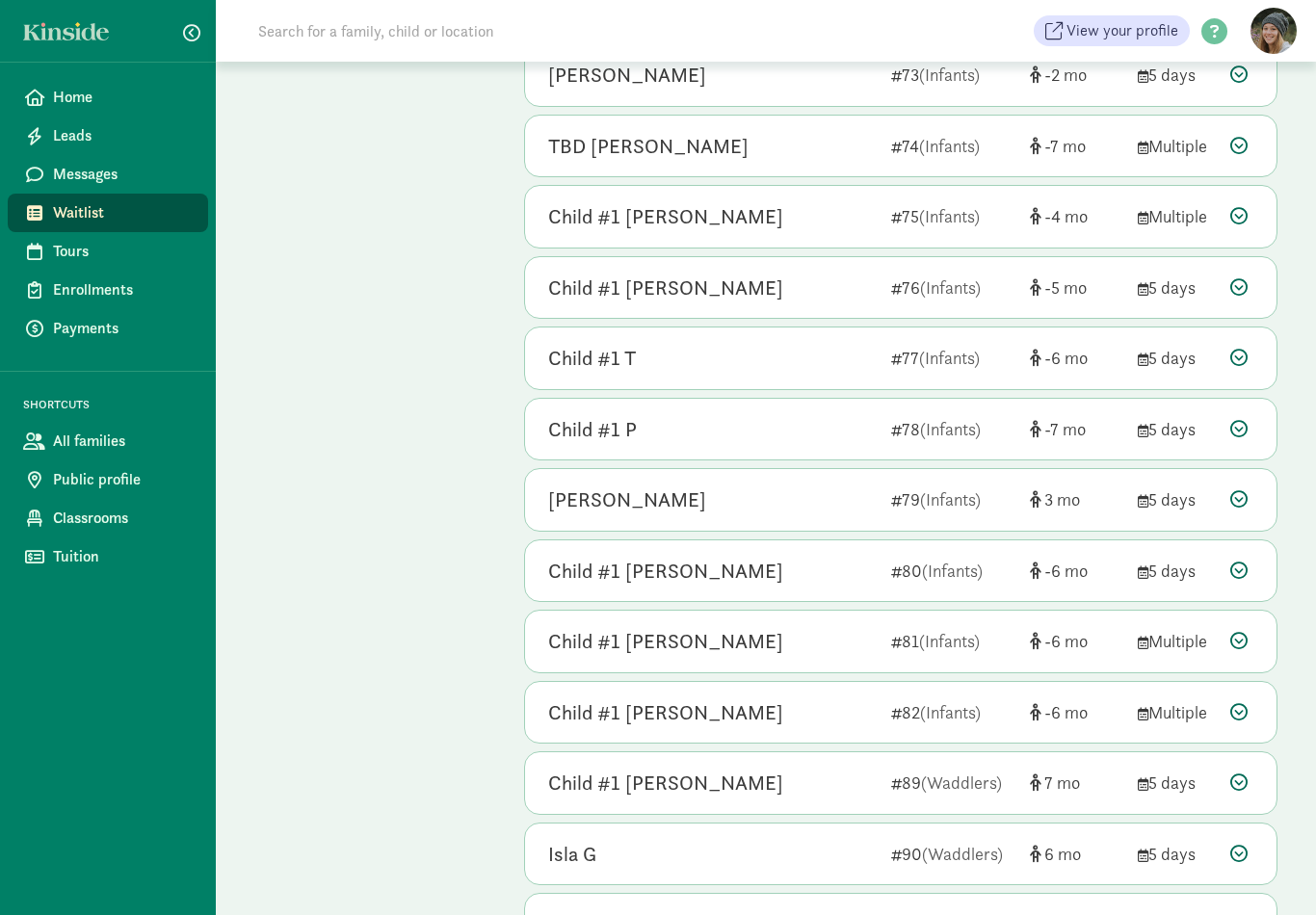
click at [1236, 349] on icon at bounding box center [1239, 358] width 17 height 18
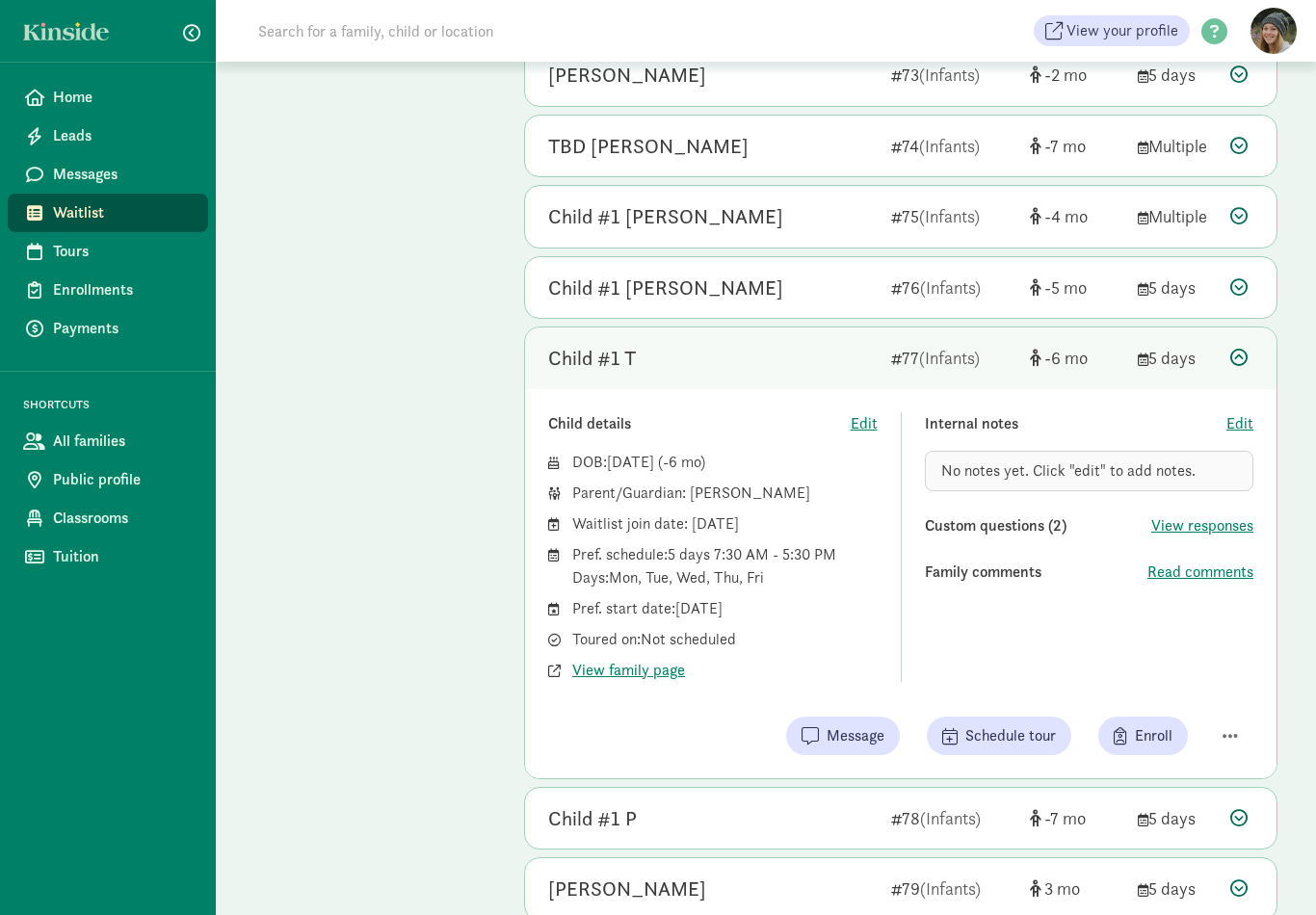
click at [1237, 349] on icon at bounding box center [1239, 358] width 17 height 18
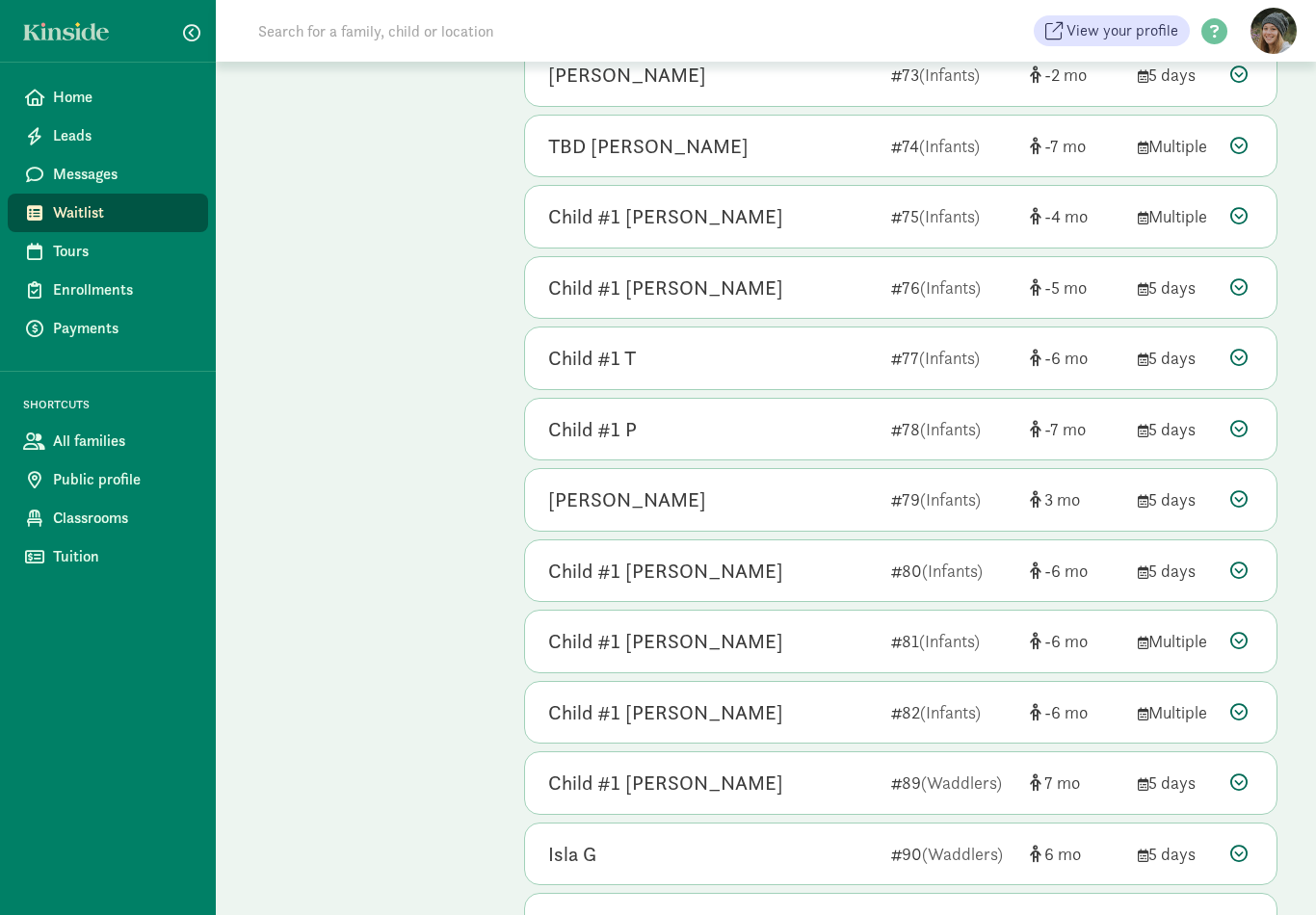
click at [1241, 274] on div at bounding box center [1242, 287] width 23 height 26
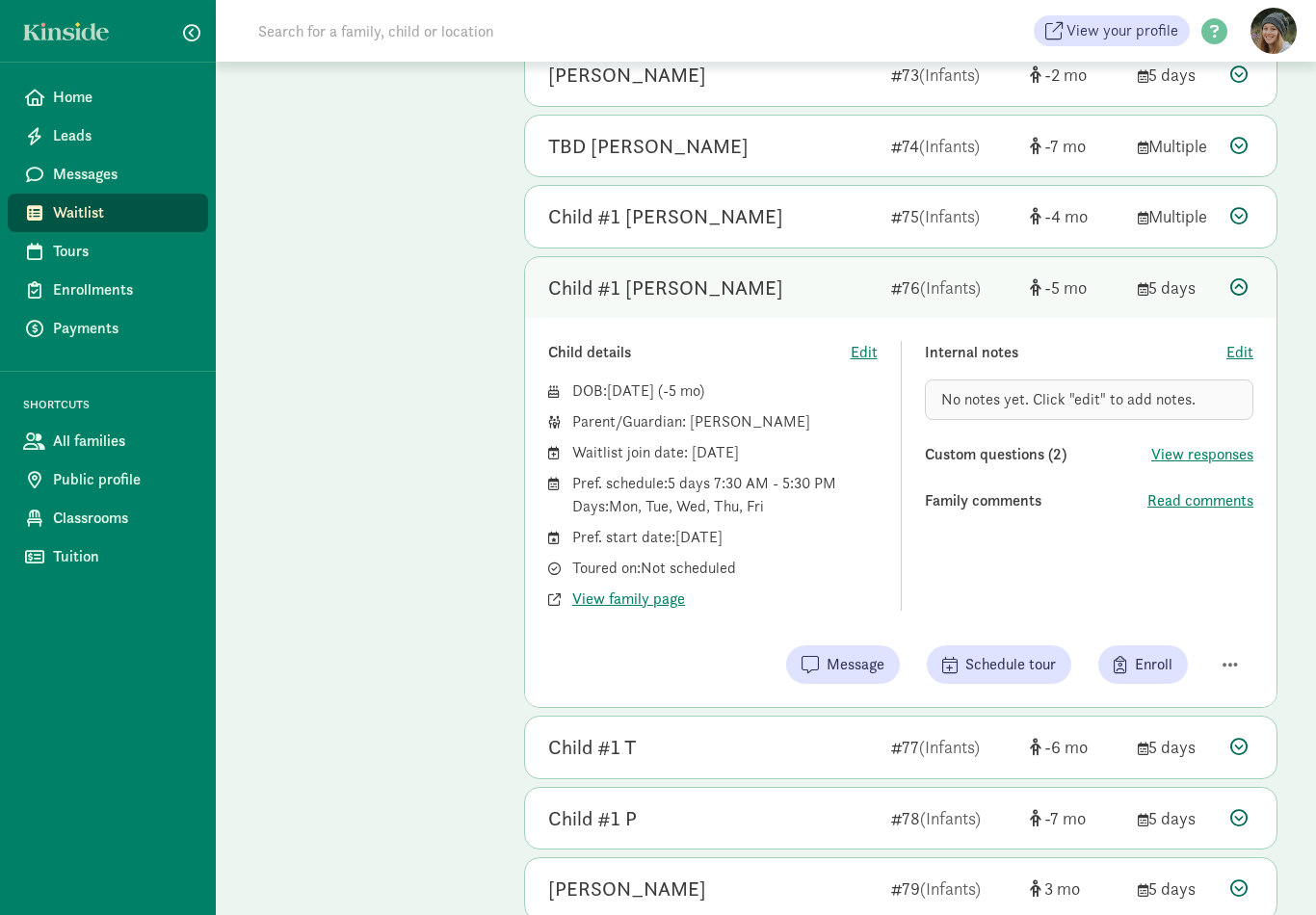
click at [1229, 258] on div "Child #1 [PERSON_NAME] 76 (Infants) -5 5 days" at bounding box center [900, 288] width 751 height 61
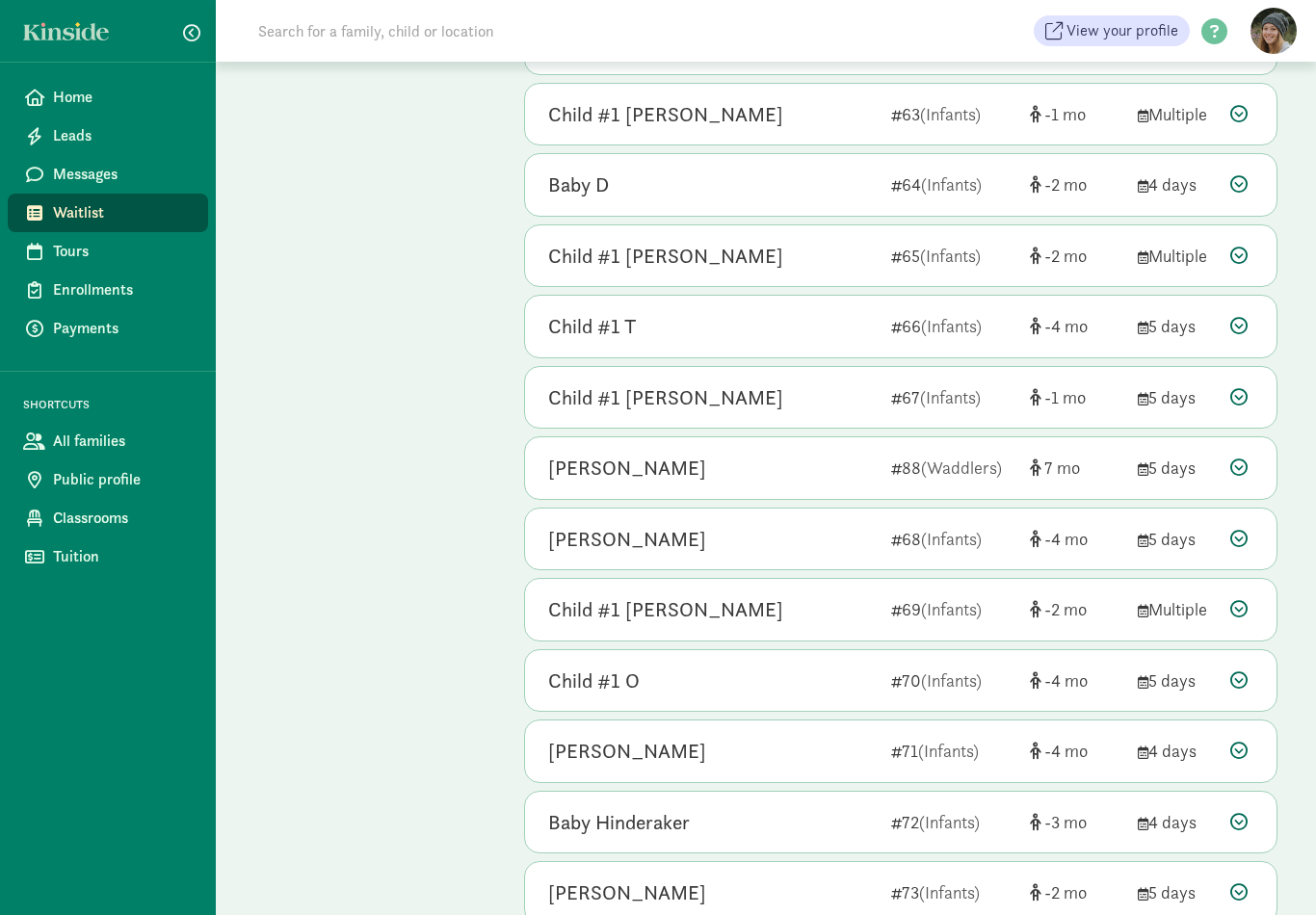
scroll to position [3545, 0]
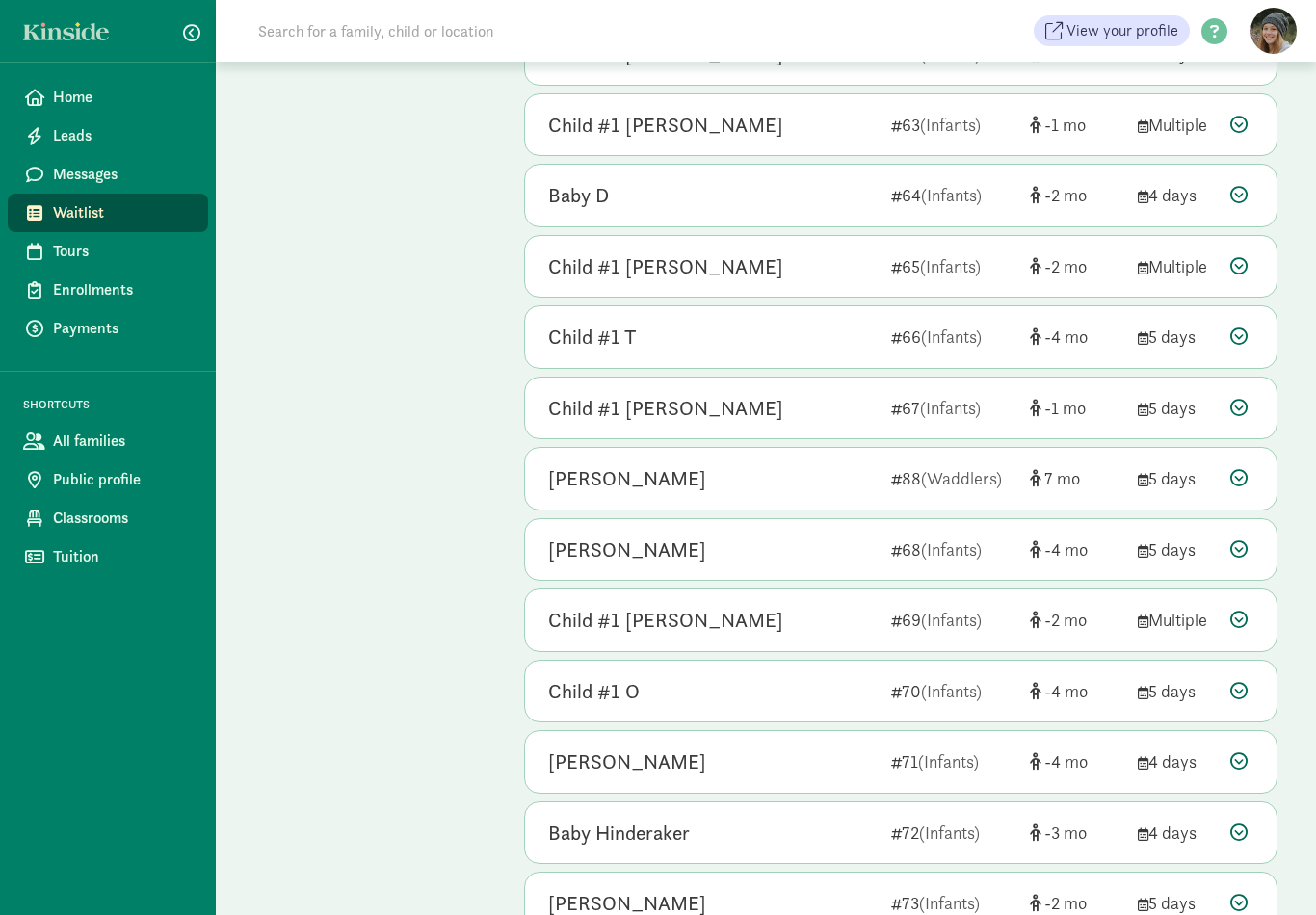
click at [1235, 470] on icon at bounding box center [1239, 478] width 17 height 18
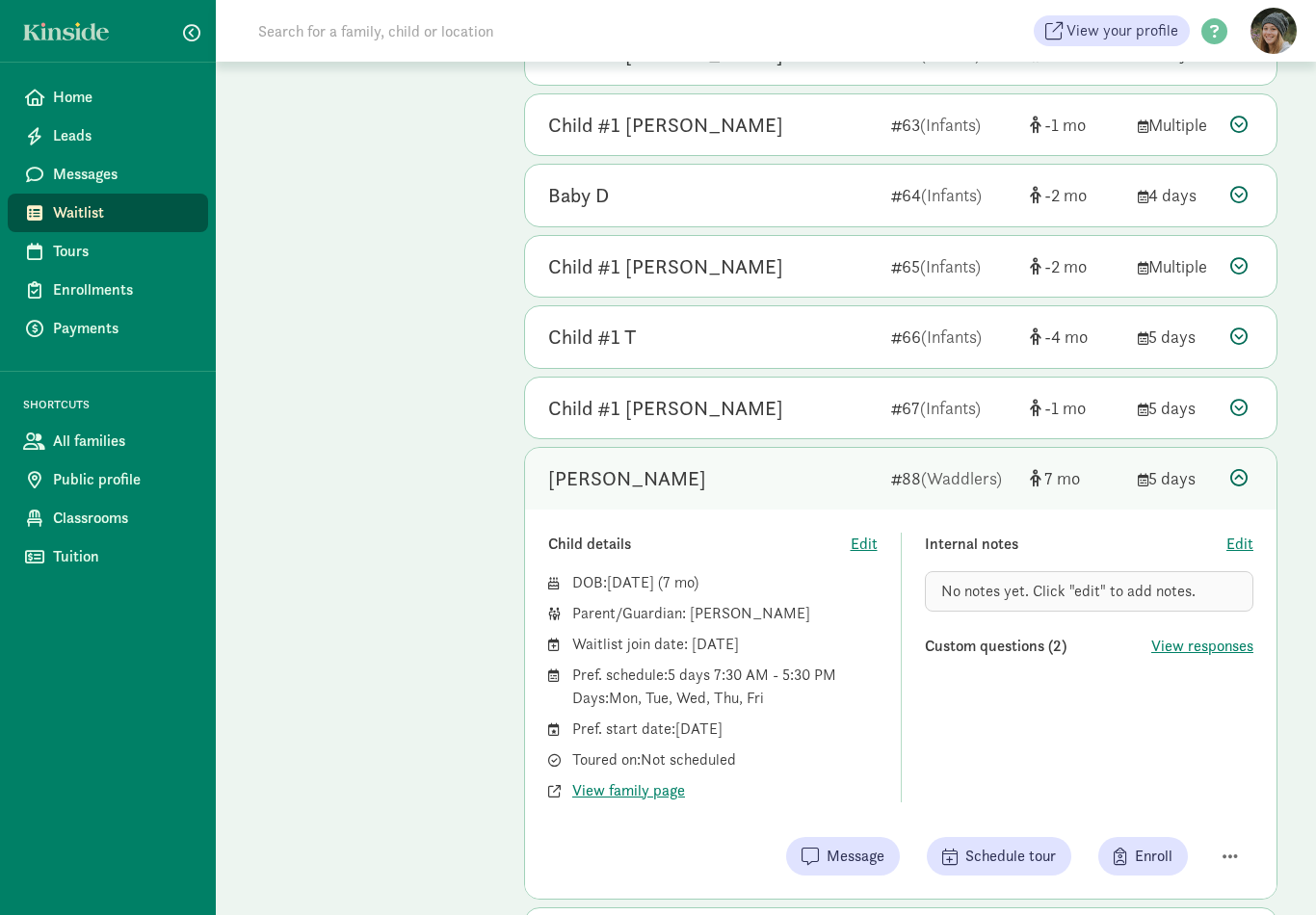
click at [1250, 466] on div at bounding box center [1242, 478] width 23 height 26
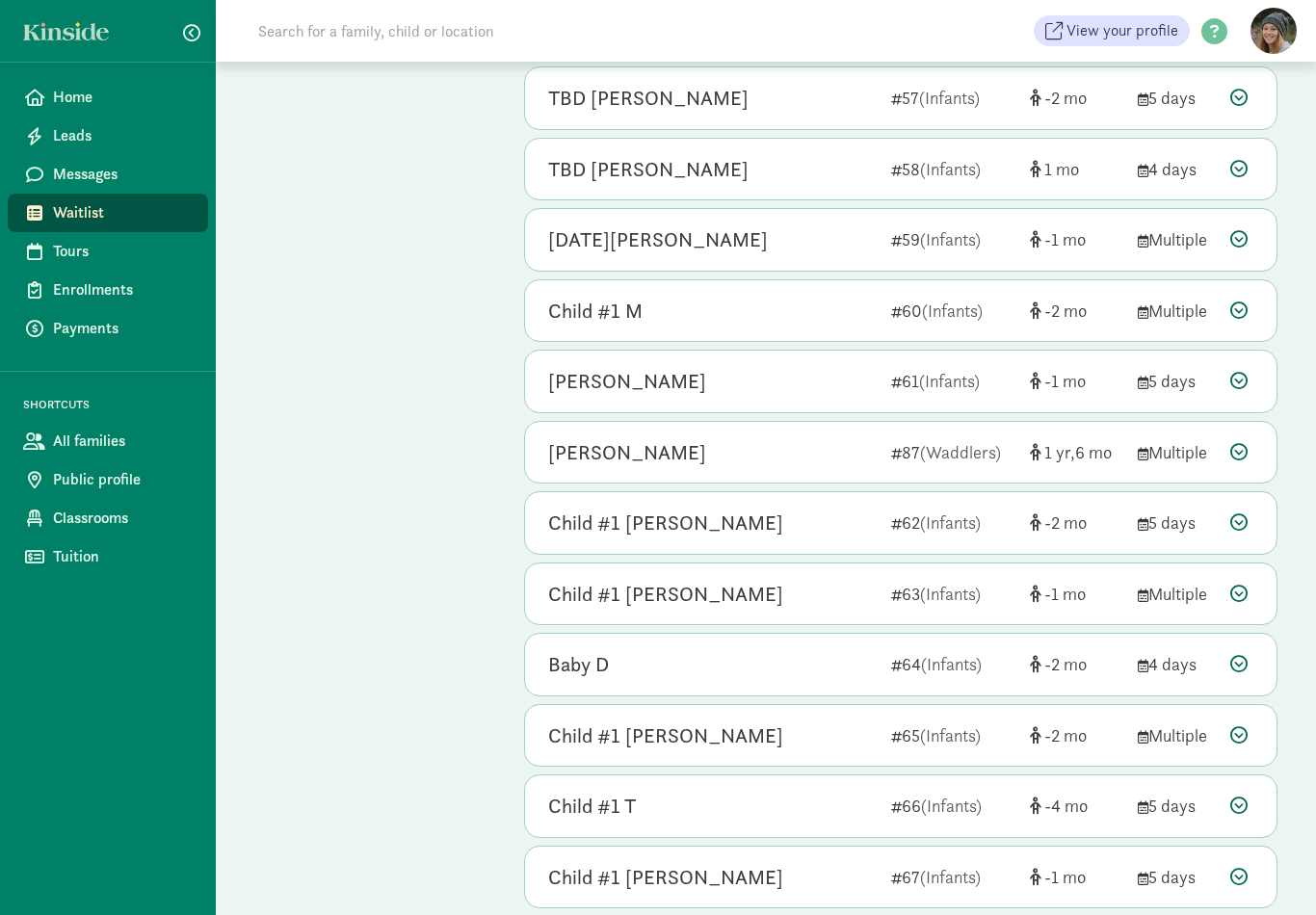
scroll to position [3071, 0]
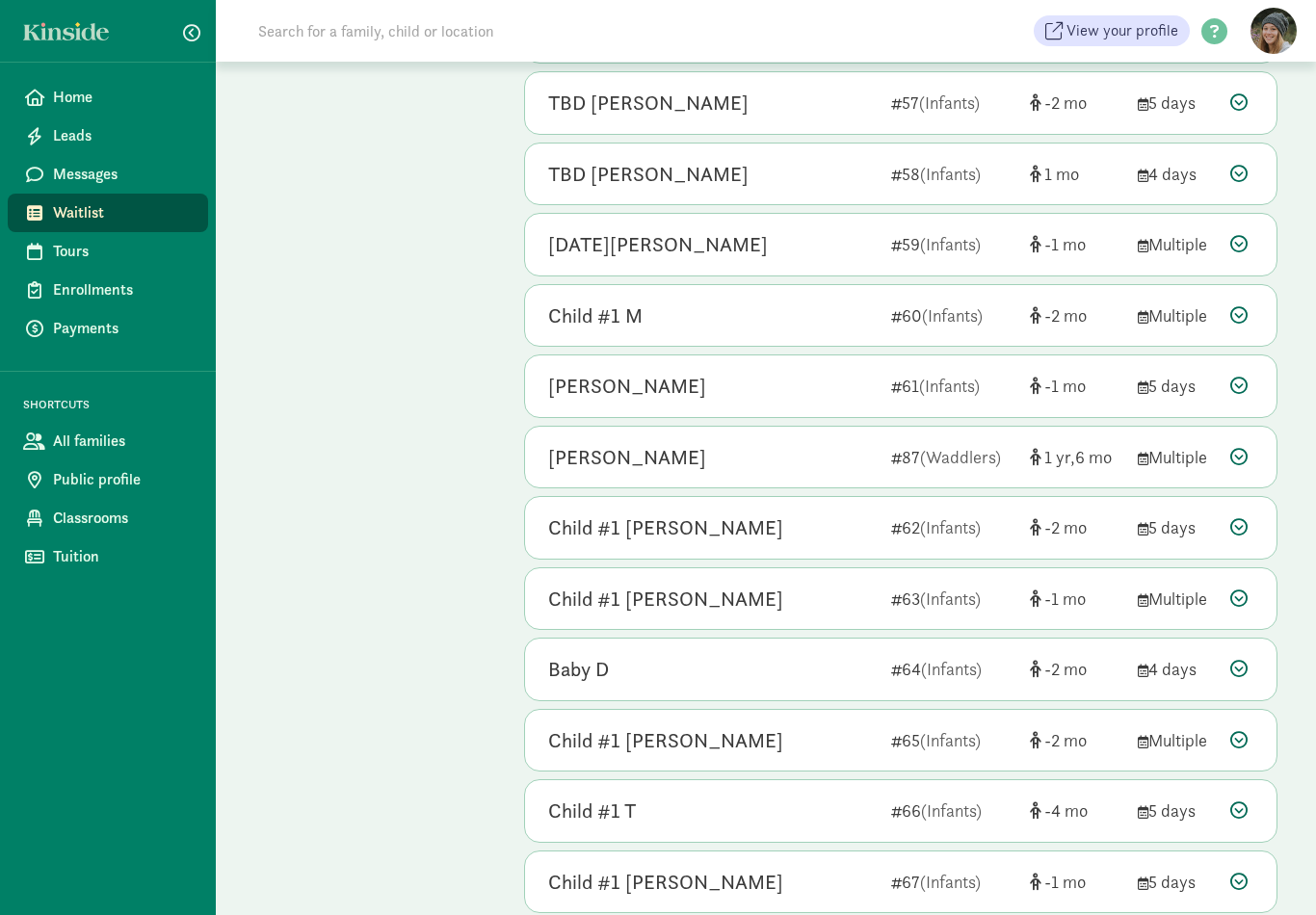
click at [1242, 448] on icon at bounding box center [1239, 457] width 17 height 18
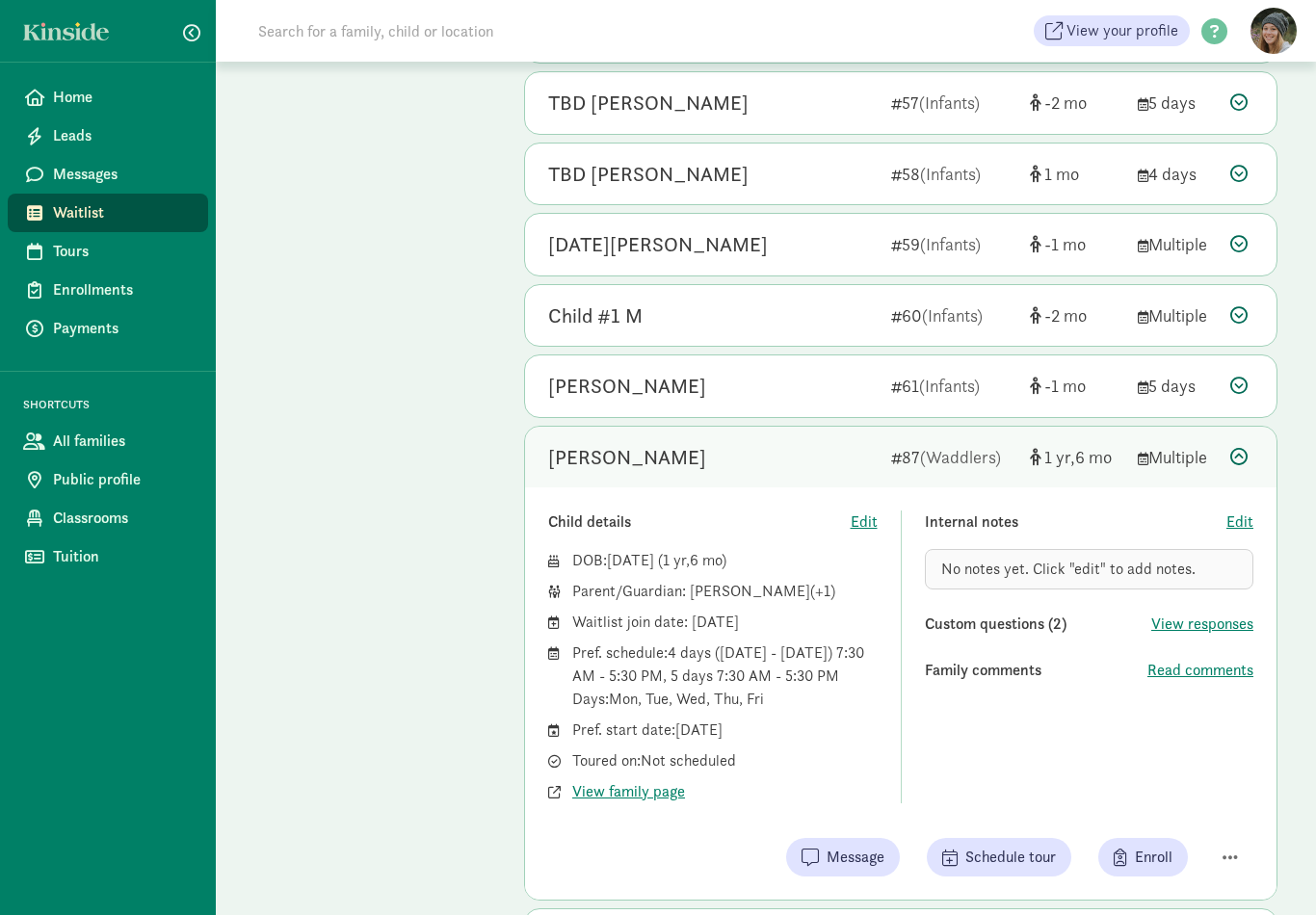
click at [1247, 448] on icon at bounding box center [1239, 457] width 17 height 18
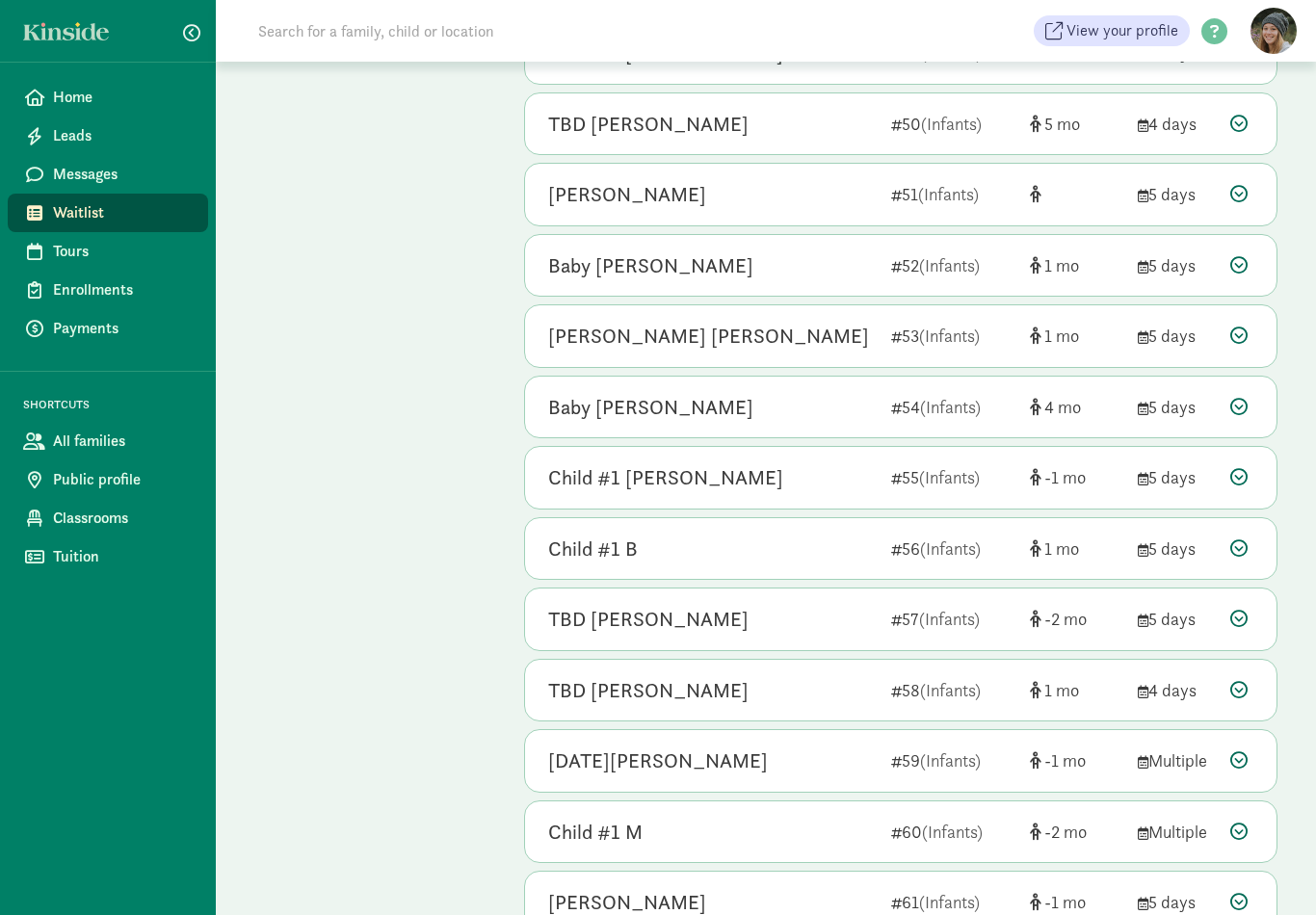
scroll to position [2554, 0]
click at [1244, 398] on icon at bounding box center [1239, 406] width 17 height 18
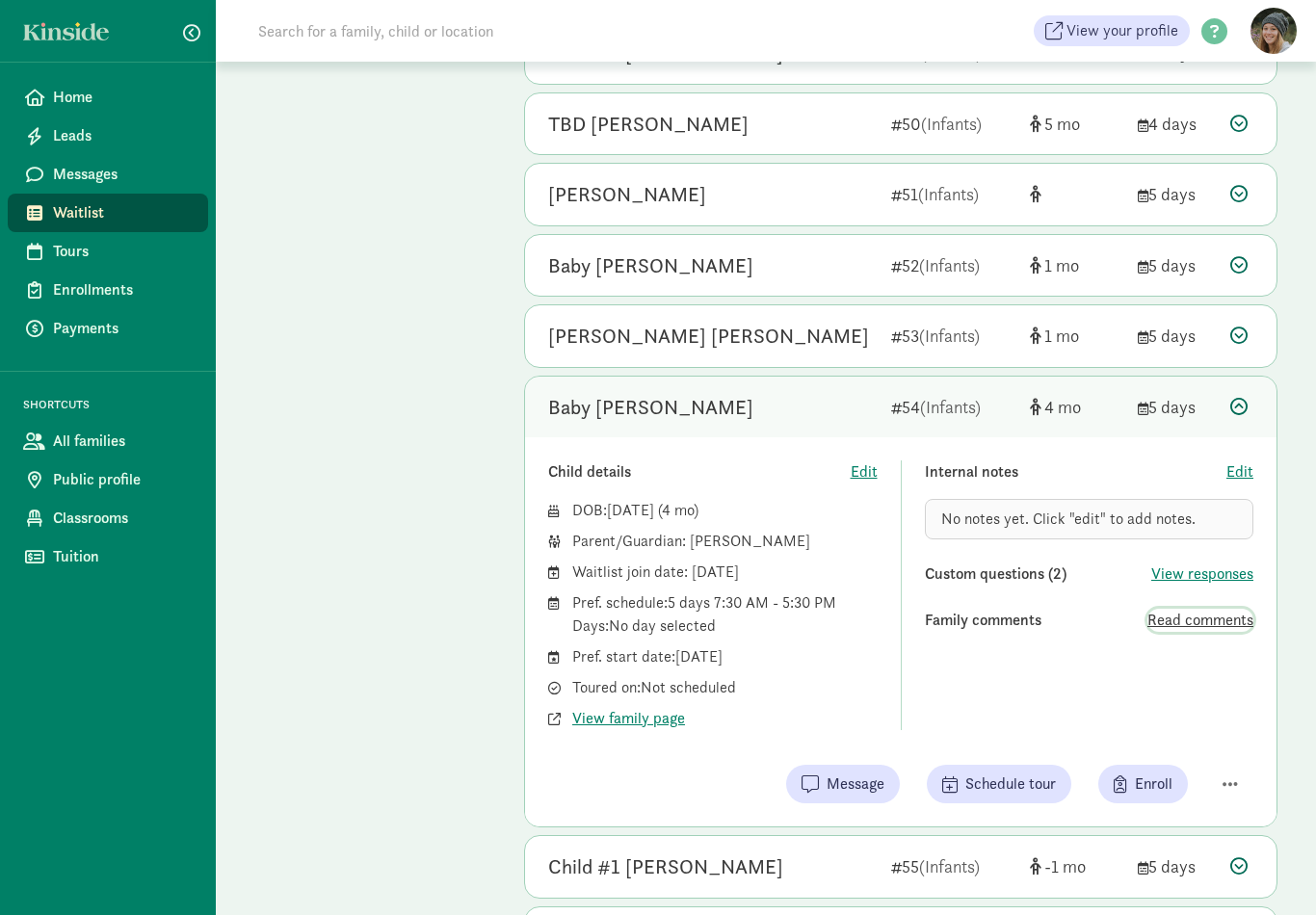
click at [1236, 613] on span "Read comments" at bounding box center [1199, 620] width 106 height 23
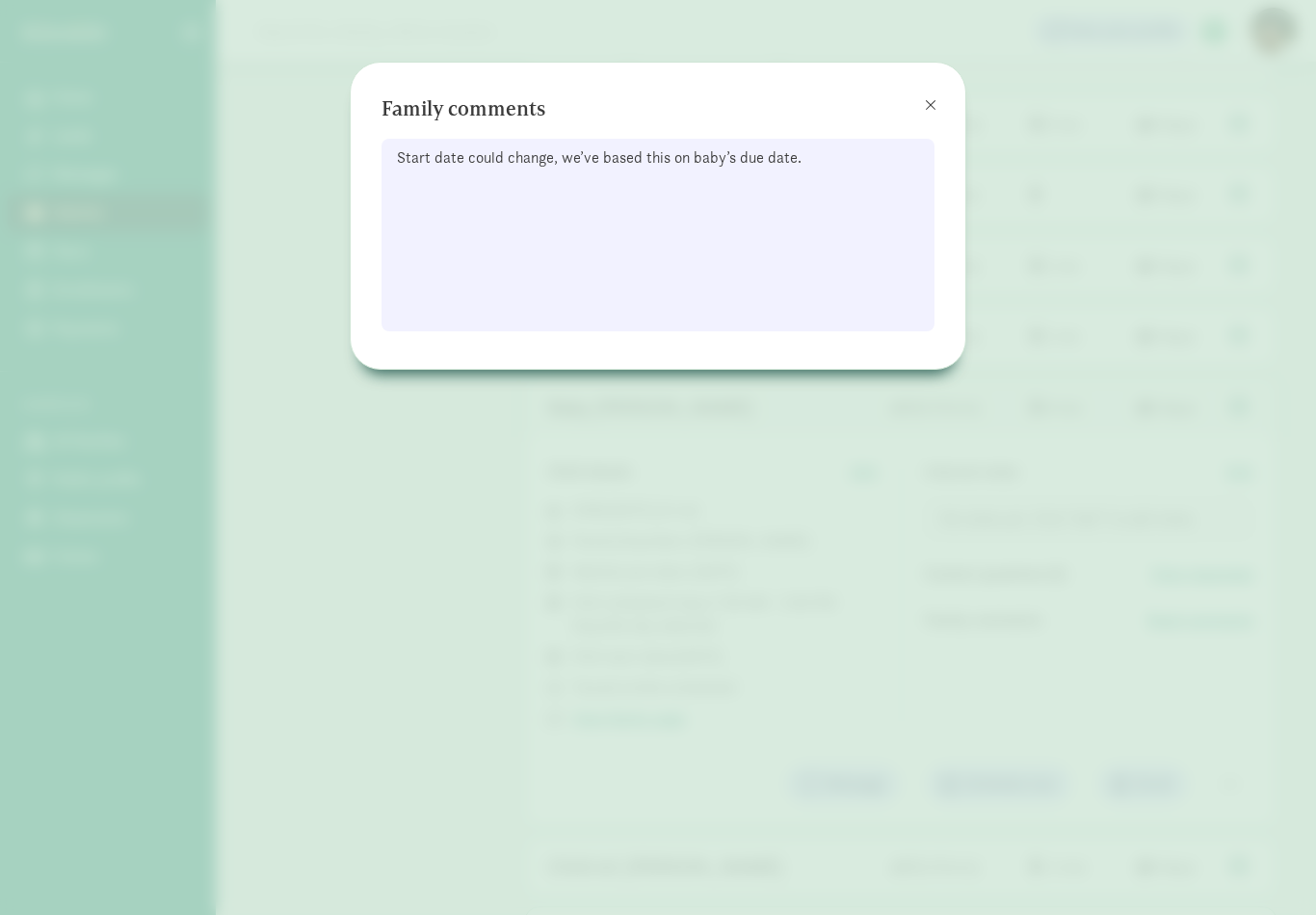
click at [927, 112] on span at bounding box center [930, 105] width 12 height 16
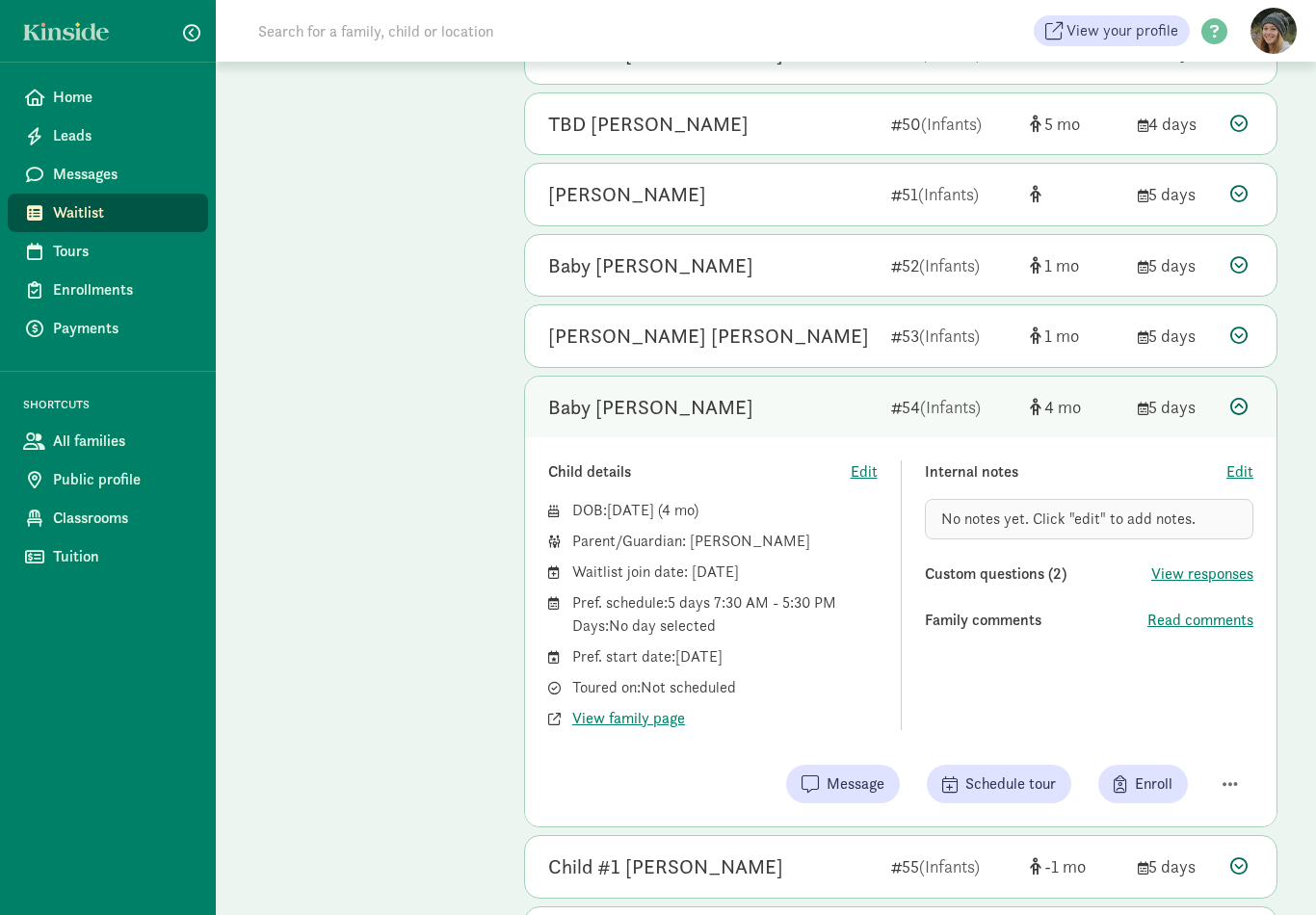
click at [1244, 398] on icon at bounding box center [1239, 406] width 17 height 18
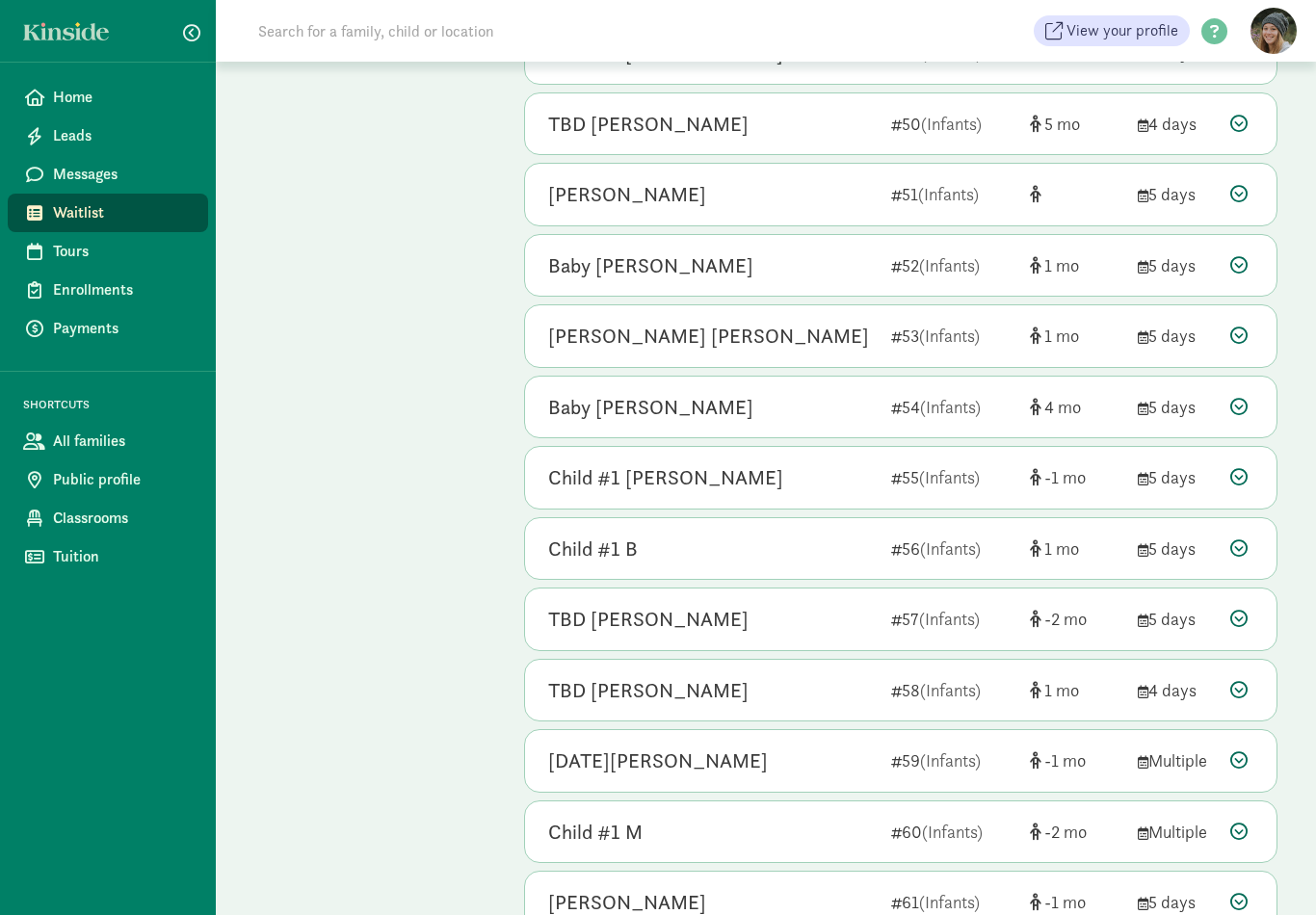
click at [1237, 327] on icon at bounding box center [1239, 335] width 17 height 18
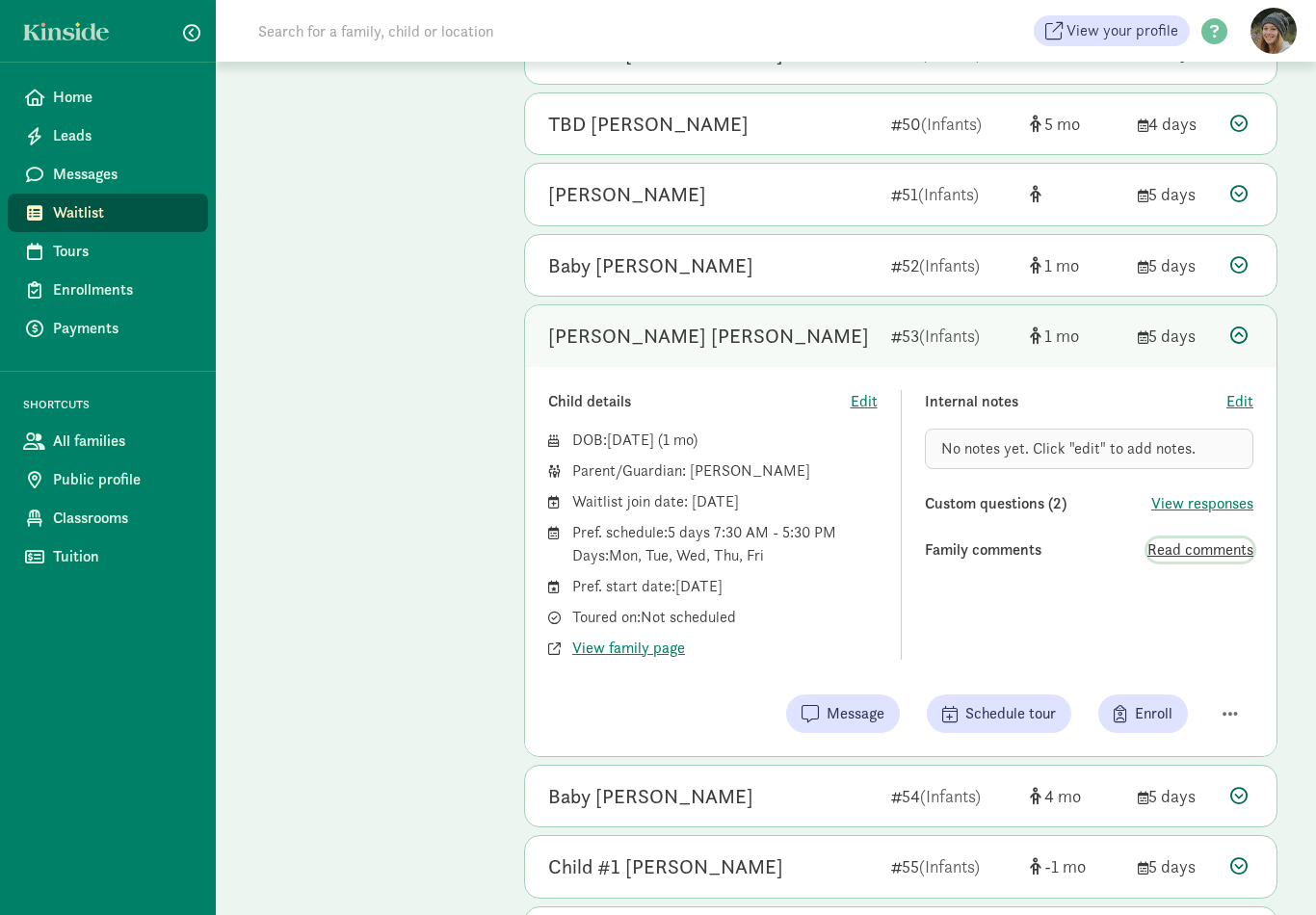
click at [1188, 539] on span "Read comments" at bounding box center [1199, 550] width 106 height 23
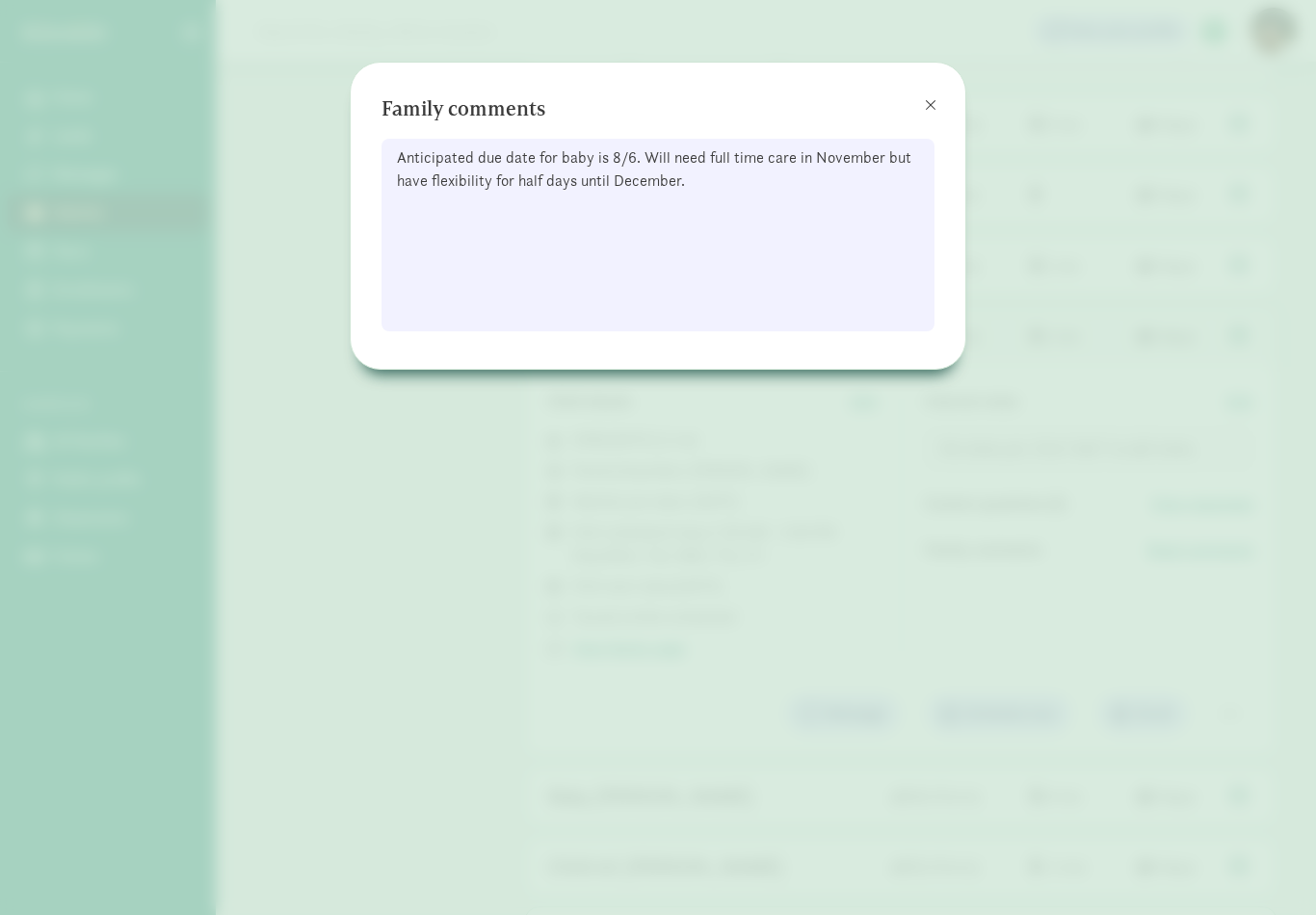
click at [928, 104] on span at bounding box center [930, 105] width 12 height 16
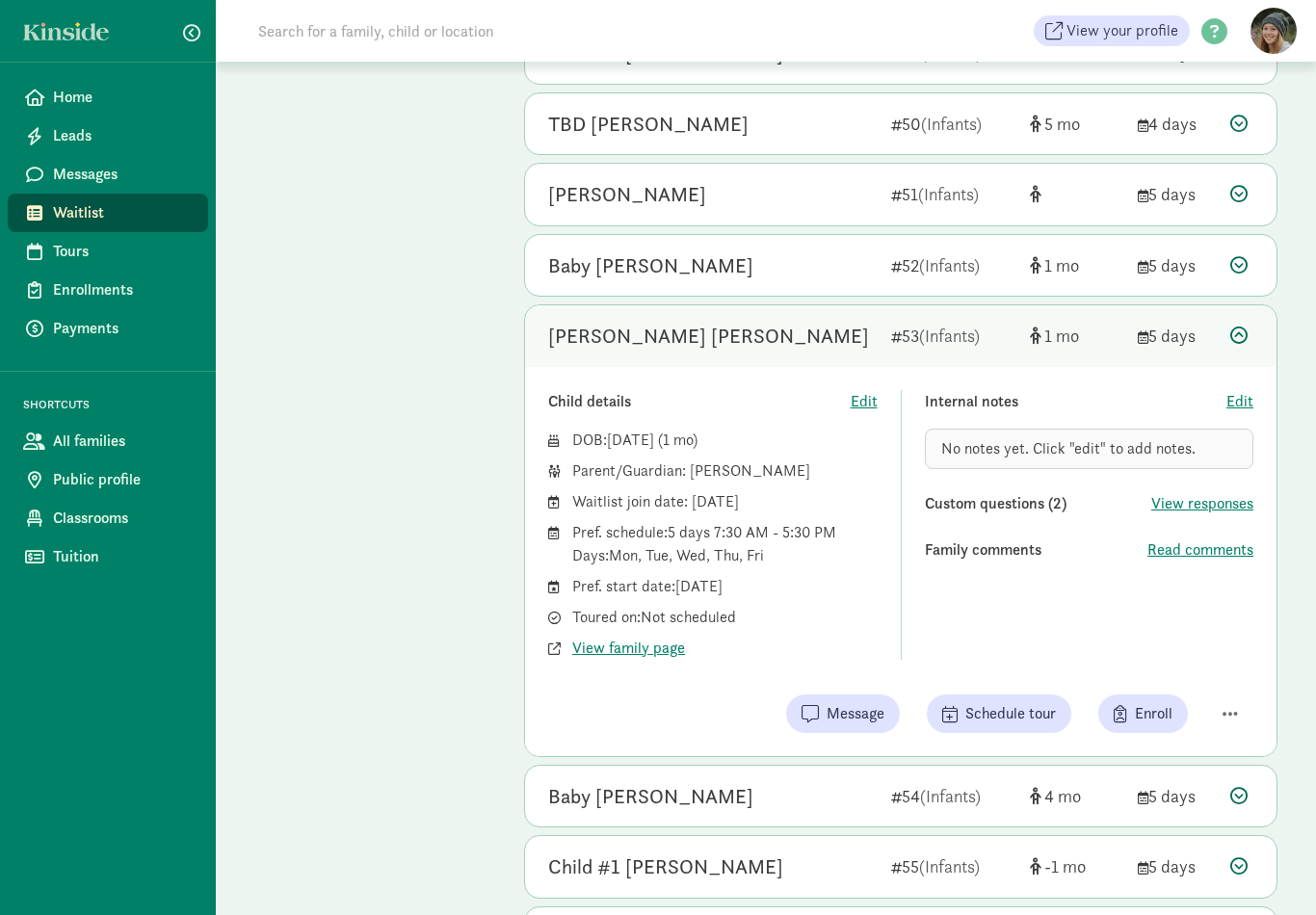
click at [1238, 327] on icon at bounding box center [1239, 335] width 17 height 18
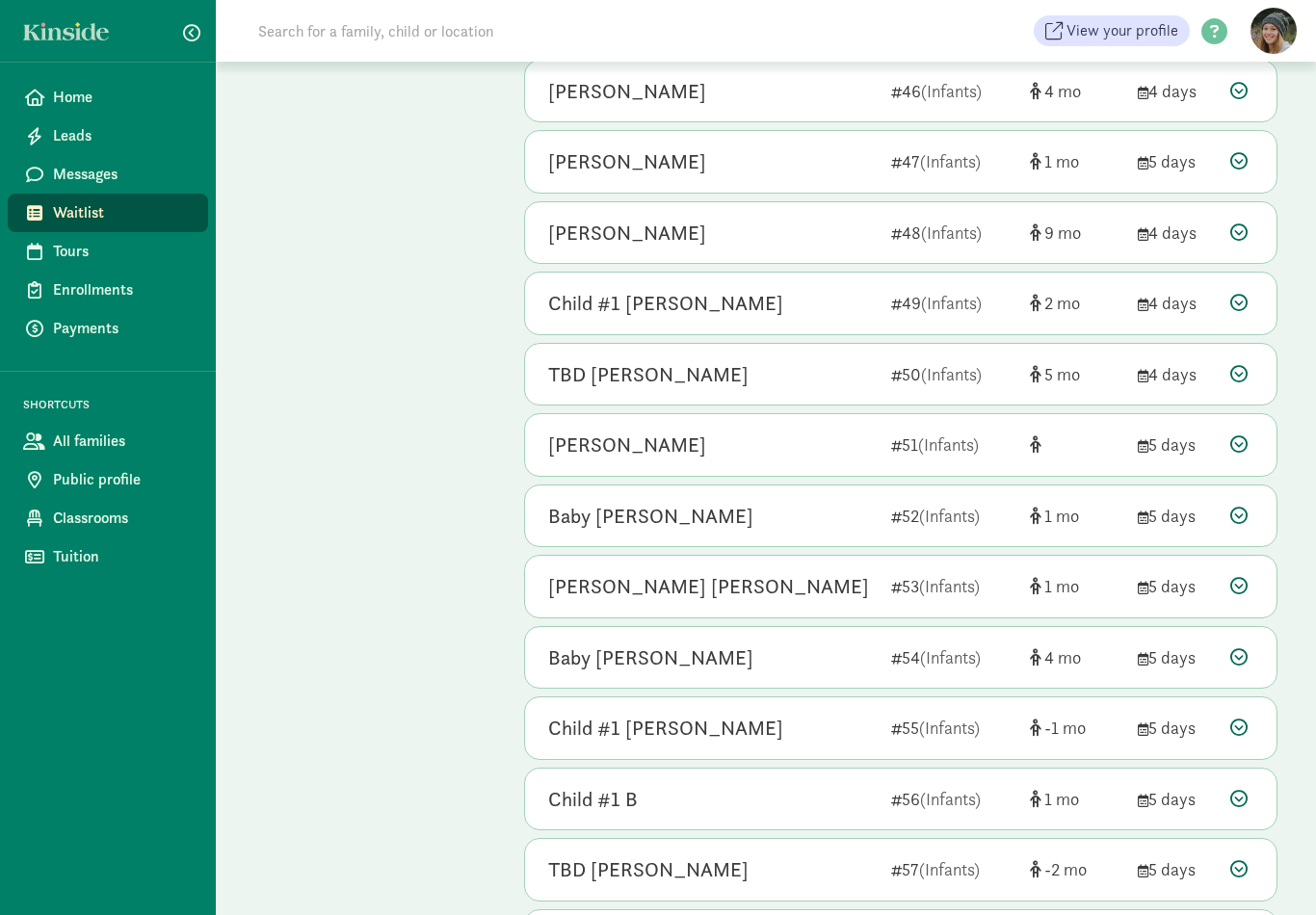
scroll to position [2305, 0]
click at [1243, 506] on icon at bounding box center [1239, 514] width 17 height 18
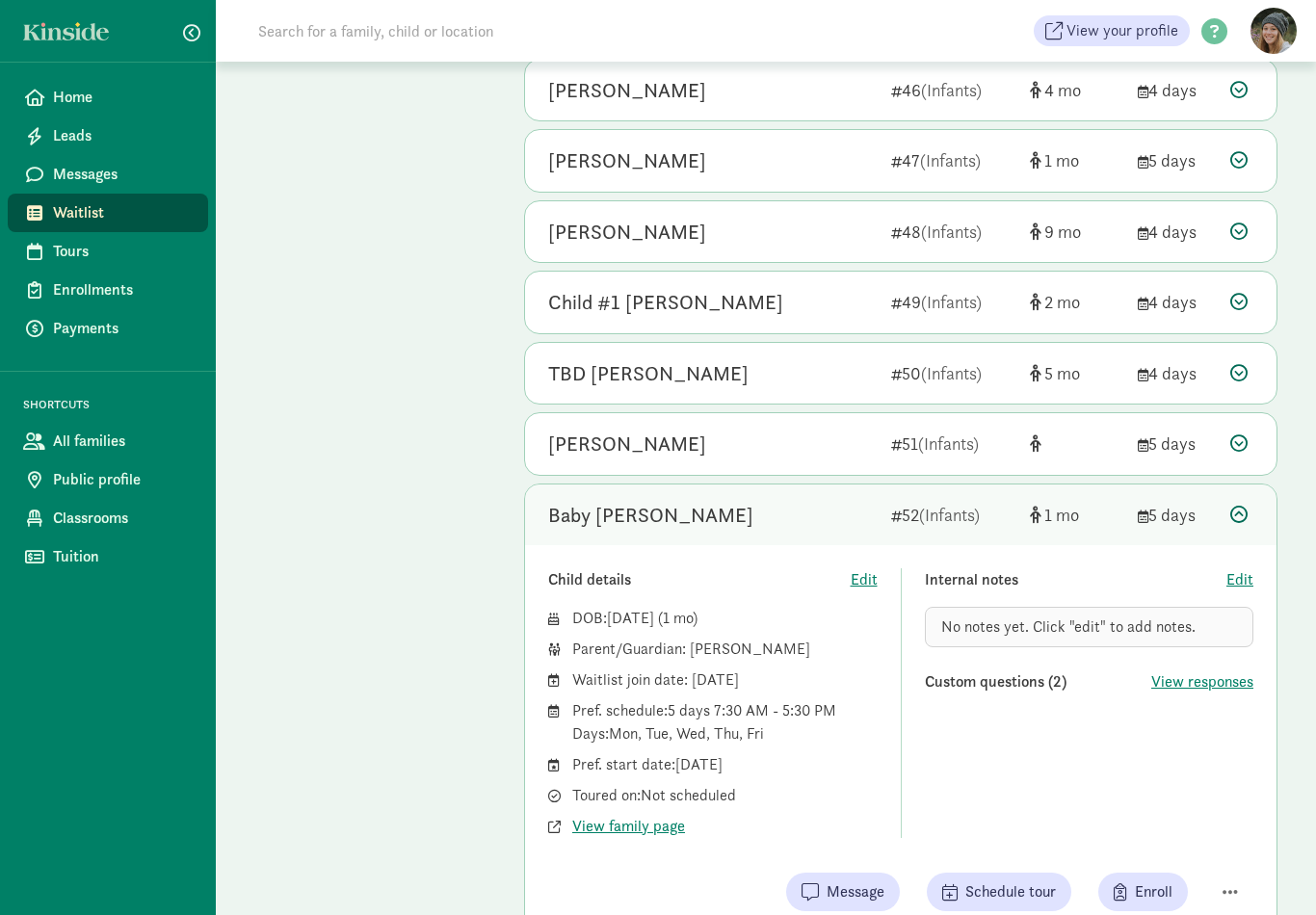
click at [1244, 436] on div at bounding box center [1242, 443] width 23 height 26
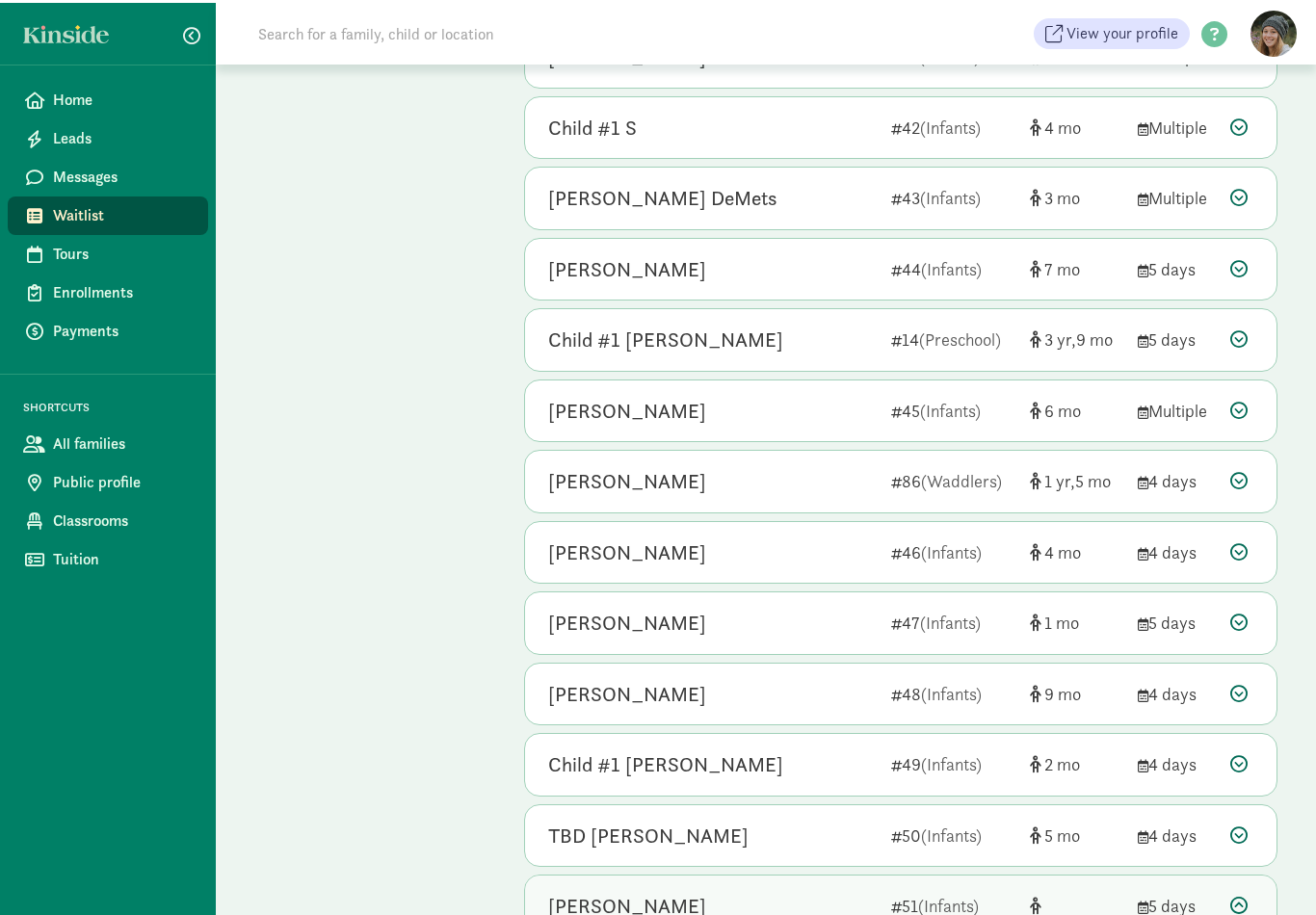
scroll to position [1843, 0]
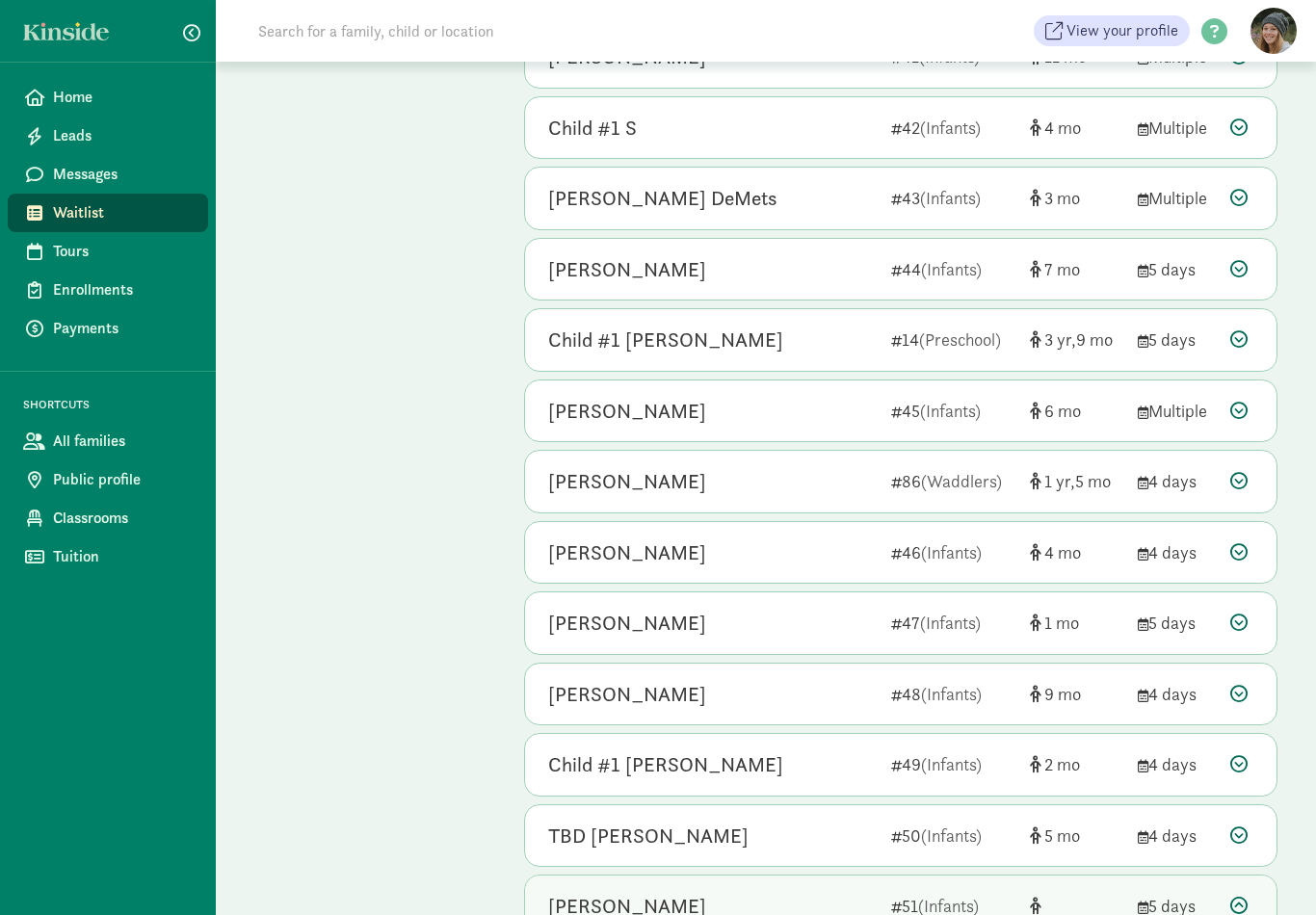
click at [1249, 469] on div at bounding box center [1242, 481] width 23 height 26
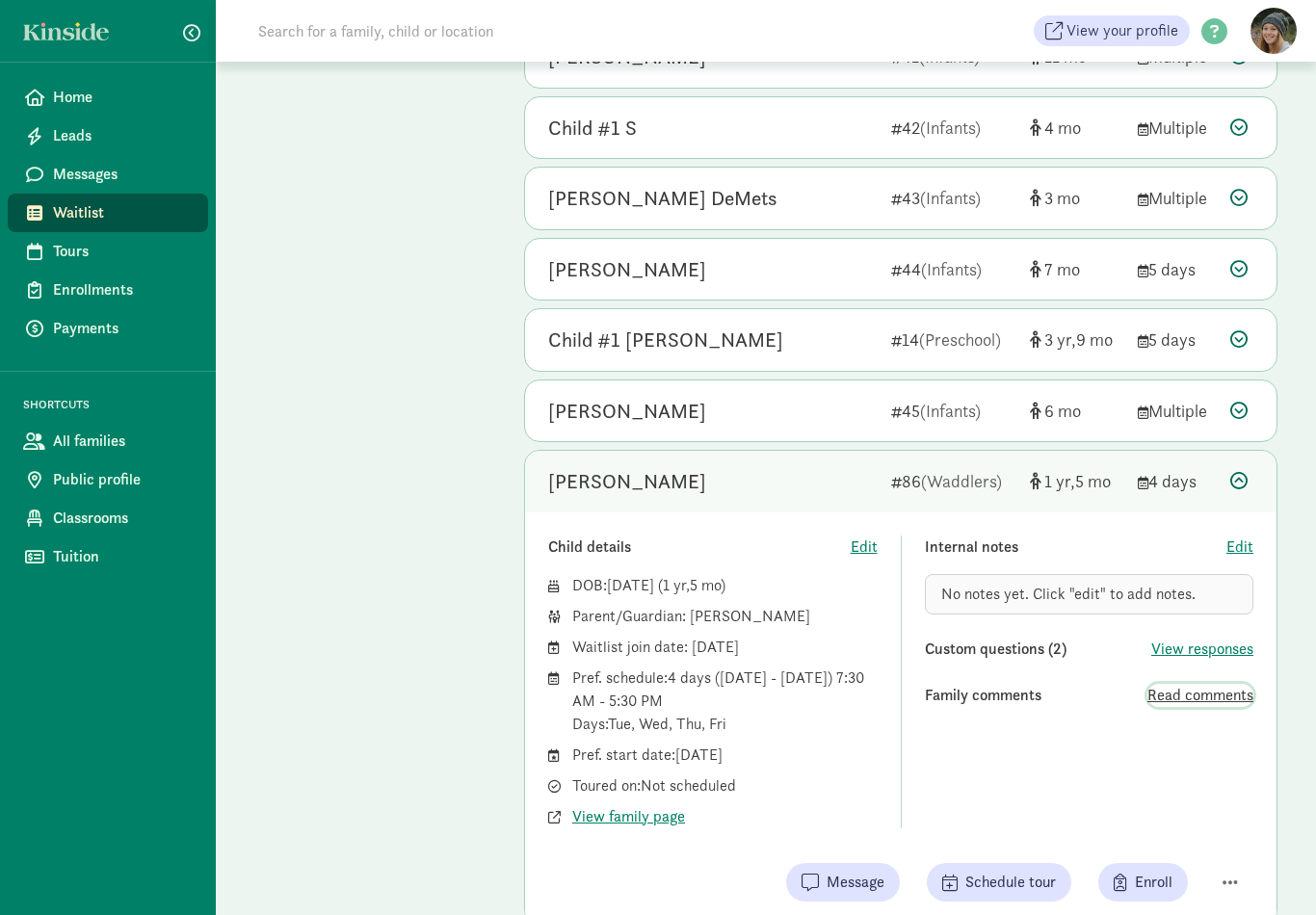
click at [1197, 685] on span "Read comments" at bounding box center [1199, 696] width 106 height 23
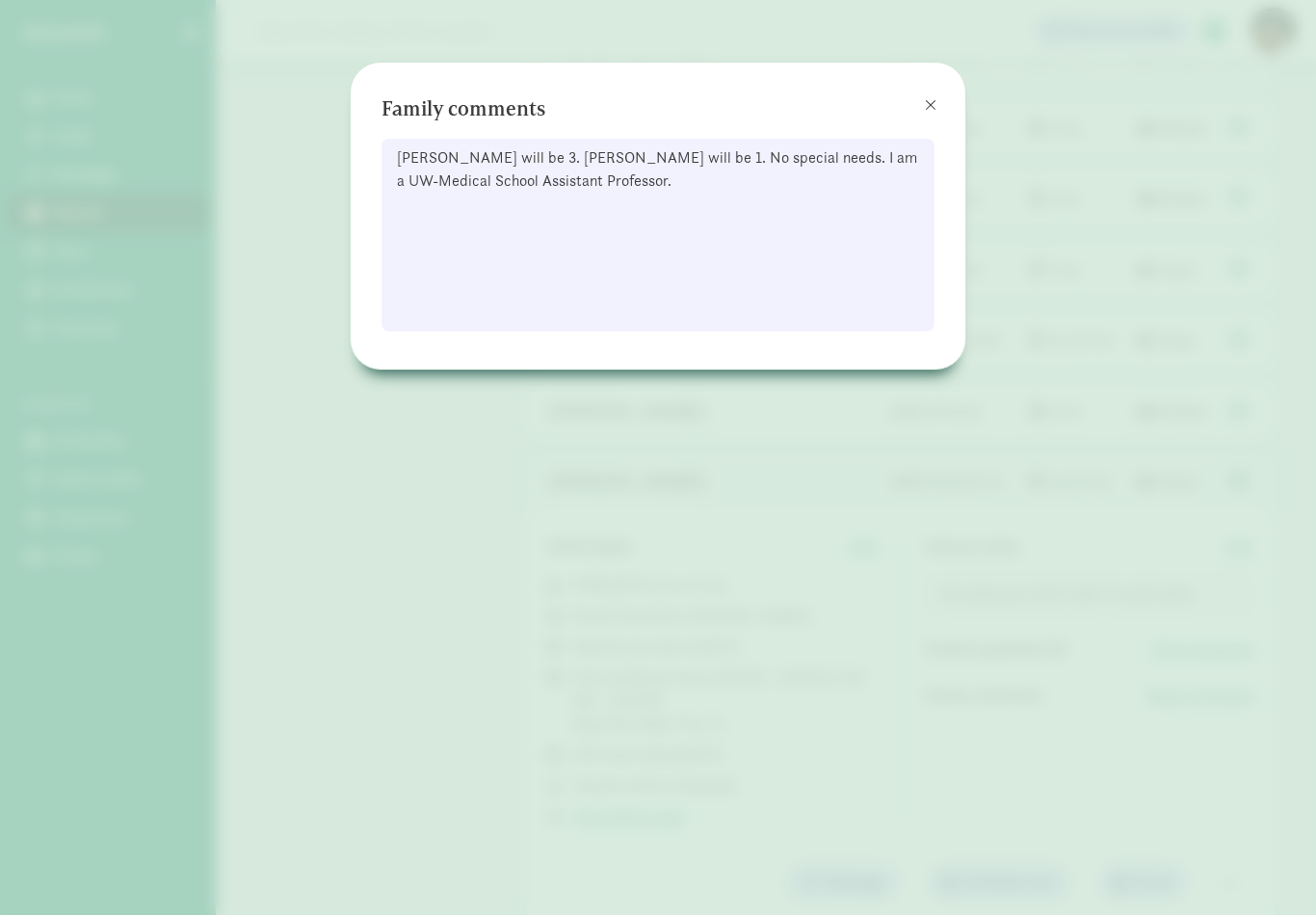
click at [933, 94] on button at bounding box center [931, 105] width 39 height 39
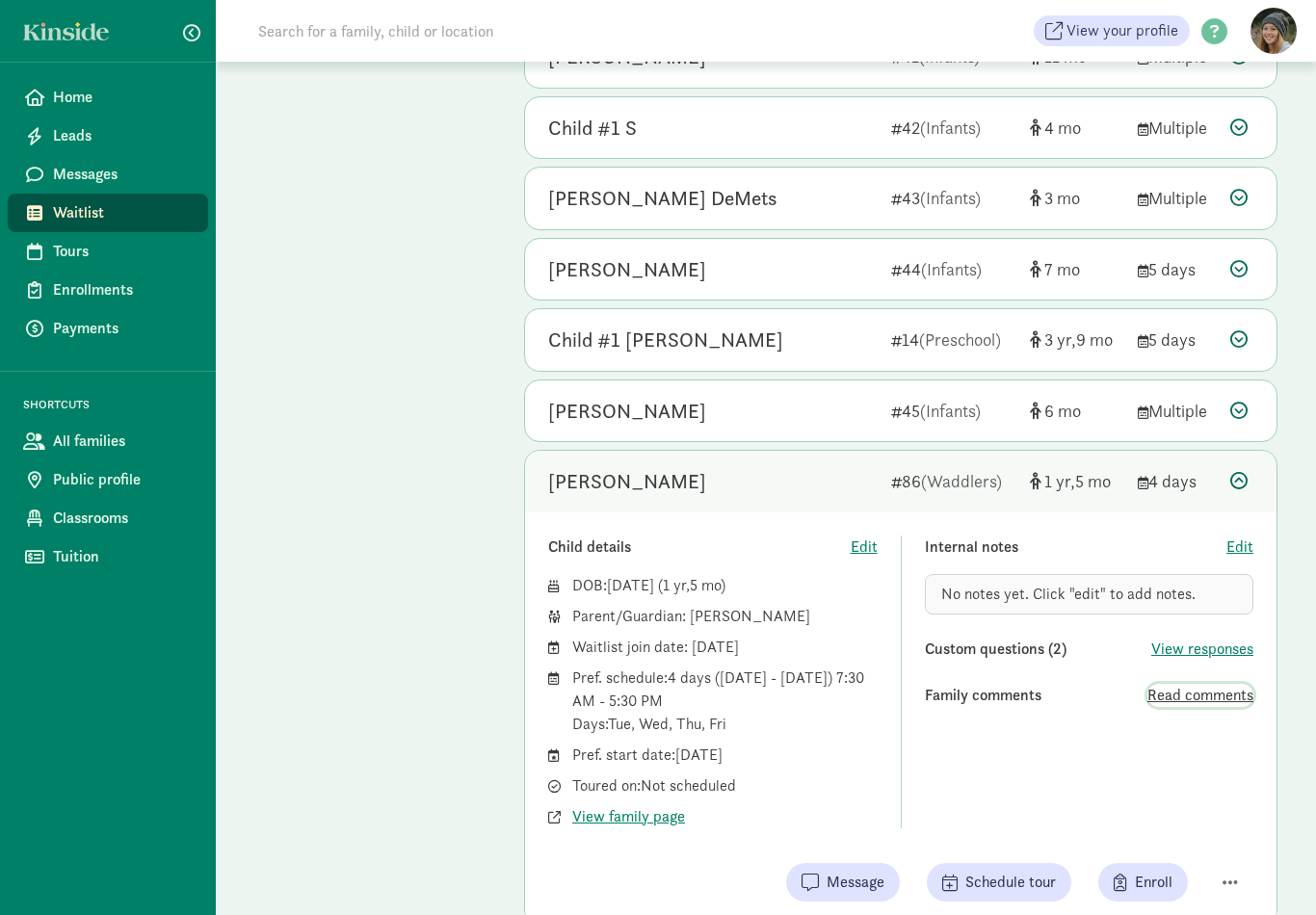
click at [1233, 685] on span "Read comments" at bounding box center [1199, 696] width 106 height 23
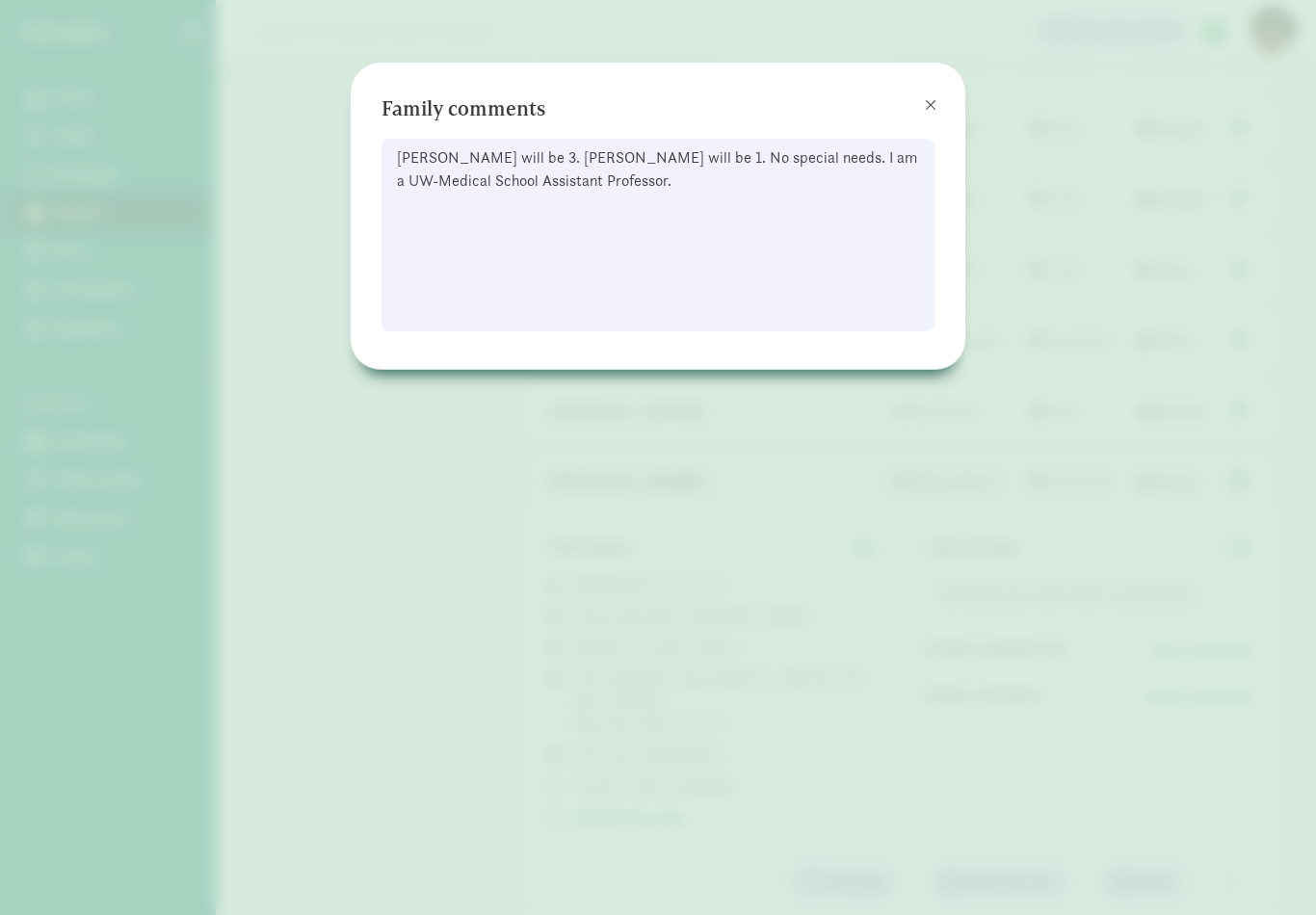
click at [934, 94] on button at bounding box center [931, 105] width 39 height 39
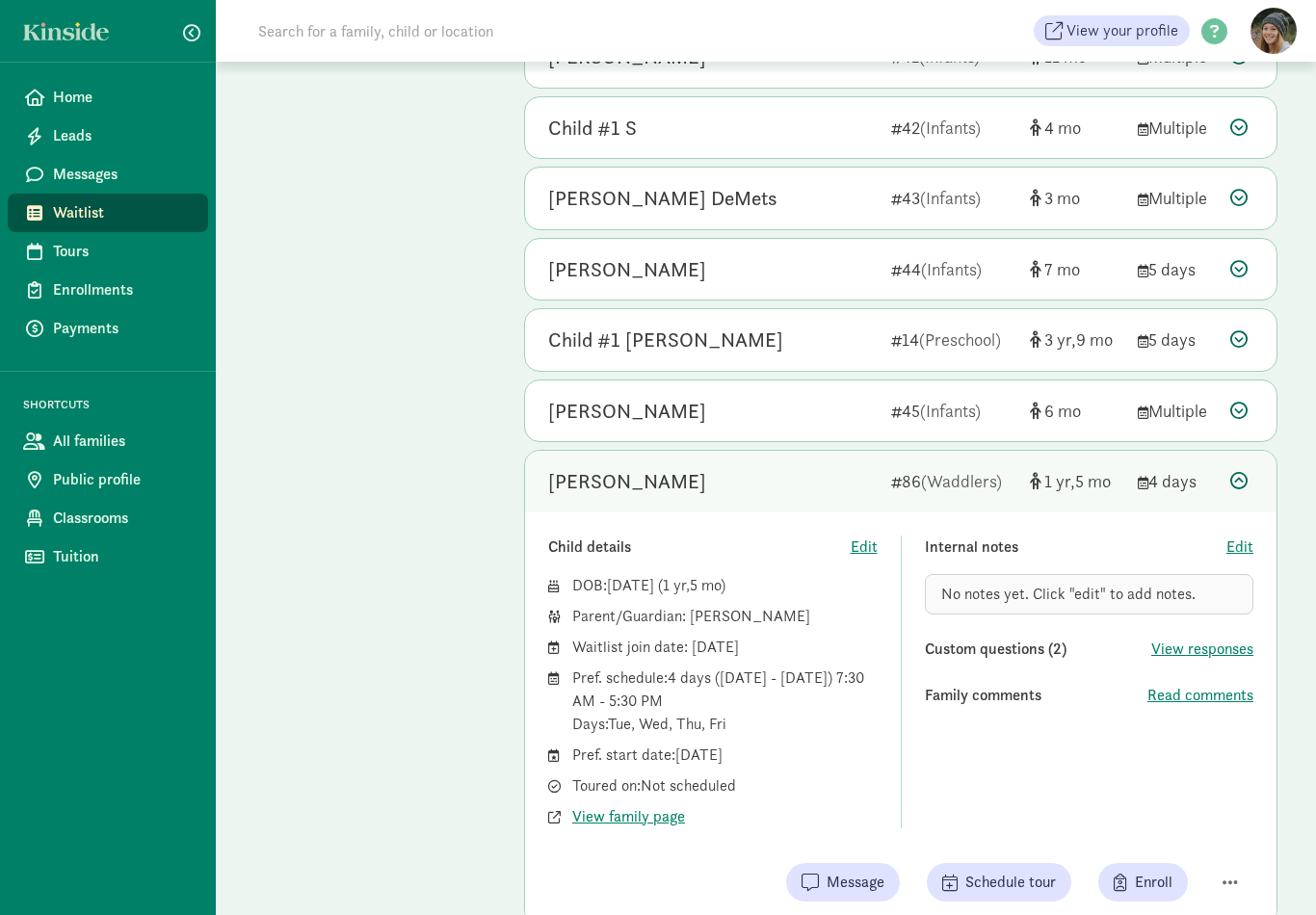
click at [1246, 474] on icon at bounding box center [1239, 481] width 17 height 18
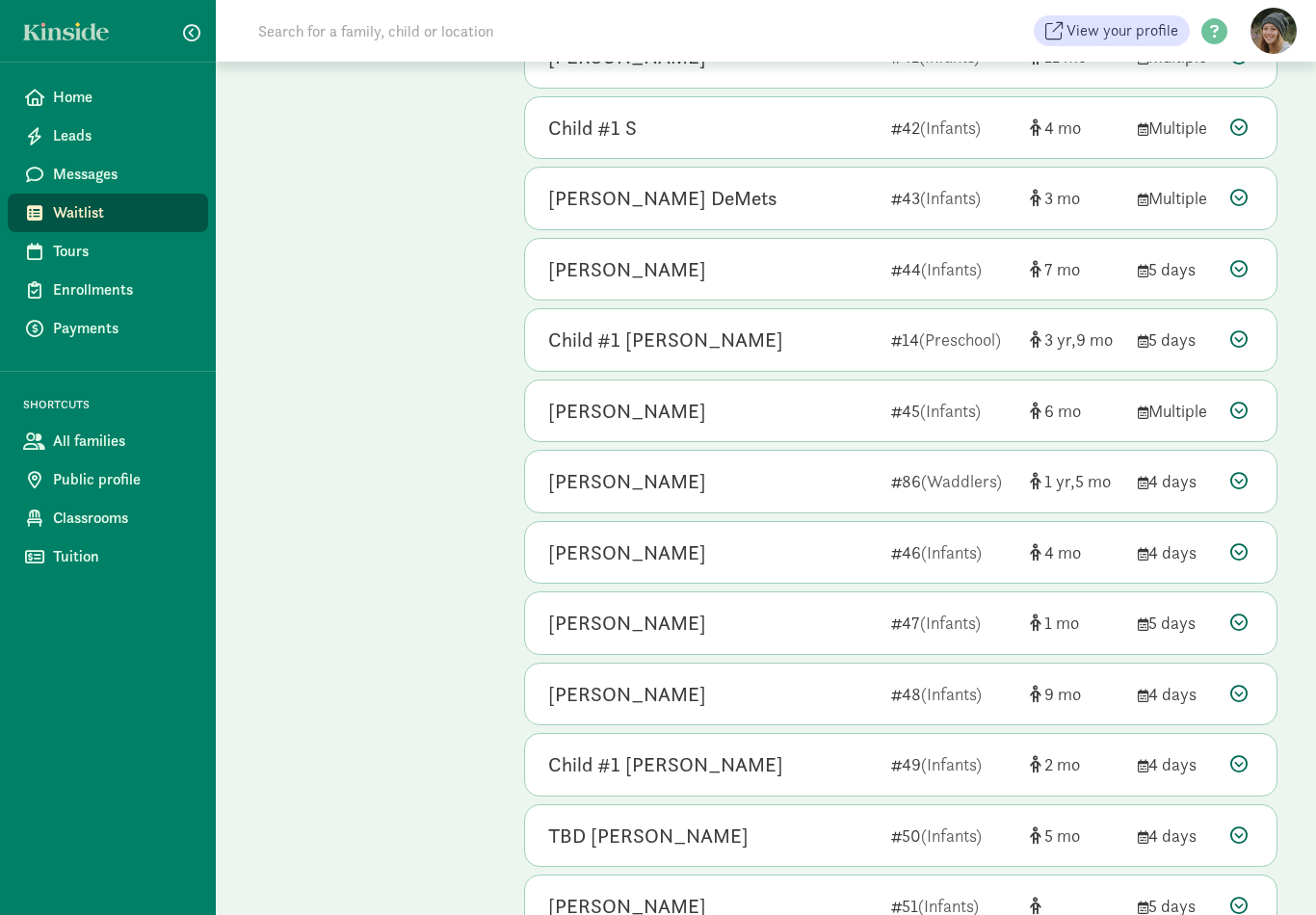
click at [1236, 402] on icon at bounding box center [1239, 410] width 17 height 18
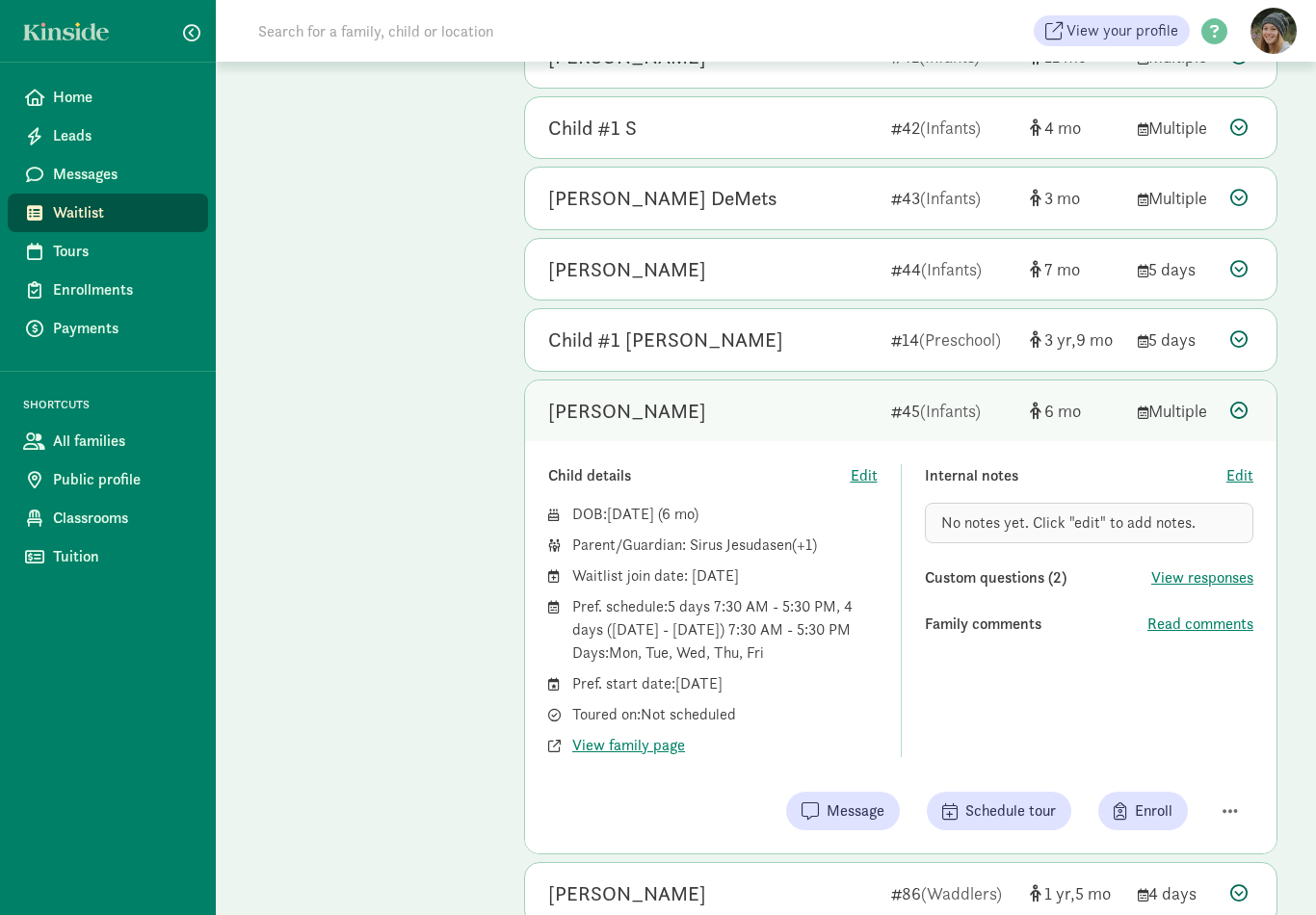
click at [1234, 402] on icon at bounding box center [1239, 410] width 17 height 18
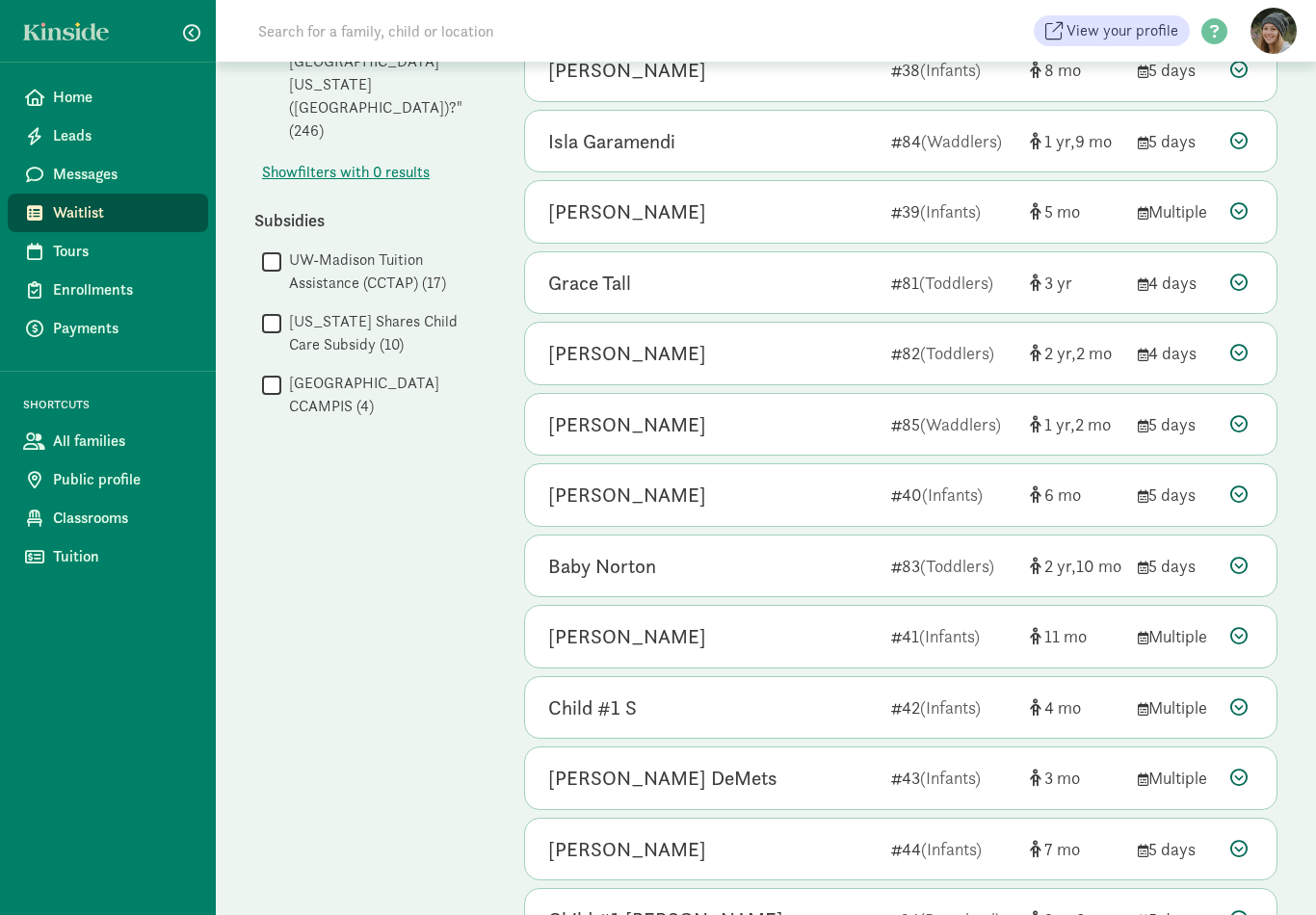
scroll to position [1262, 0]
click at [1245, 558] on icon at bounding box center [1239, 566] width 17 height 18
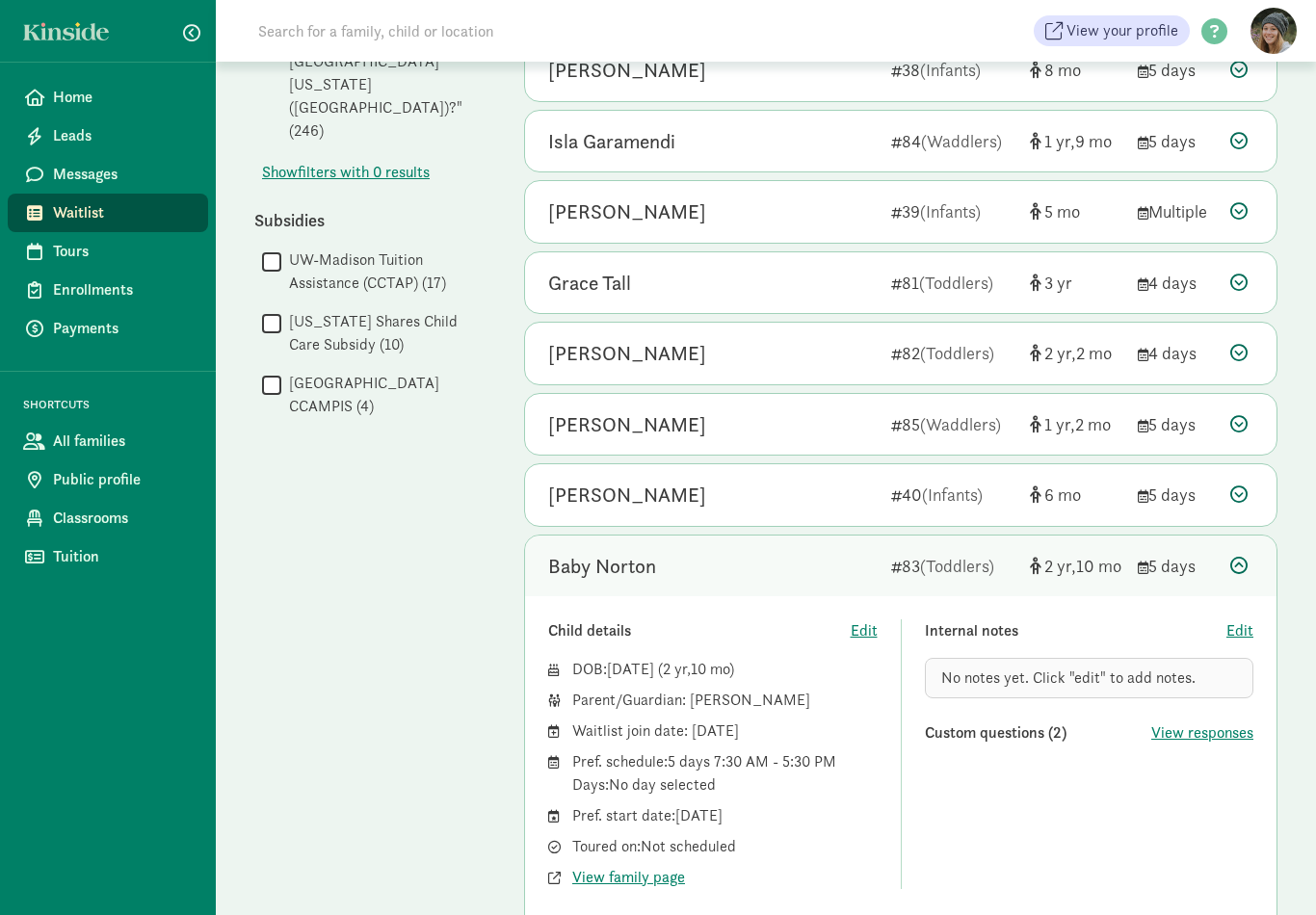
click at [1236, 569] on div "Baby [PERSON_NAME] 83 (Toddlers) 2 10 5 days" at bounding box center [900, 566] width 751 height 61
